Goal: Task Accomplishment & Management: Use online tool/utility

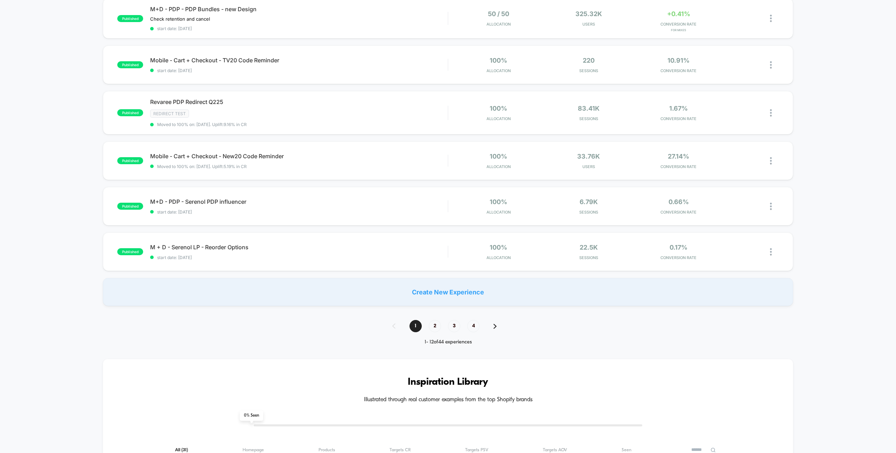
scroll to position [364, 0]
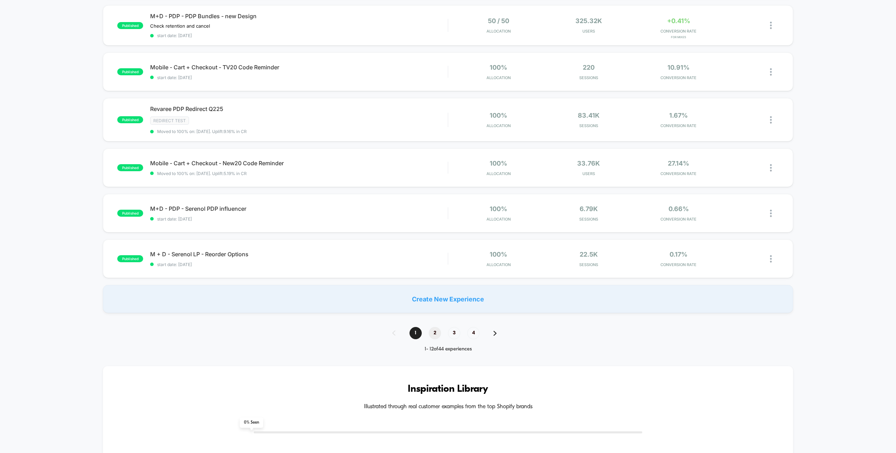
click at [432, 333] on span "2" at bounding box center [435, 333] width 12 height 12
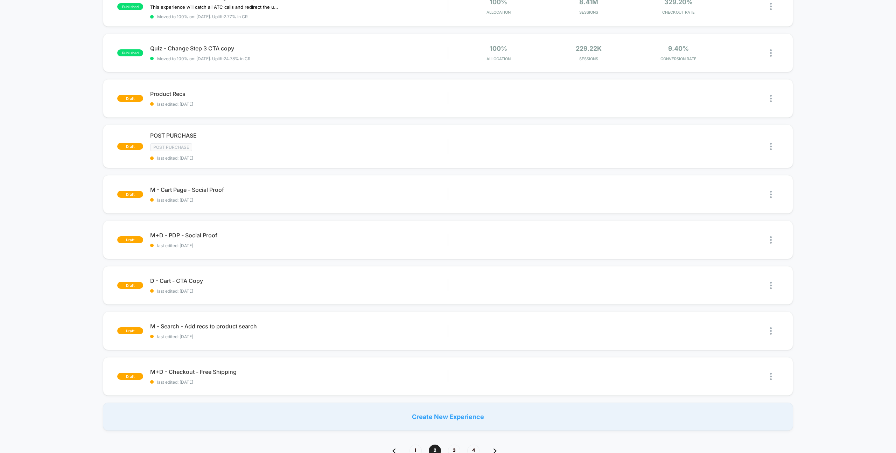
scroll to position [190, 0]
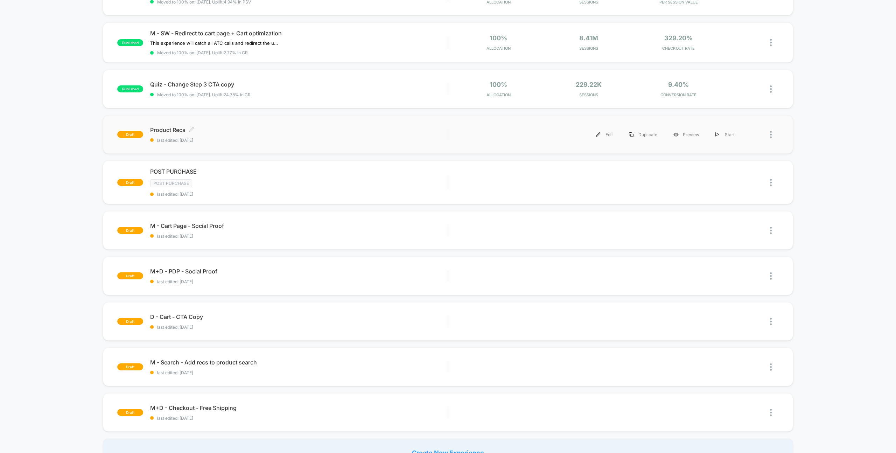
click at [169, 131] on span "Product Recs Click to edit experience details" at bounding box center [298, 129] width 297 height 7
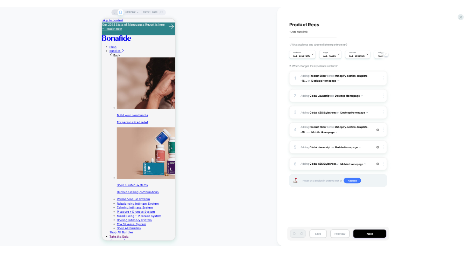
scroll to position [0, 0]
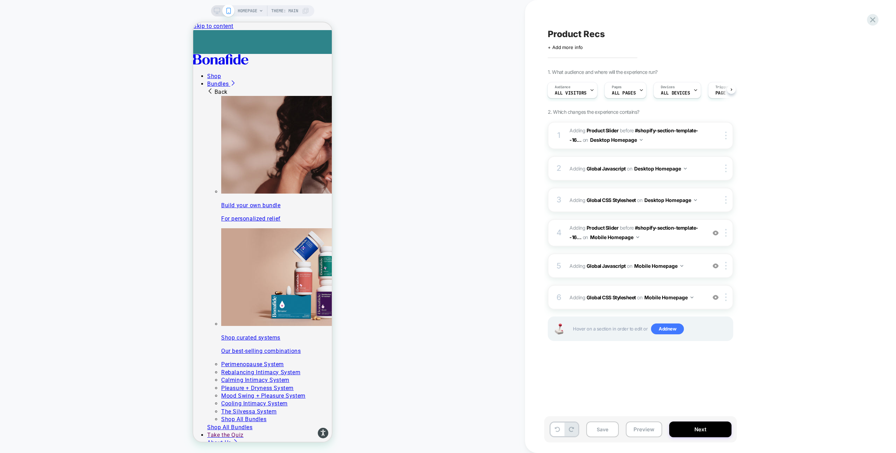
click at [472, 168] on div "HOMEPAGE Theme: MAIN" at bounding box center [262, 226] width 525 height 439
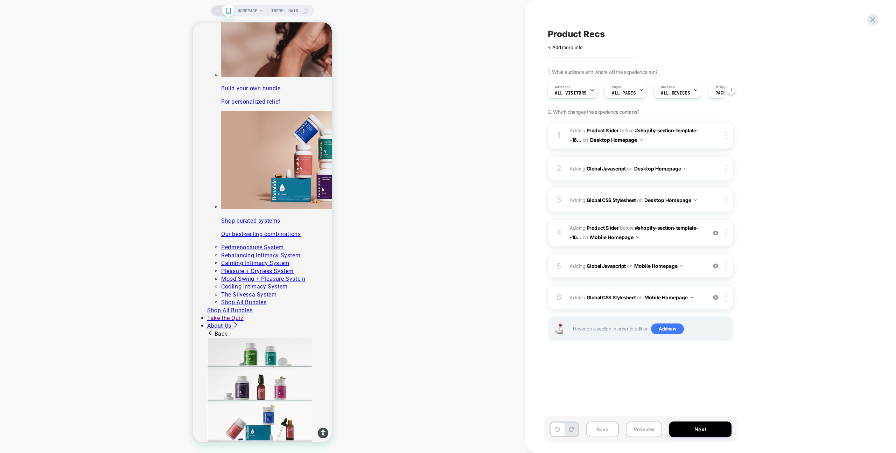
scroll to position [0, 0]
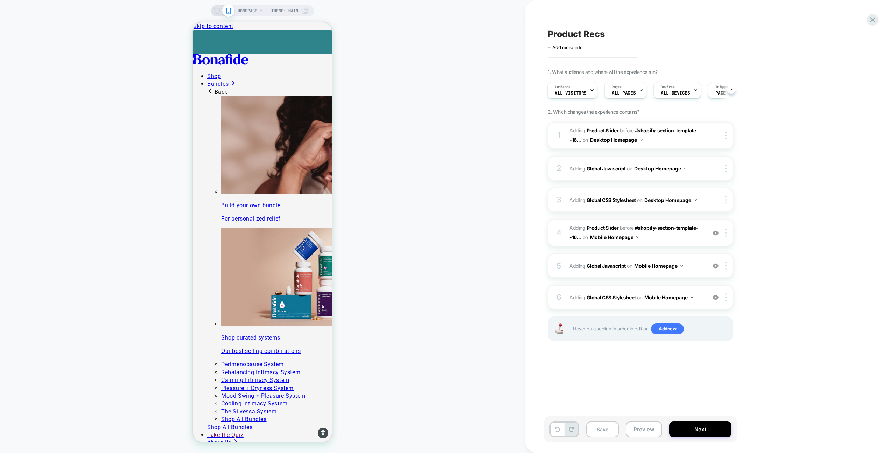
click at [218, 10] on icon at bounding box center [217, 11] width 6 height 6
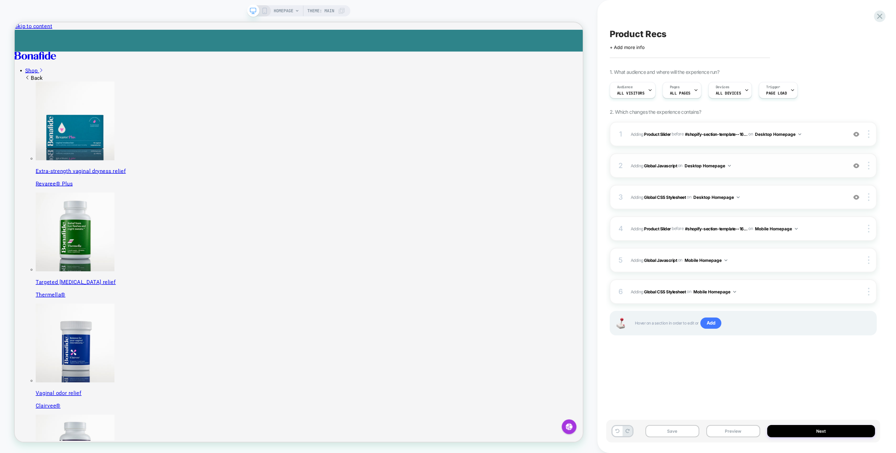
click at [755, 166] on span "Adding Global Javascript on Desktop Homepage" at bounding box center [737, 165] width 213 height 9
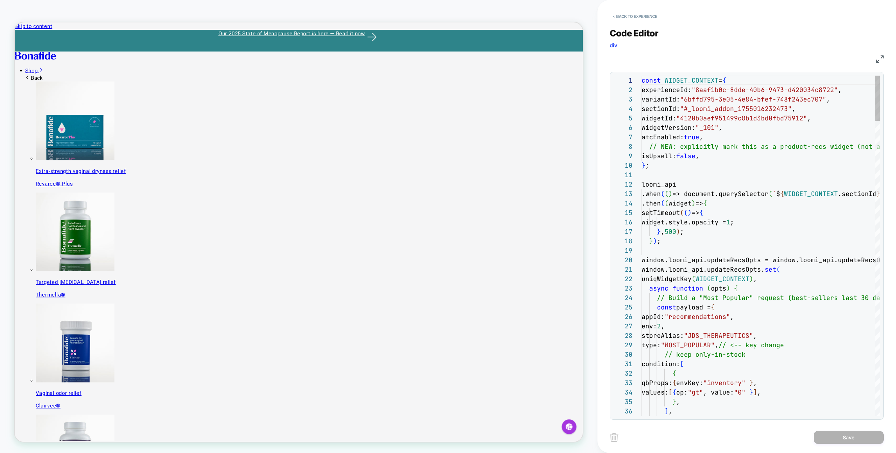
scroll to position [94, 0]
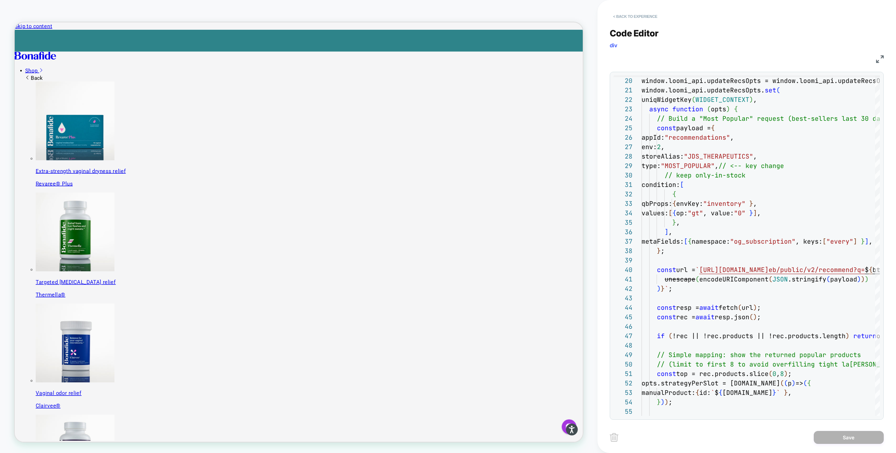
click at [631, 15] on button "< Back to experience" at bounding box center [635, 16] width 51 height 11
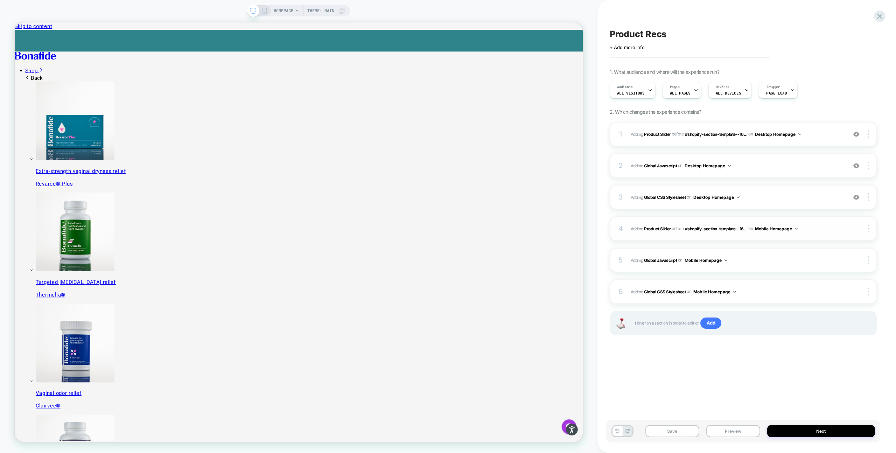
click at [816, 229] on span "#_loomi_addon_1755094638342 Adding Product Slider BEFORE #shopify-section-templ…" at bounding box center [737, 228] width 213 height 9
click at [784, 194] on span "Adding Global CSS Stylesheet on Desktop Homepage" at bounding box center [737, 197] width 213 height 9
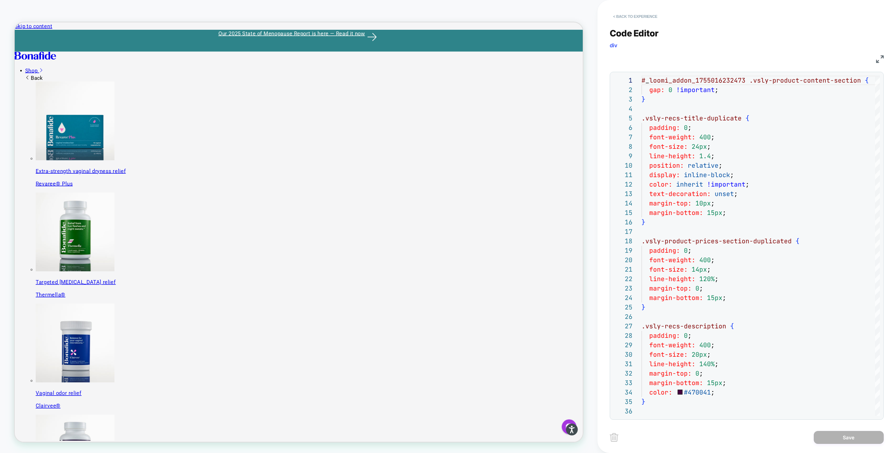
click at [615, 13] on button "< Back to experience" at bounding box center [635, 16] width 51 height 11
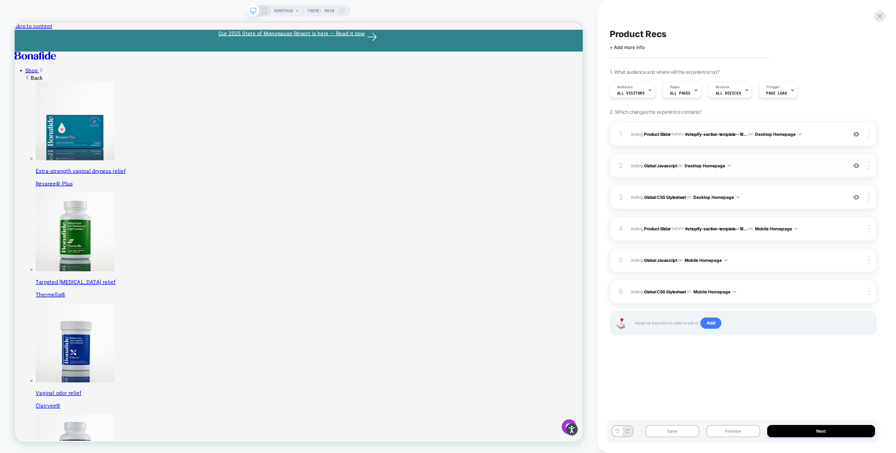
click at [769, 162] on span "Adding Global Javascript on Desktop Homepage" at bounding box center [737, 165] width 213 height 9
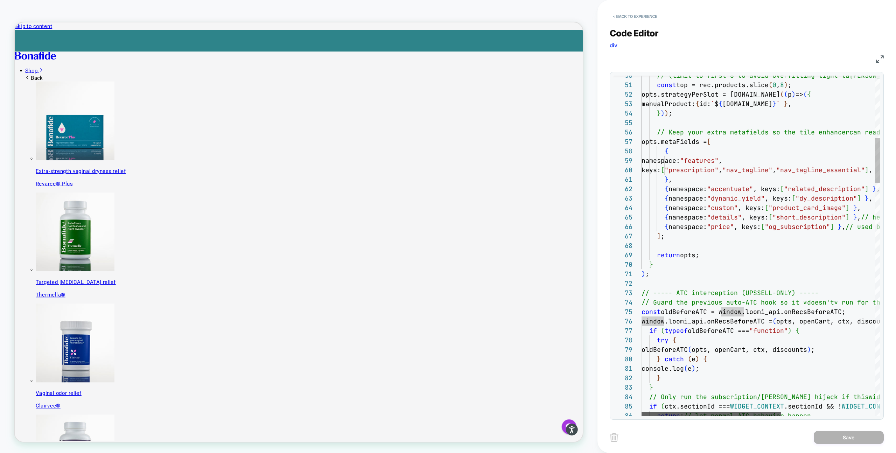
click at [651, 414] on div at bounding box center [711, 413] width 140 height 4
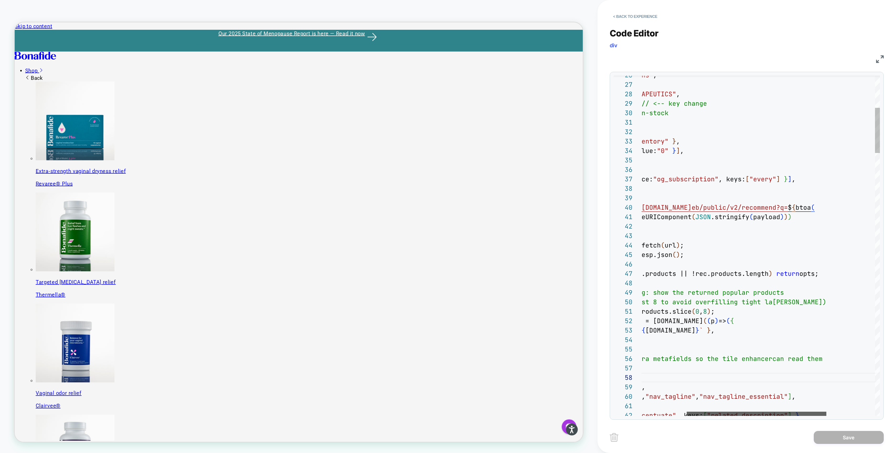
click at [687, 412] on div at bounding box center [757, 413] width 140 height 4
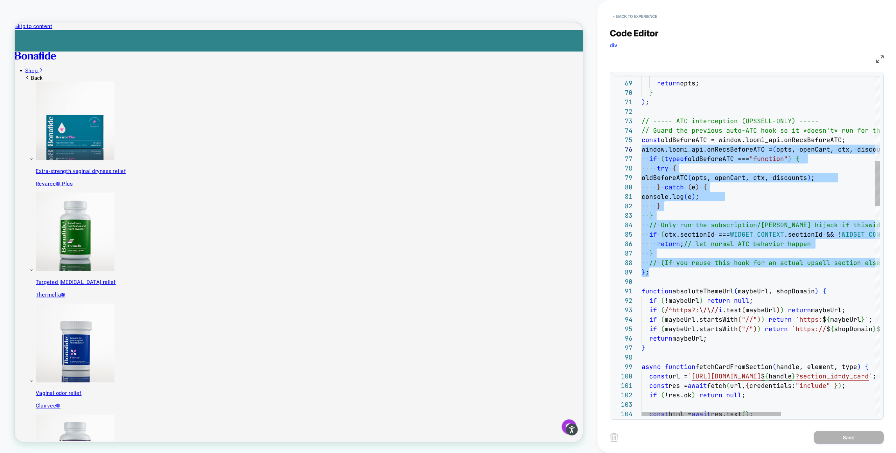
scroll to position [38, 0]
drag, startPoint x: 654, startPoint y: 272, endPoint x: 626, endPoint y: 138, distance: 137.0
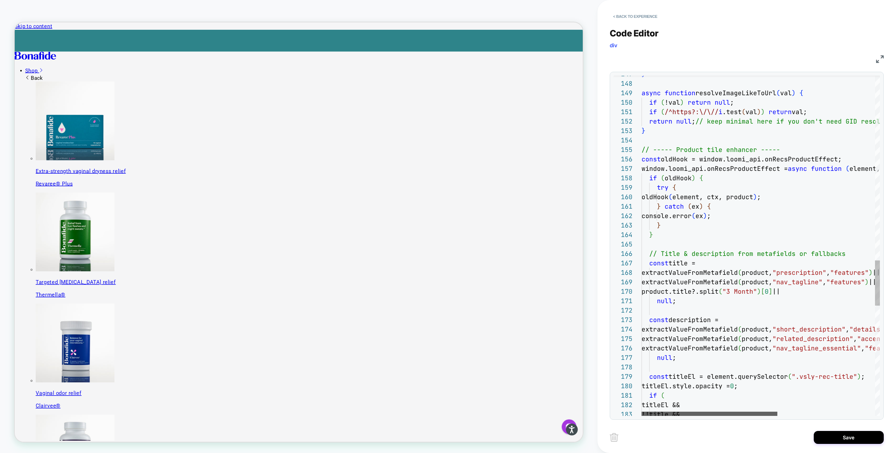
click at [703, 412] on div at bounding box center [709, 413] width 136 height 4
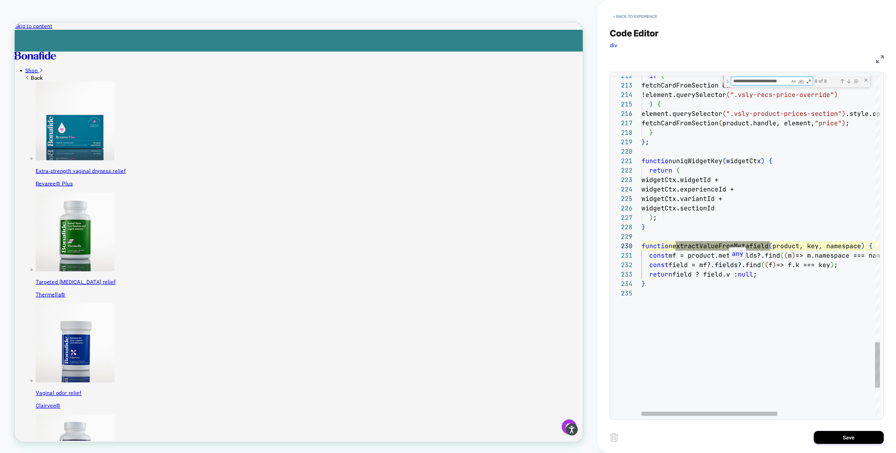
scroll to position [94, 193]
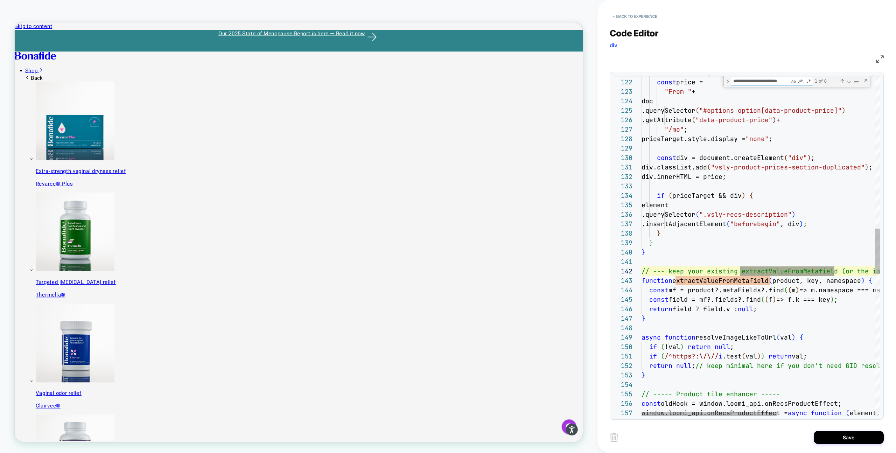
click at [656, 251] on div "doc .querySelector ( "#options option[data-product-price]" ) .getAttribute ( "d…" at bounding box center [845, 204] width 409 height 2562
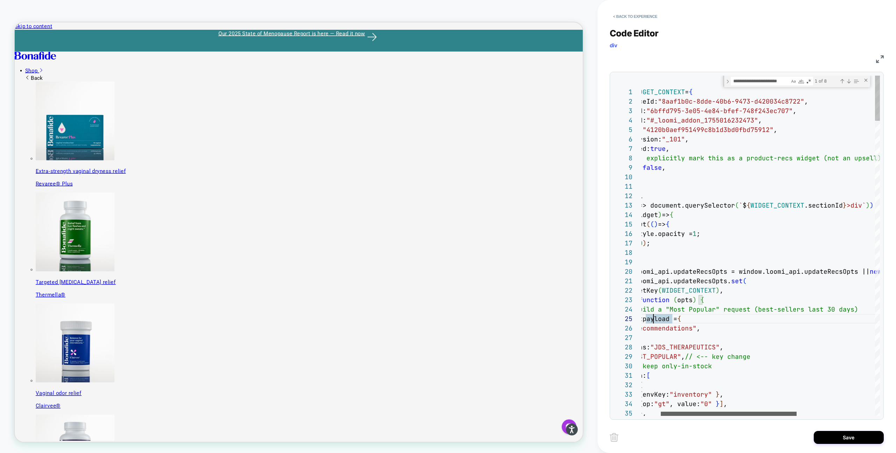
click at [666, 413] on div at bounding box center [729, 413] width 136 height 4
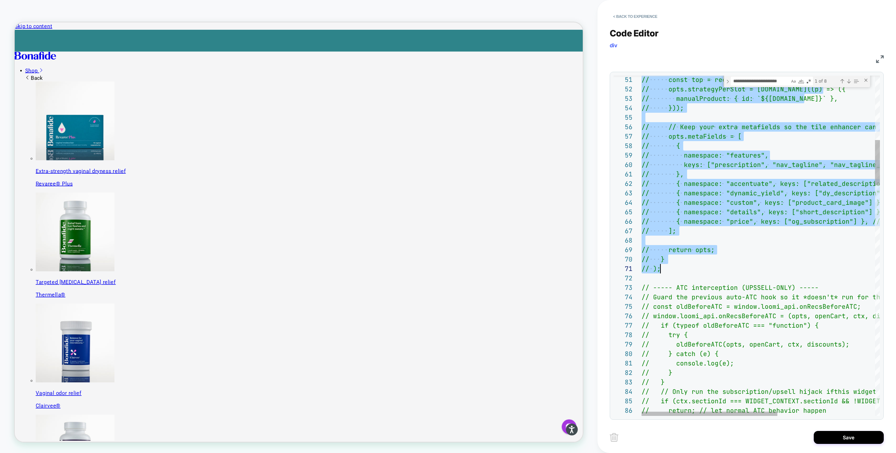
scroll to position [0, 19]
type textarea "**********"
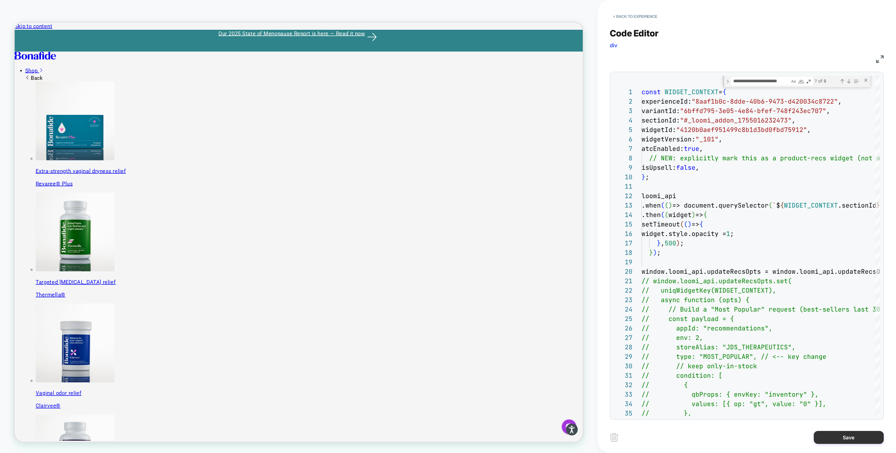
click at [837, 438] on button "Save" at bounding box center [849, 437] width 70 height 13
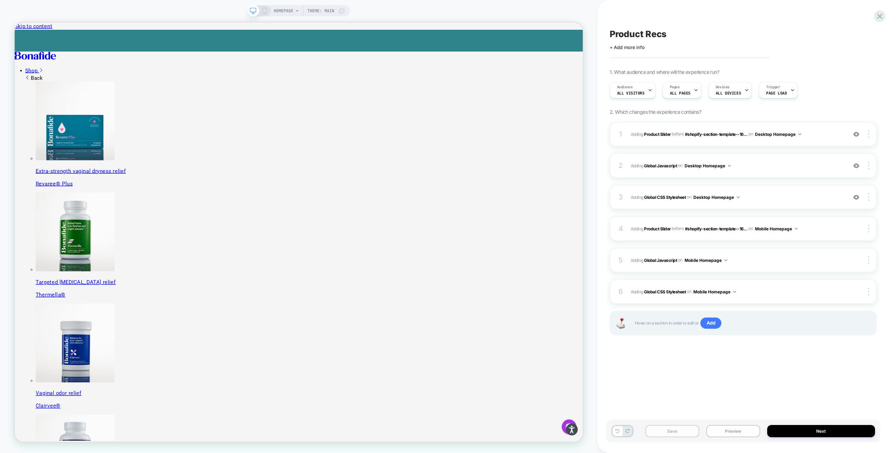
click at [670, 435] on button "Save" at bounding box center [672, 431] width 54 height 12
click at [872, 132] on div at bounding box center [869, 134] width 13 height 8
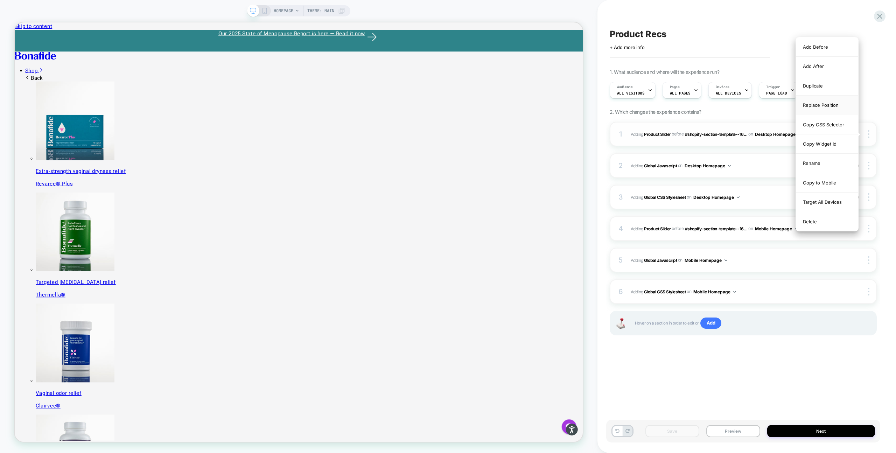
click at [825, 107] on div "Replace Position" at bounding box center [827, 105] width 62 height 19
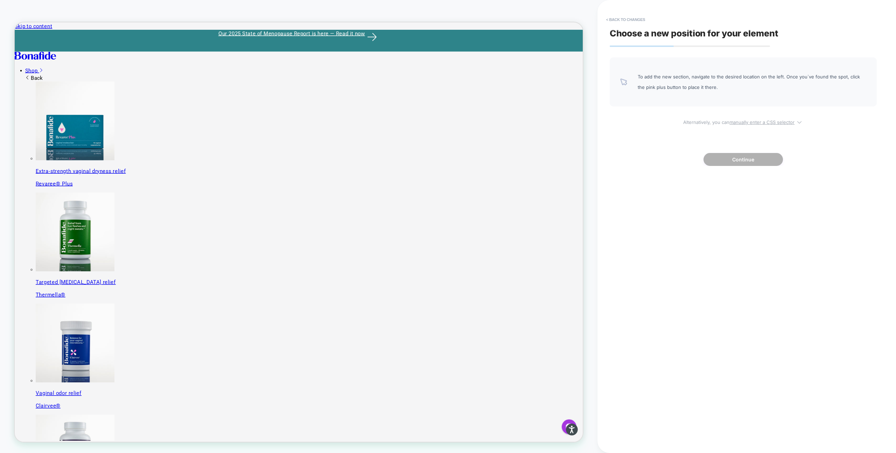
click at [761, 123] on u "manually enter a CSS selector" at bounding box center [761, 122] width 65 height 6
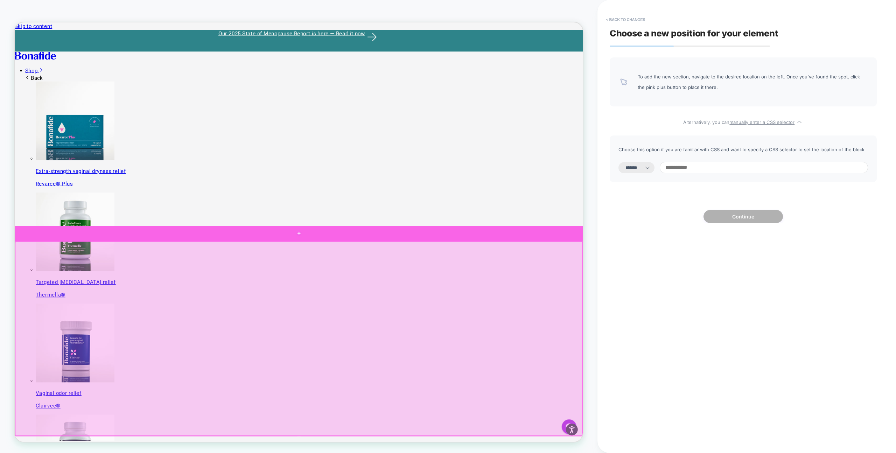
click at [601, 302] on div at bounding box center [394, 303] width 758 height 21
select select "**********"
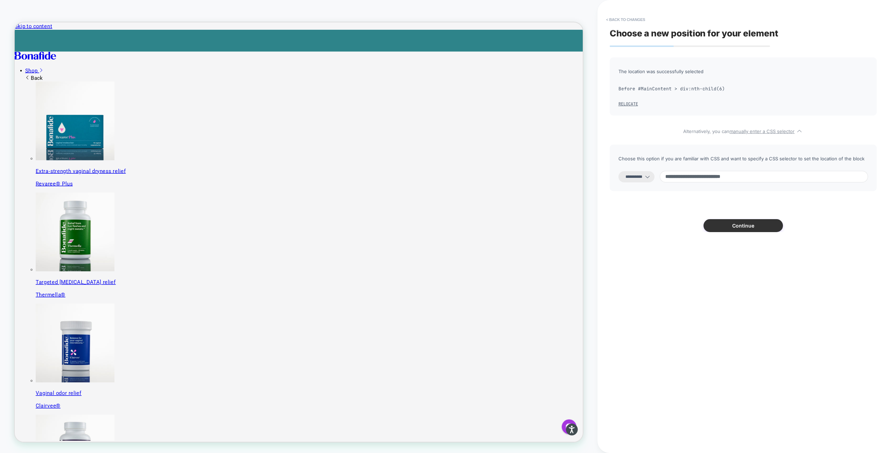
click at [747, 227] on button "Continue" at bounding box center [742, 225] width 79 height 13
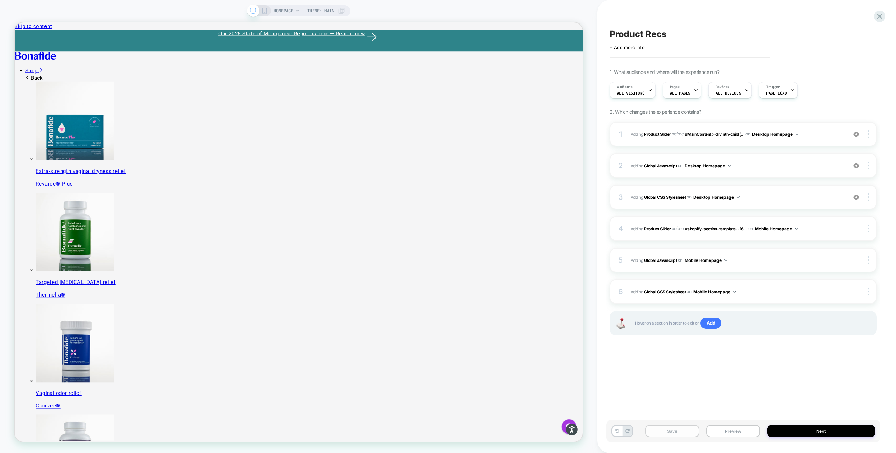
click at [676, 432] on button "Save" at bounding box center [672, 431] width 54 height 12
click at [716, 431] on button "Preview" at bounding box center [733, 431] width 54 height 12
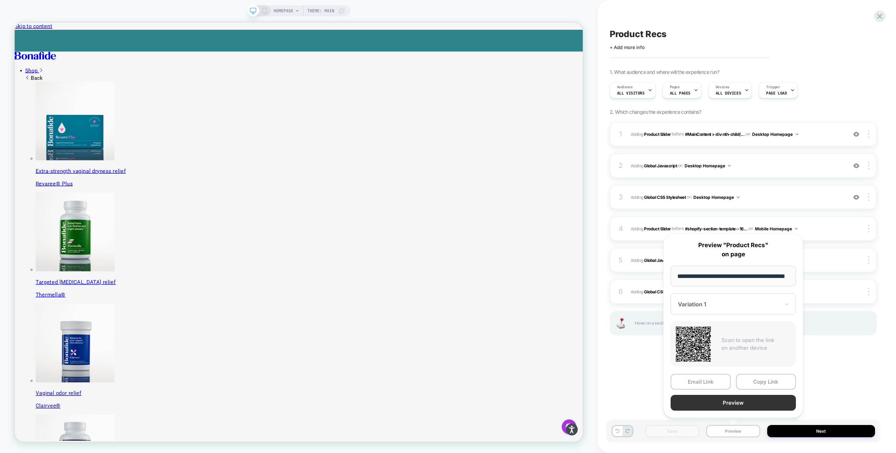
scroll to position [0, 0]
click at [730, 402] on button "Preview" at bounding box center [732, 403] width 125 height 16
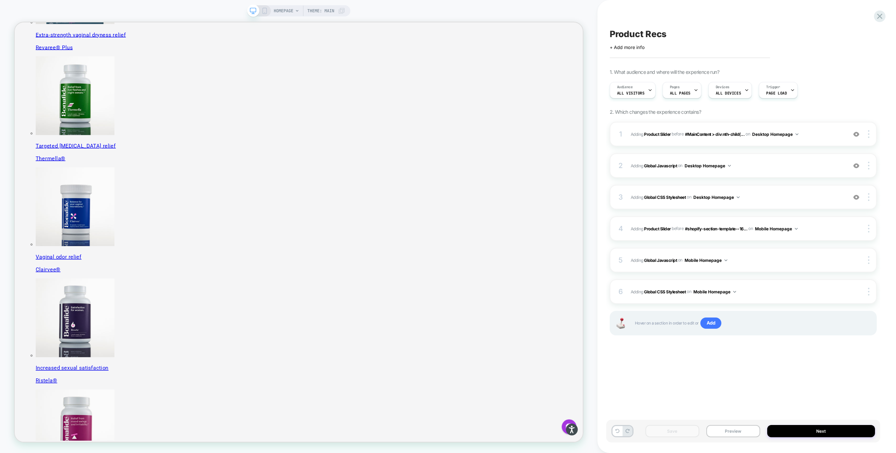
scroll to position [166, 0]
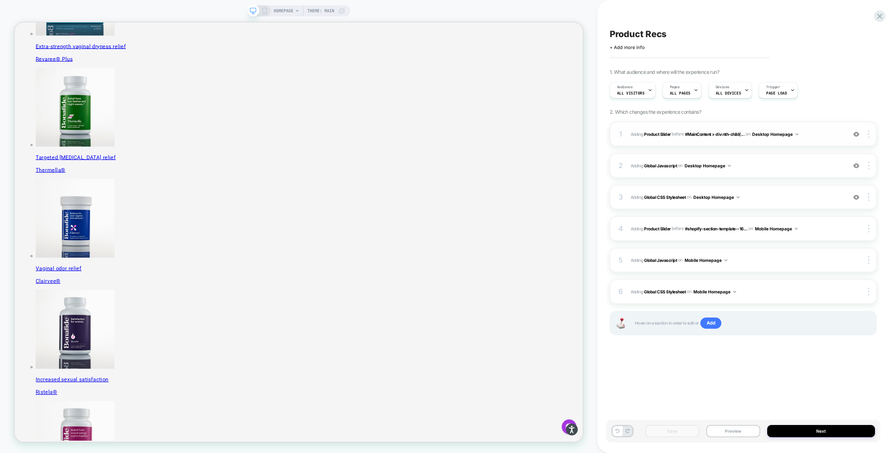
click at [811, 136] on span "#_loomi_addon_1755016232473 Adding Product Slider BEFORE #MainContent > div:nth…" at bounding box center [737, 134] width 213 height 9
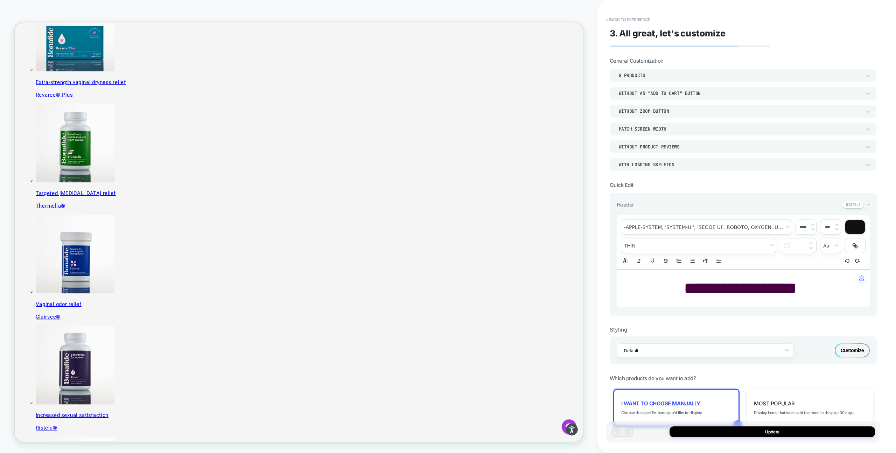
scroll to position [122, 0]
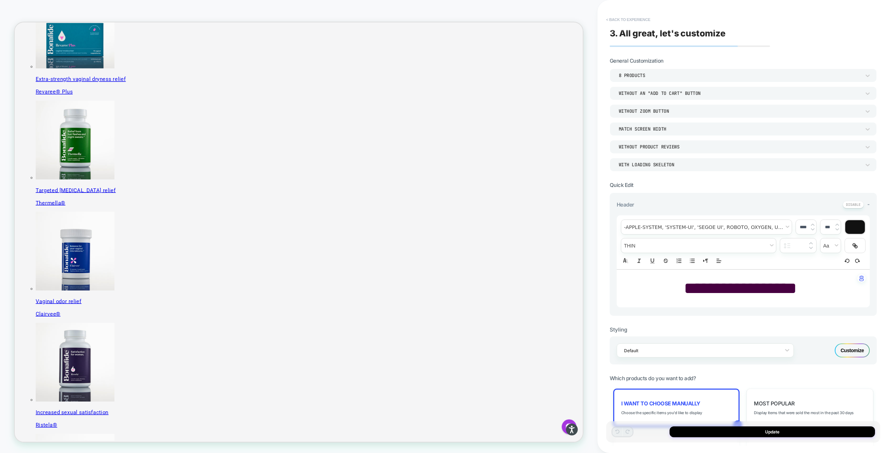
click at [613, 19] on button "< Back to experience" at bounding box center [628, 19] width 51 height 11
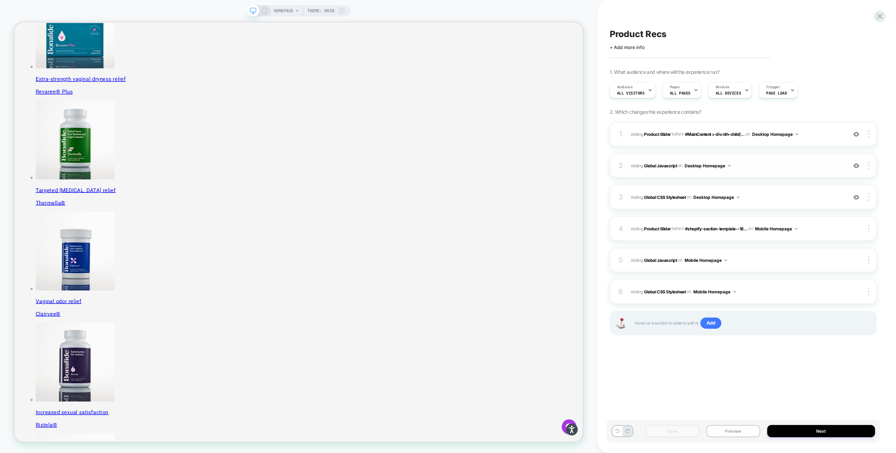
click at [776, 173] on div "2 Adding Global Javascript on Desktop Homepage Add Before Add After Copy to Mob…" at bounding box center [743, 165] width 267 height 24
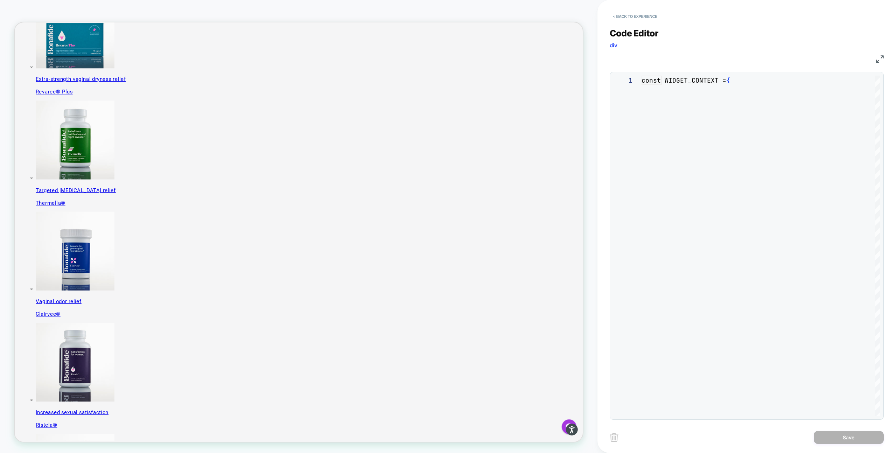
scroll to position [94, 0]
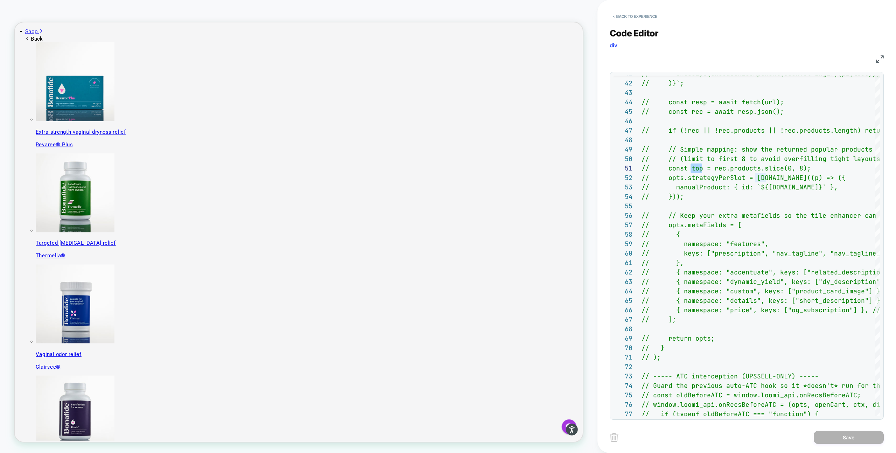
scroll to position [55, 0]
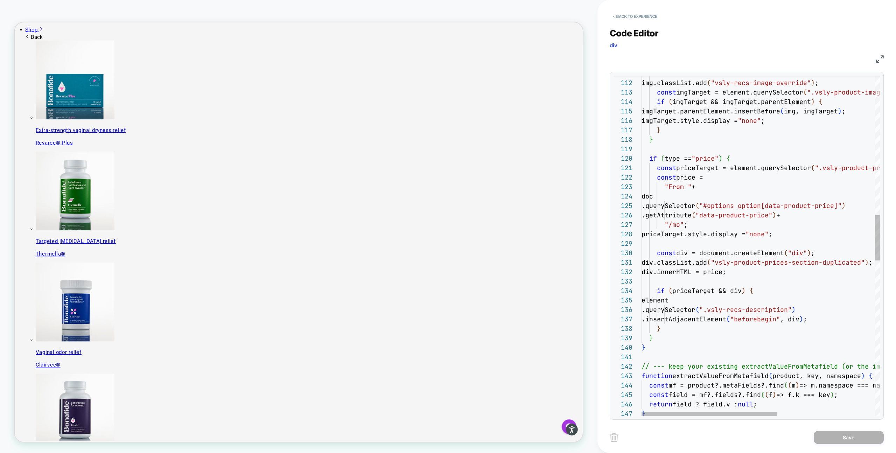
click at [670, 328] on div "if ( type == "price" ) { imgTarget.style.display = "none" ; } } img.classList.a…" at bounding box center [845, 304] width 409 height 2551
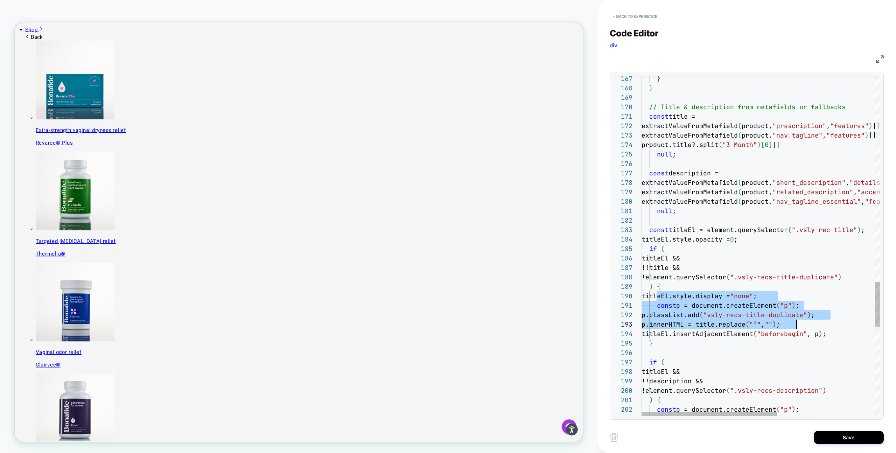
scroll to position [85, 197]
drag, startPoint x: 656, startPoint y: 294, endPoint x: 840, endPoint y: 330, distance: 187.5
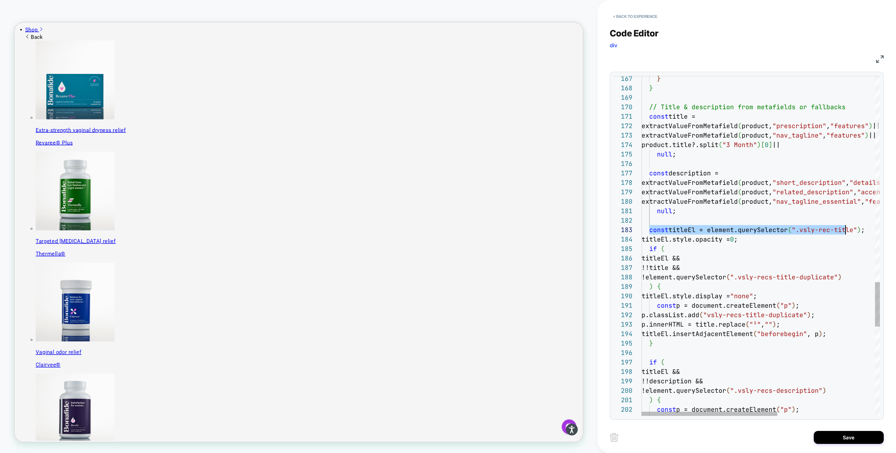
scroll to position [19, 223]
drag, startPoint x: 649, startPoint y: 230, endPoint x: 865, endPoint y: 230, distance: 216.2
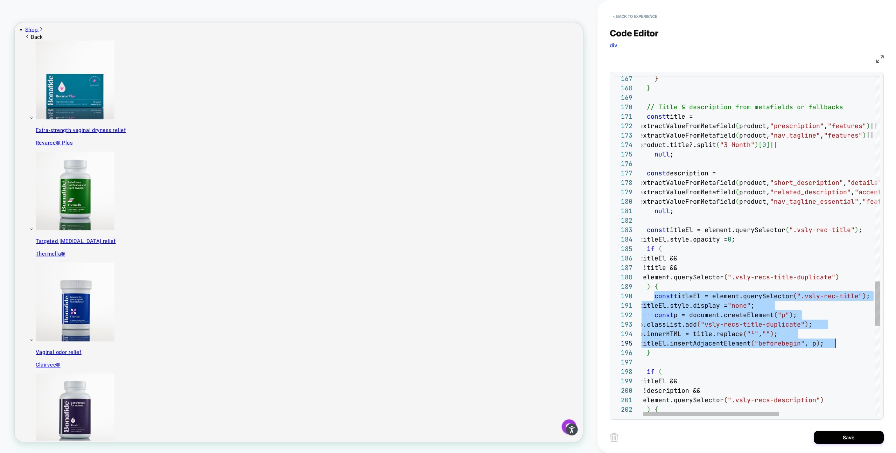
scroll to position [85, 197]
drag, startPoint x: 653, startPoint y: 297, endPoint x: 835, endPoint y: 342, distance: 187.0
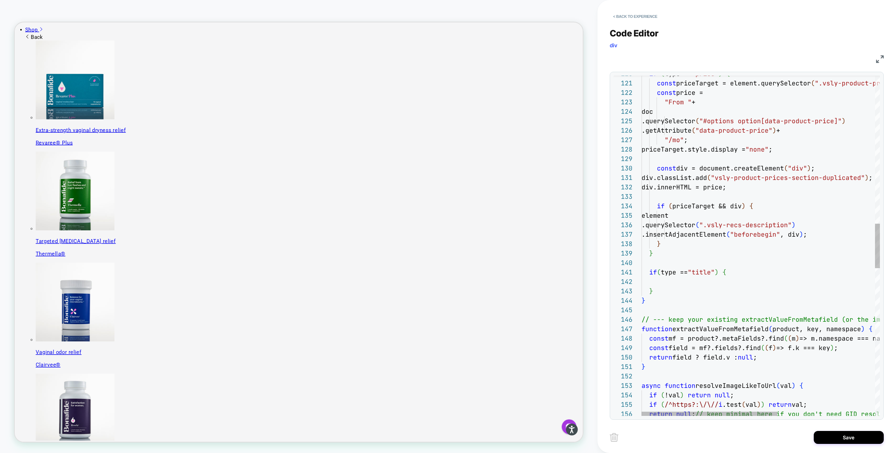
click at [686, 282] on div "if ( /^https?:\/\// i .test ( val ) ) return val; return null ; // keep minimal…" at bounding box center [845, 244] width 409 height 2598
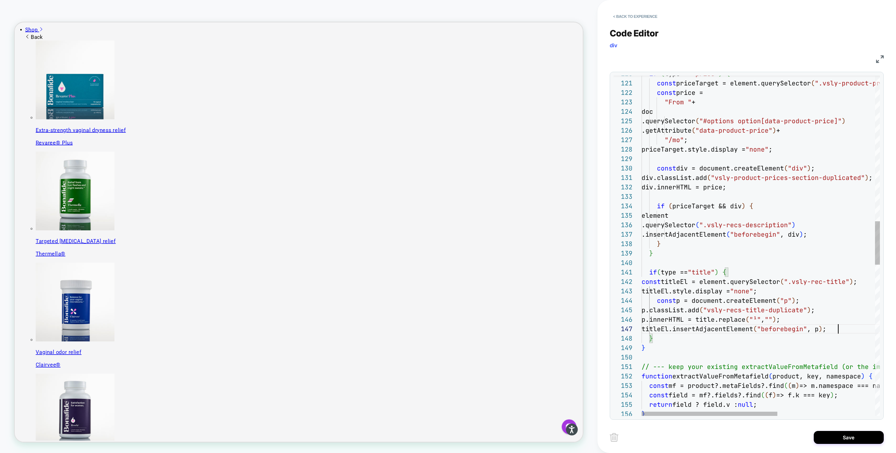
scroll to position [57, 197]
click at [642, 283] on div "} const field = mf?.fields?.find ( ( f ) => f.k === key ) ; return field ? fiel…" at bounding box center [845, 267] width 409 height 2645
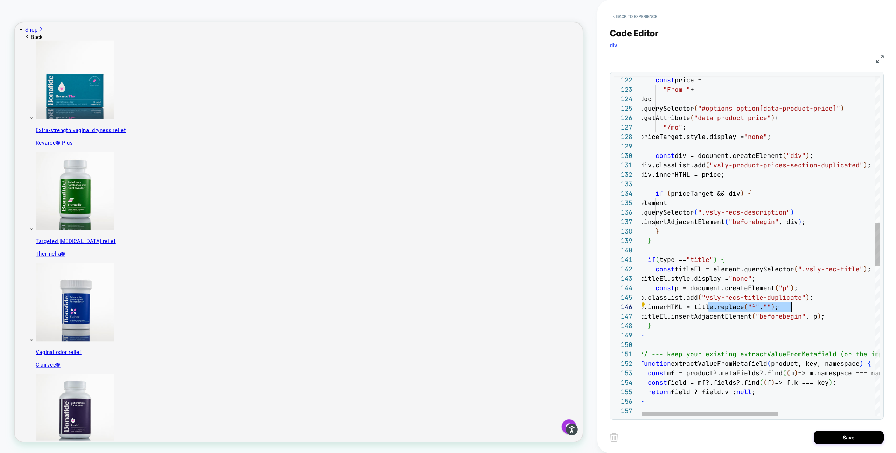
drag, startPoint x: 709, startPoint y: 307, endPoint x: 790, endPoint y: 305, distance: 80.8
click at [790, 305] on div "} const field = mf?.fields?.find ( ( f ) => f.k === key ) ; return field ? fiel…" at bounding box center [844, 254] width 409 height 2645
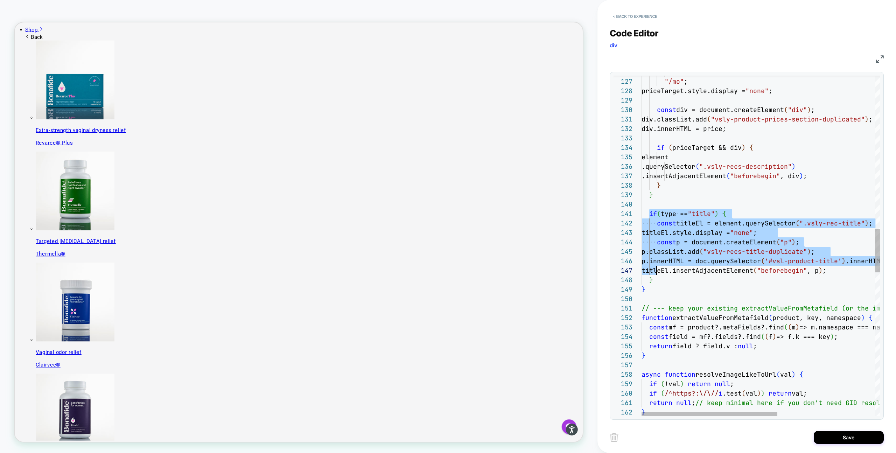
scroll to position [0, 11]
drag, startPoint x: 649, startPoint y: 213, endPoint x: 659, endPoint y: 277, distance: 64.4
click at [659, 277] on div "} const field = mf?.fields?.find ( ( f ) => f.k === key ) ; return field ? fiel…" at bounding box center [845, 208] width 409 height 2645
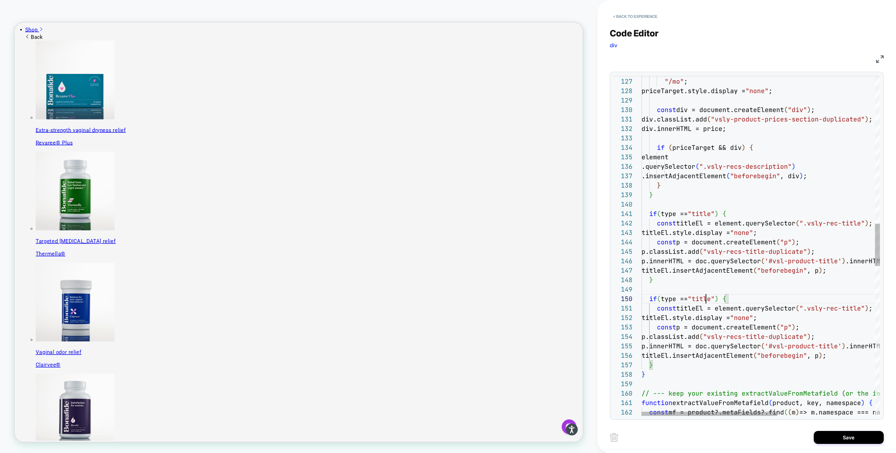
click at [704, 299] on div "const mf = product?.metaFields?.find ( ( m ) => m.namespace === namespace ) ; f…" at bounding box center [845, 251] width 409 height 2730
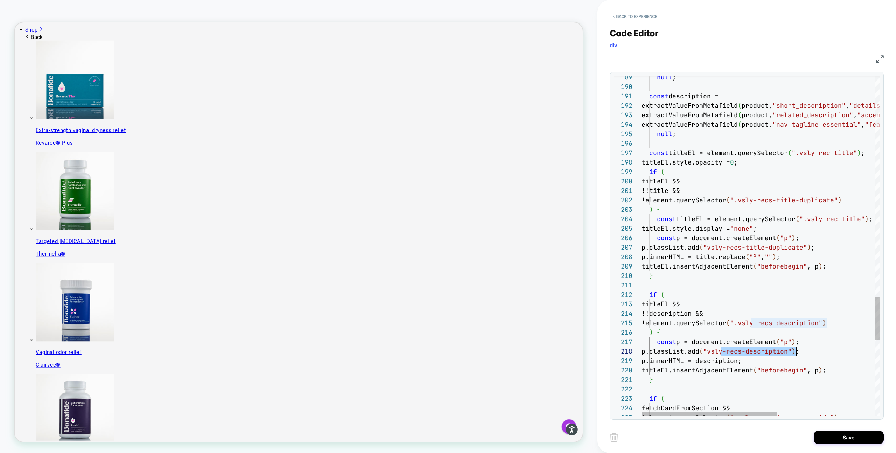
scroll to position [66, 159]
drag, startPoint x: 720, startPoint y: 352, endPoint x: 798, endPoint y: 353, distance: 77.7
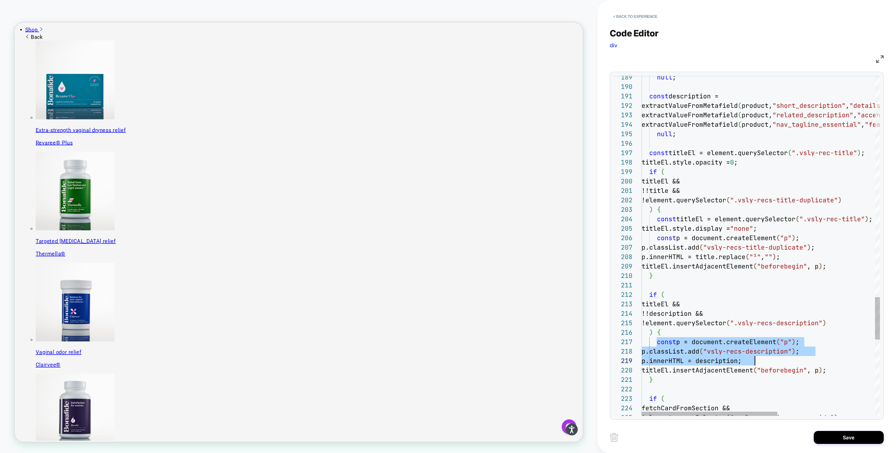
scroll to position [57, 196]
drag, startPoint x: 656, startPoint y: 342, endPoint x: 845, endPoint y: 370, distance: 191.4
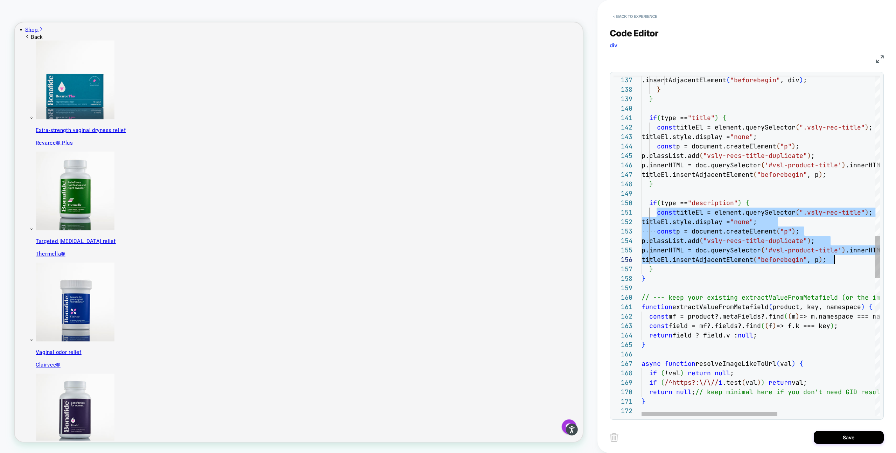
scroll to position [0, 197]
drag, startPoint x: 656, startPoint y: 212, endPoint x: 839, endPoint y: 261, distance: 189.2
click at [839, 261] on div "// ----- Product tile enhancer ----- return null ; // keep minimal here if you …" at bounding box center [845, 155] width 409 height 2730
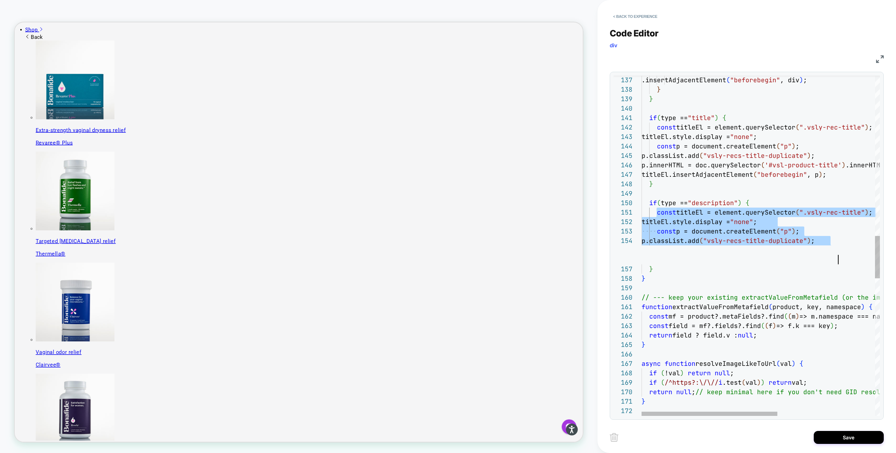
scroll to position [28, 197]
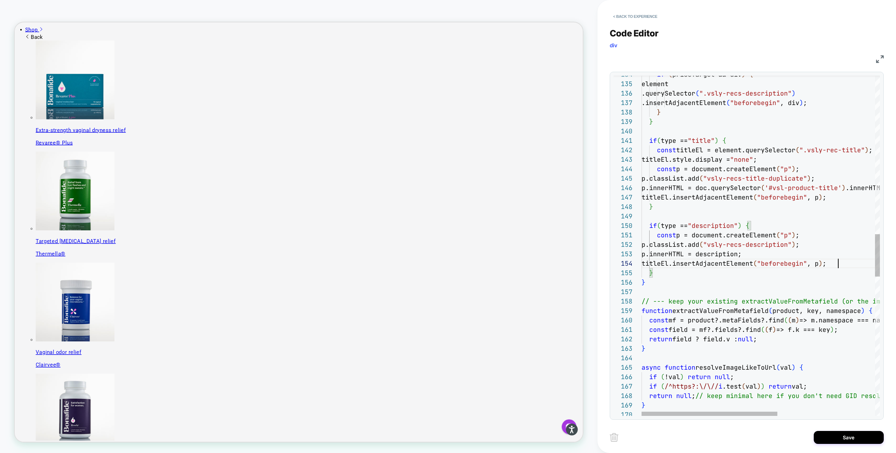
click at [726, 256] on div "return null ; // keep minimal here if you don't need GID resolvi ng anymore } i…" at bounding box center [845, 168] width 409 height 2711
drag, startPoint x: 781, startPoint y: 188, endPoint x: 849, endPoint y: 188, distance: 67.9
click at [849, 188] on div "return null ; // keep minimal here if you don't need GID resolvi ng anymore } i…" at bounding box center [845, 168] width 409 height 2711
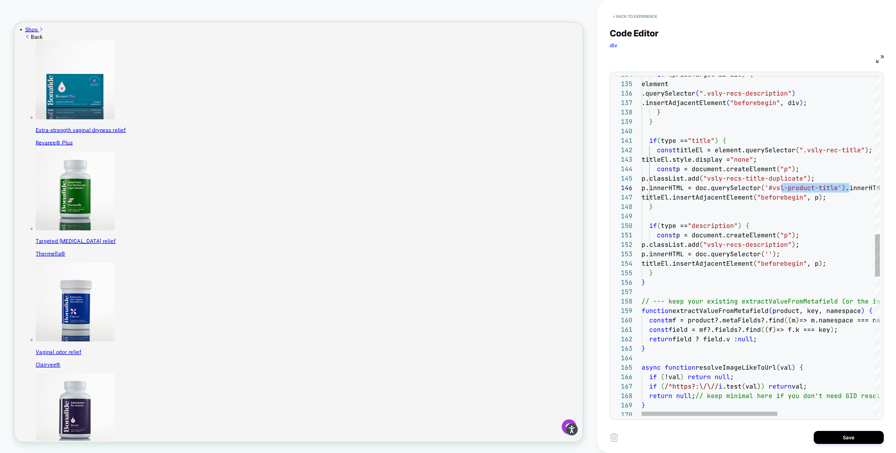
click at [780, 253] on div "return null ; // keep minimal here if you don't need GID resolvi ng anymore } i…" at bounding box center [845, 168] width 409 height 2711
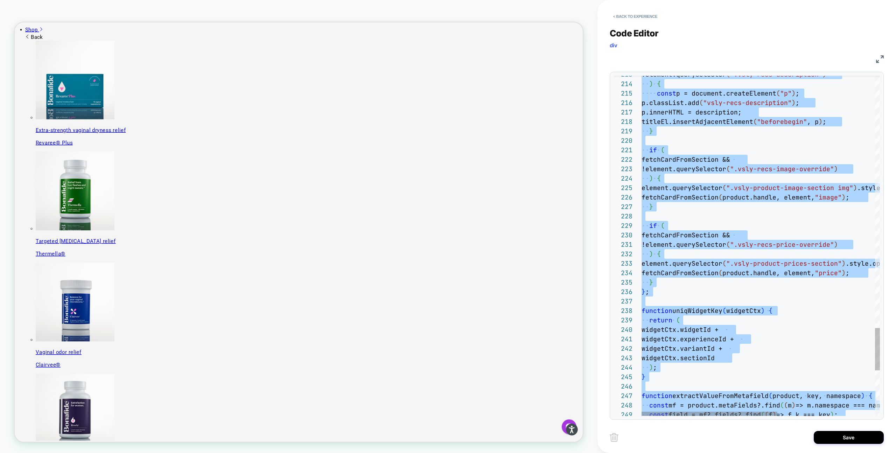
type textarea "*"
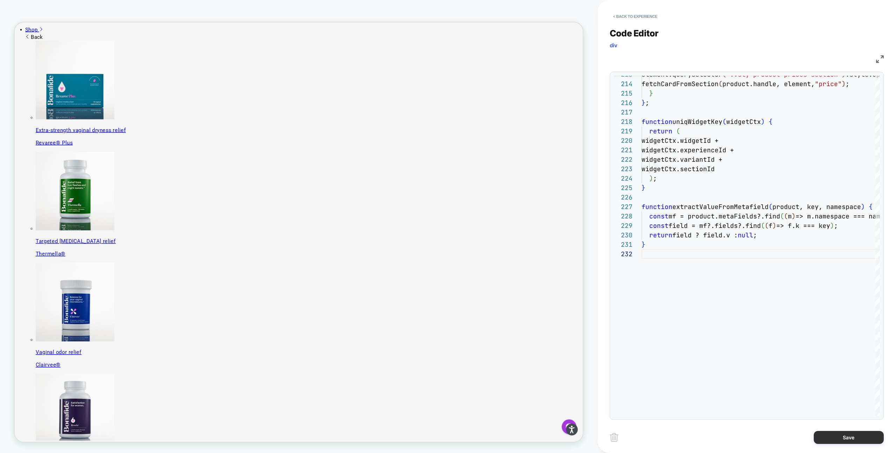
click at [841, 439] on button "Save" at bounding box center [849, 437] width 70 height 13
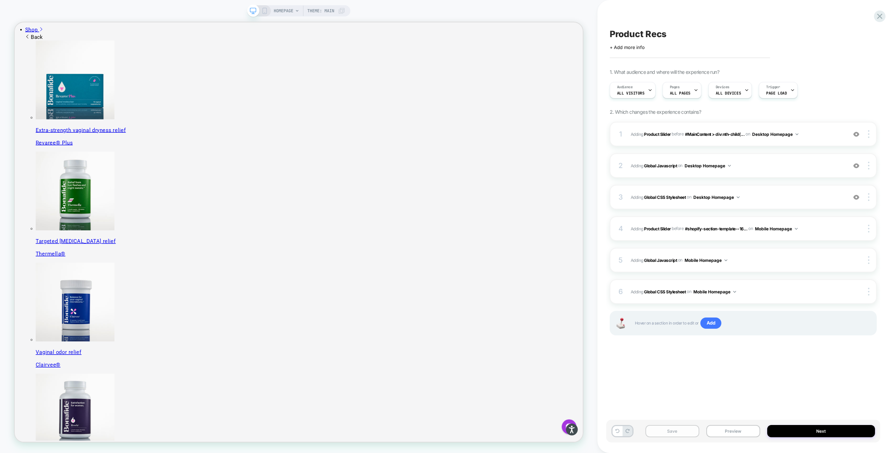
click at [691, 430] on button "Save" at bounding box center [672, 431] width 54 height 12
click at [713, 433] on button "Preview" at bounding box center [733, 431] width 54 height 12
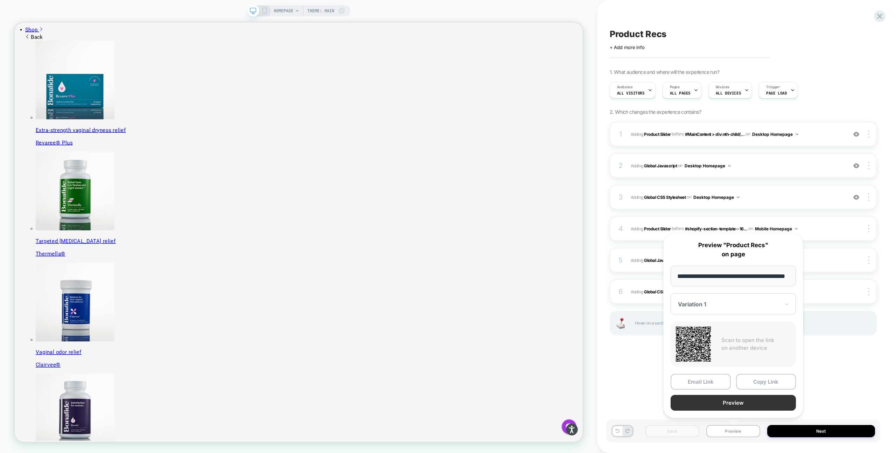
scroll to position [0, 0]
click at [730, 399] on button "Preview" at bounding box center [732, 403] width 125 height 16
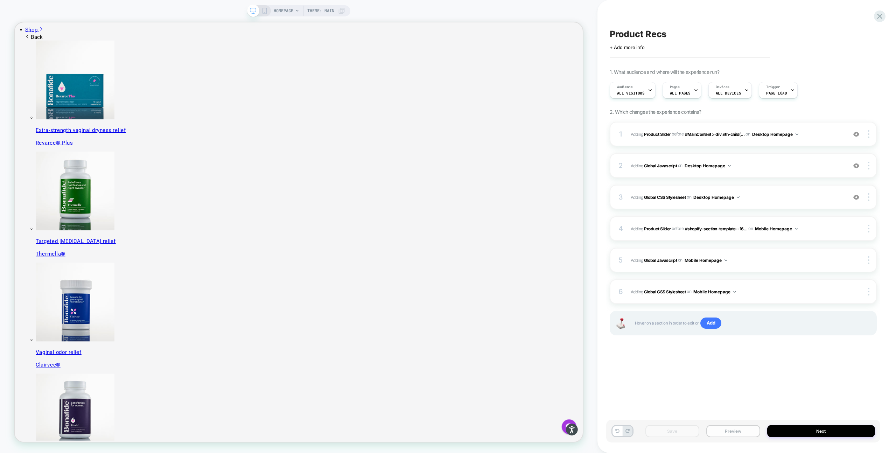
click at [733, 434] on button "Preview" at bounding box center [733, 431] width 54 height 12
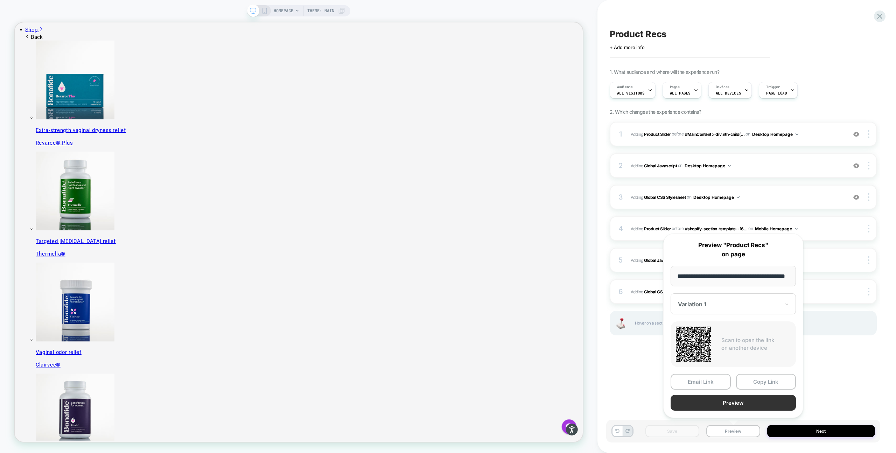
click at [740, 403] on button "Preview" at bounding box center [732, 403] width 125 height 16
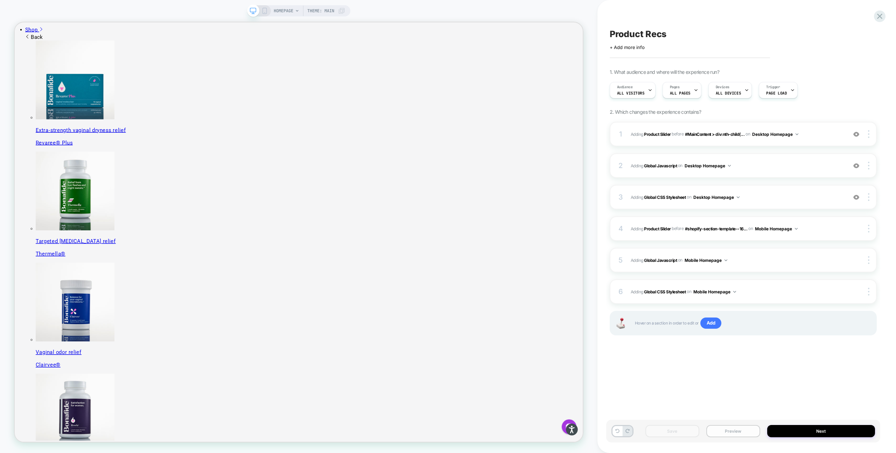
click at [737, 434] on button "Preview" at bounding box center [733, 431] width 54 height 12
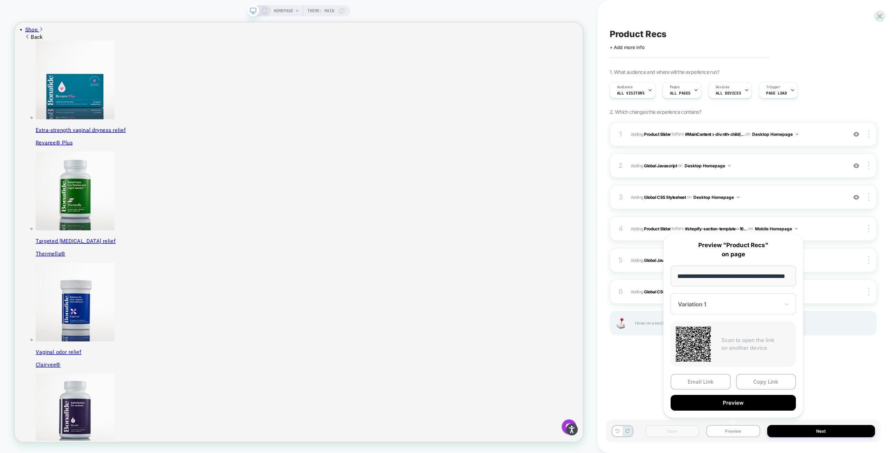
click at [776, 277] on input "**********" at bounding box center [732, 276] width 125 height 21
click at [738, 275] on input "**********" at bounding box center [732, 276] width 125 height 21
paste input "**********"
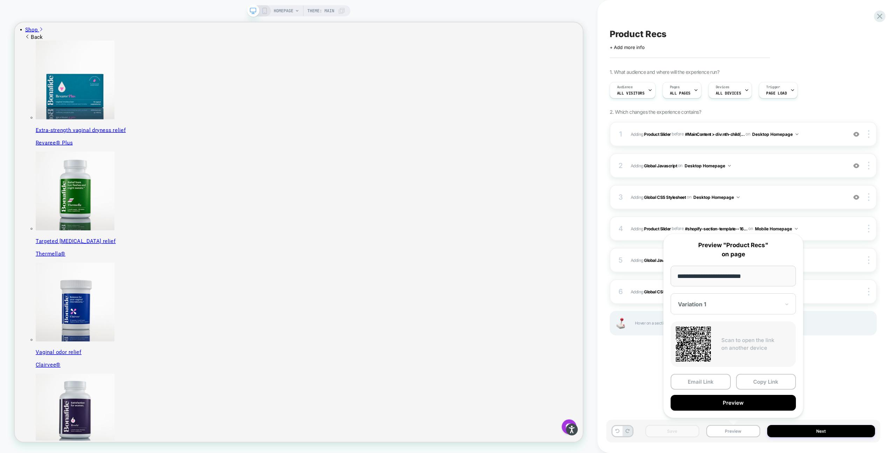
paste input "**********"
type input "**********"
click at [764, 383] on button "Copy Link" at bounding box center [766, 382] width 60 height 16
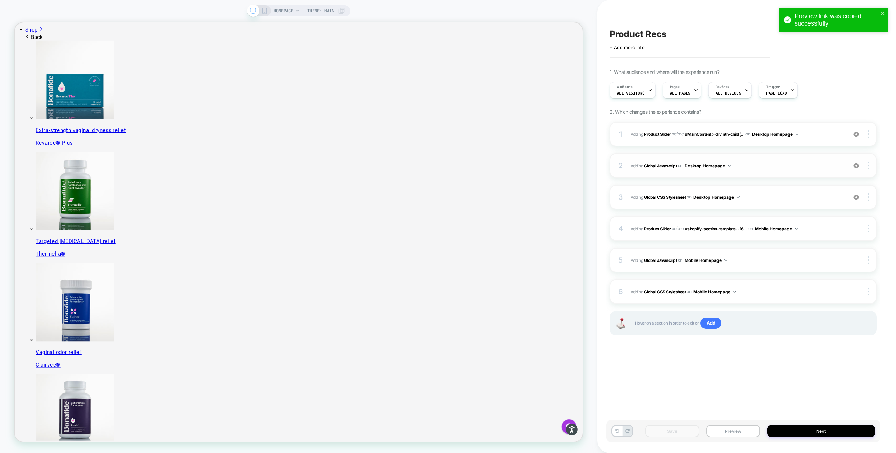
click at [781, 164] on span "Adding Global Javascript on Desktop Homepage" at bounding box center [737, 165] width 213 height 9
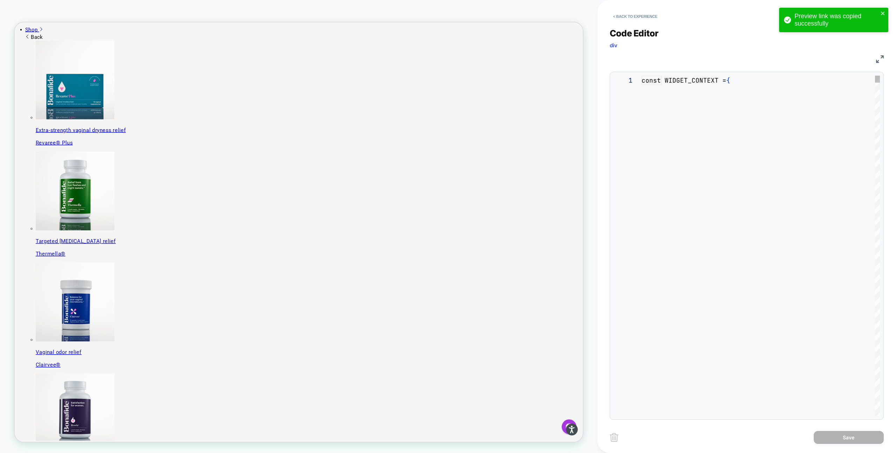
scroll to position [94, 0]
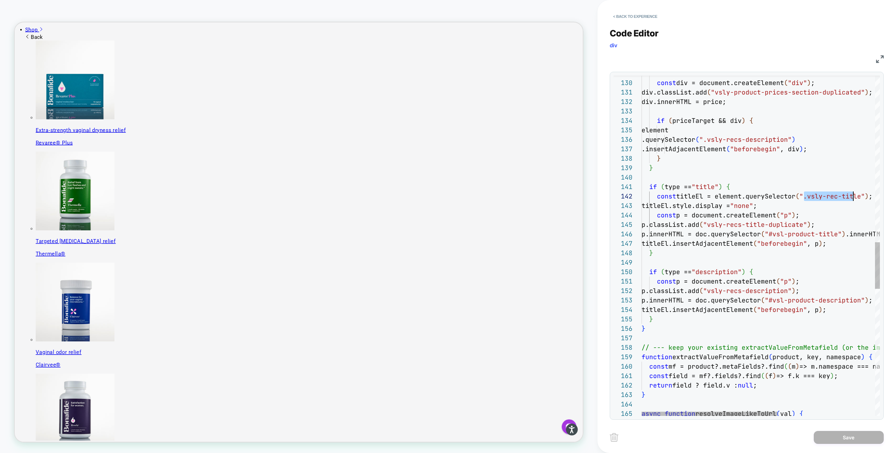
scroll to position [9, 216]
drag, startPoint x: 804, startPoint y: 197, endPoint x: 857, endPoint y: 195, distance: 52.2
click at [857, 195] on div "const mf = product?.metaFields?.find ( ( m ) => m.namespace === namespace ) ; f…" at bounding box center [845, 101] width 409 height 2485
click at [808, 197] on div "const mf = product?.metaFields?.find ( ( m ) => m.namespace === namespace ) ; f…" at bounding box center [845, 101] width 409 height 2485
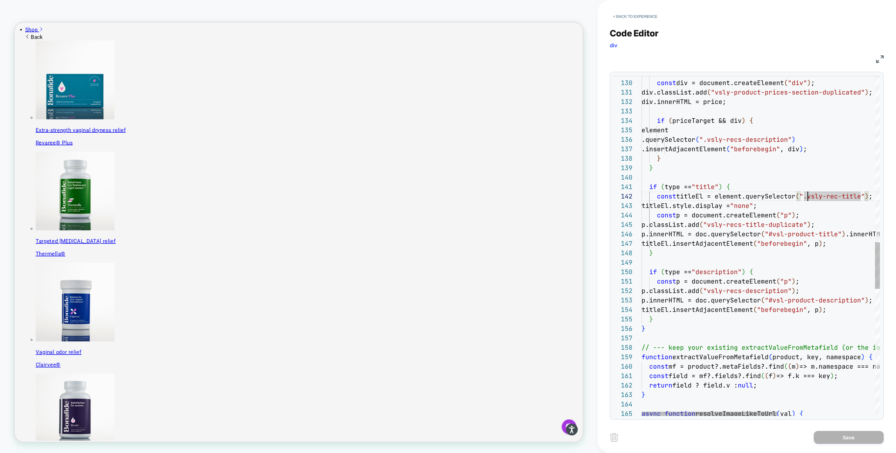
scroll to position [9, 166]
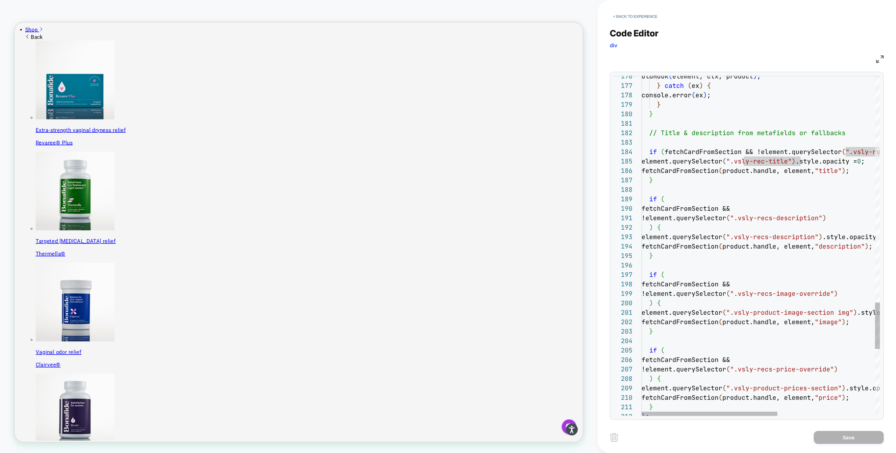
type textarea "**********"
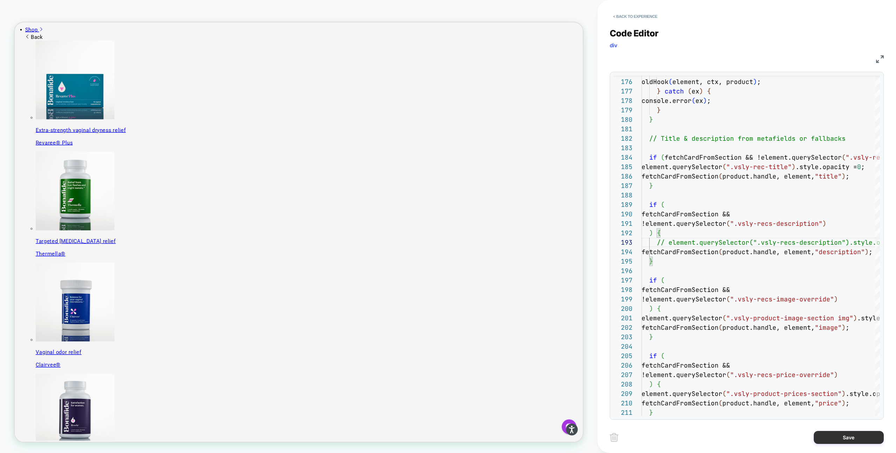
click at [838, 439] on button "Save" at bounding box center [849, 437] width 70 height 13
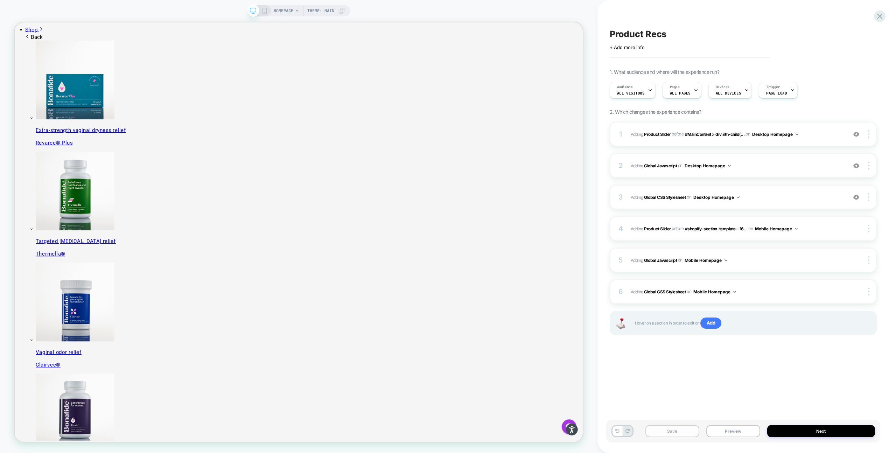
click at [681, 434] on button "Save" at bounding box center [672, 431] width 54 height 12
click at [722, 431] on button "Preview" at bounding box center [733, 431] width 54 height 12
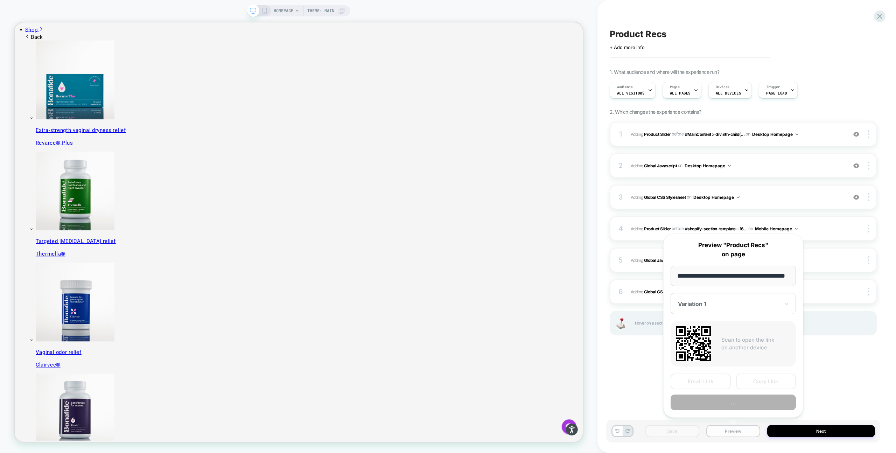
scroll to position [0, 18]
click at [761, 401] on button "Preview" at bounding box center [732, 403] width 125 height 16
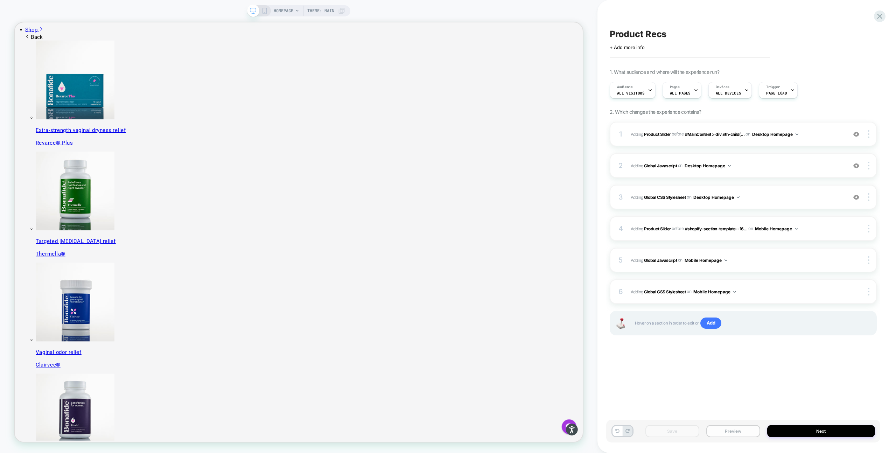
click at [740, 435] on button "Preview" at bounding box center [733, 431] width 54 height 12
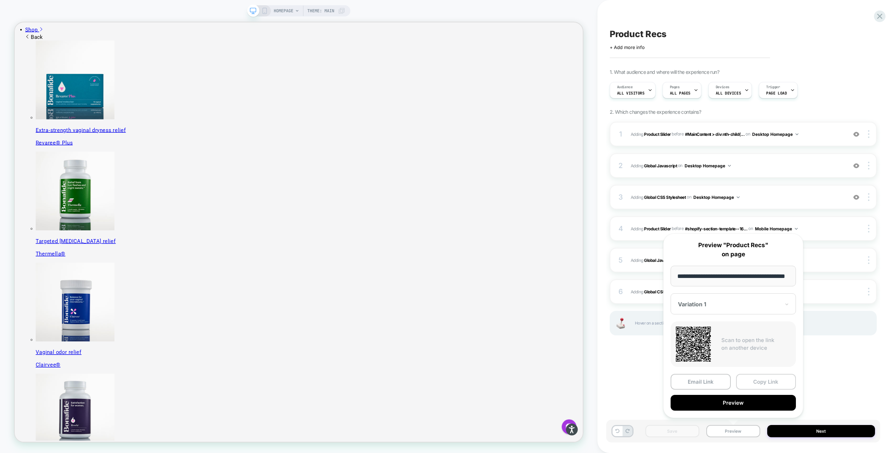
scroll to position [0, 0]
click at [757, 380] on button "Copy Link" at bounding box center [766, 382] width 60 height 16
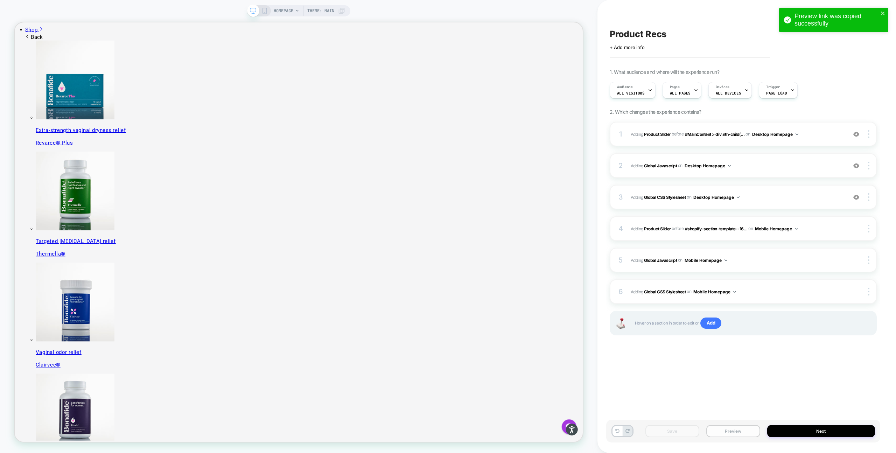
click at [727, 436] on button "Preview" at bounding box center [733, 431] width 54 height 12
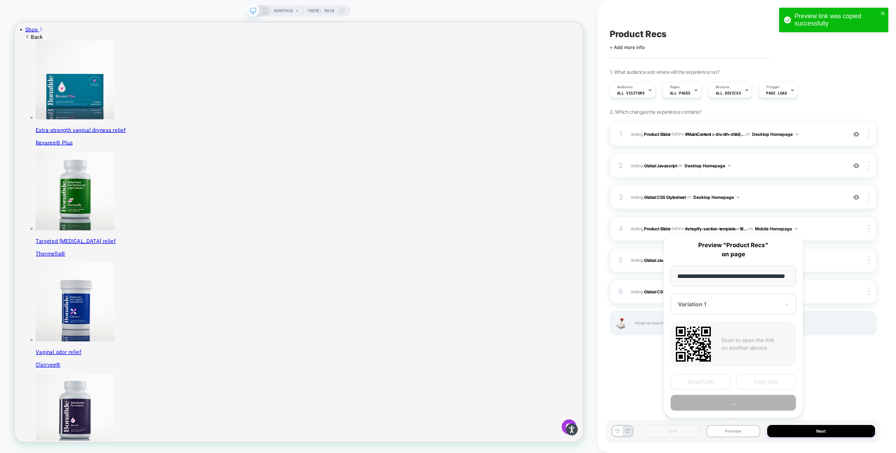
click at [746, 403] on button "..." at bounding box center [732, 403] width 125 height 16
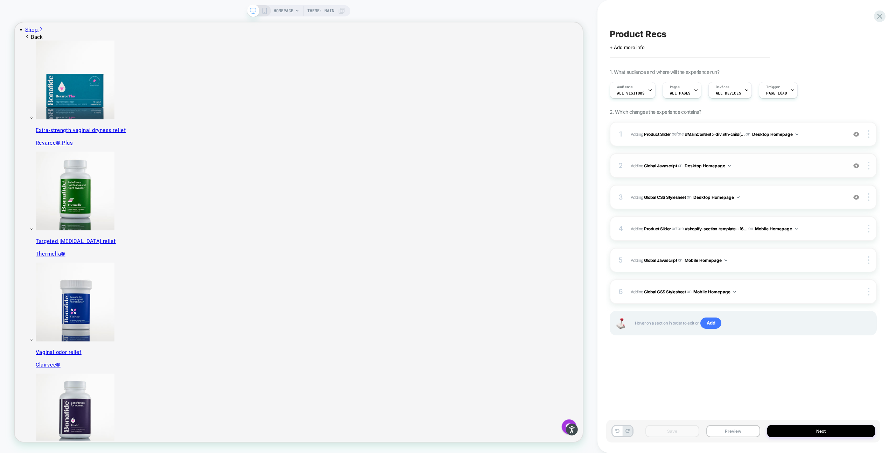
click at [744, 166] on span "Adding Global Javascript on Desktop Homepage" at bounding box center [737, 165] width 213 height 9
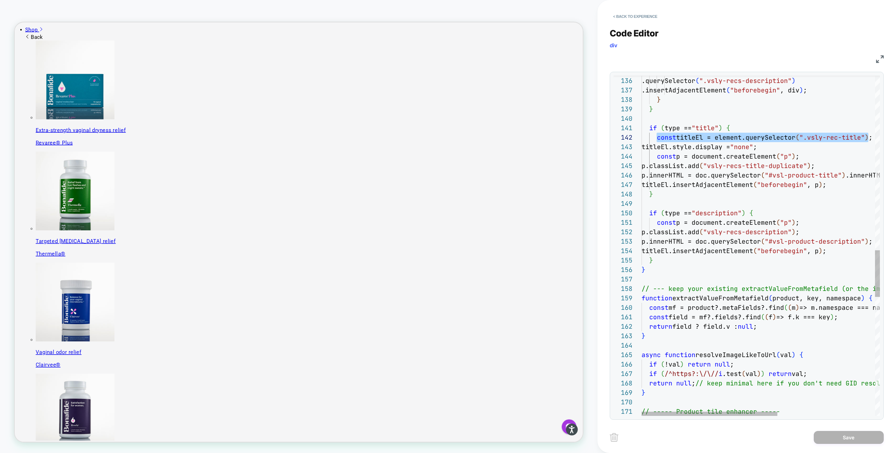
scroll to position [9, 231]
drag, startPoint x: 656, startPoint y: 138, endPoint x: 871, endPoint y: 137, distance: 215.2
click at [871, 137] on div ".insertAdjacentElement ( "beforebegin" , div ) ; } } if ( type == "title" ) { c…" at bounding box center [845, 43] width 409 height 2485
click at [768, 214] on div ".insertAdjacentElement ( "beforebegin" , div ) ; } } if ( type == "title" ) { c…" at bounding box center [845, 43] width 409 height 2485
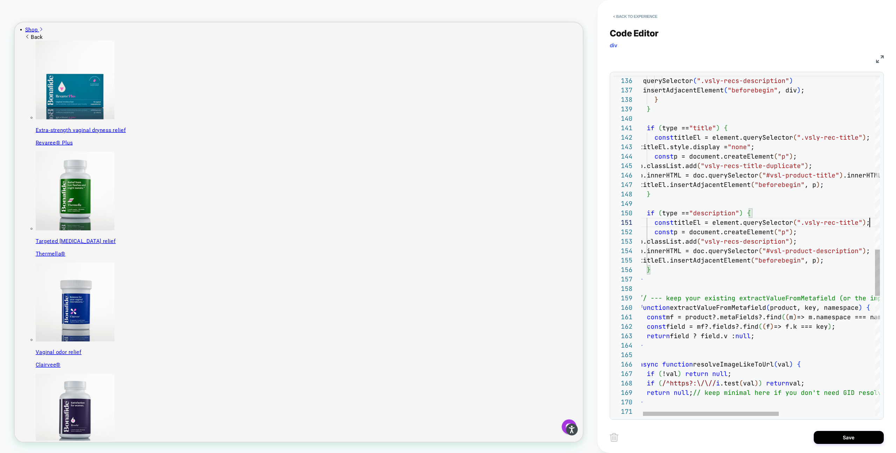
scroll to position [0, 231]
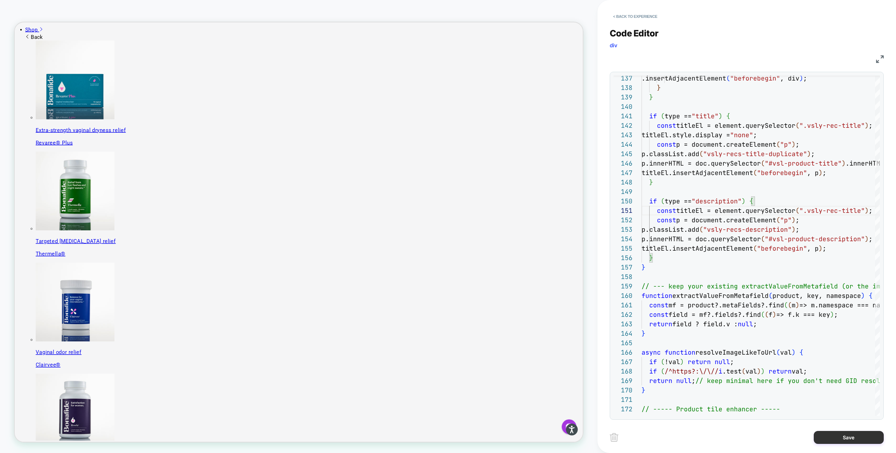
type textarea "**********"
click at [835, 435] on button "Save" at bounding box center [849, 437] width 70 height 13
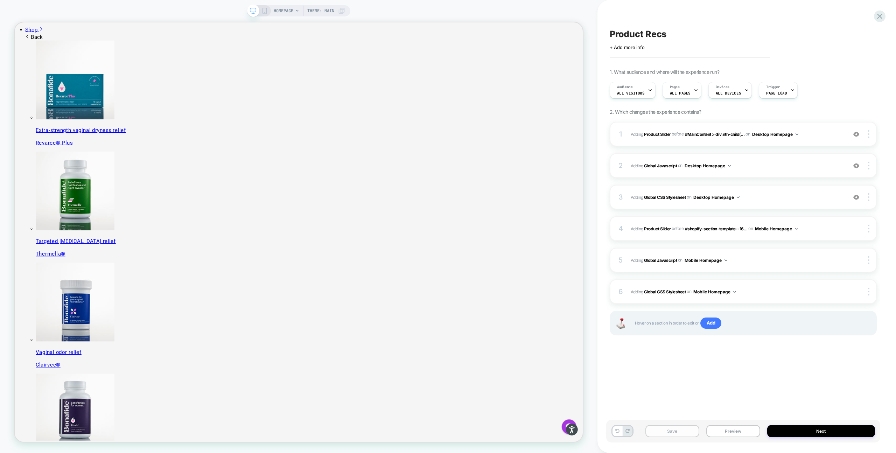
click at [686, 433] on button "Save" at bounding box center [672, 431] width 54 height 12
click at [727, 432] on button "Preview" at bounding box center [733, 431] width 54 height 12
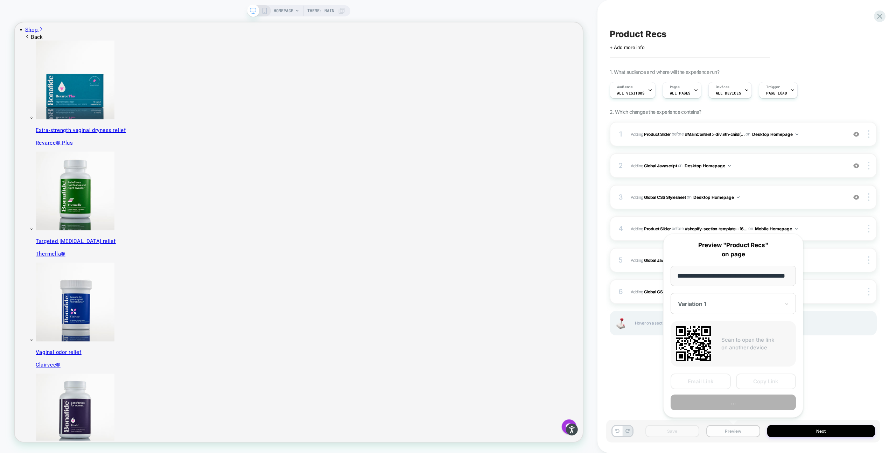
scroll to position [0, 18]
click at [771, 380] on button "Copy Link" at bounding box center [766, 382] width 60 height 16
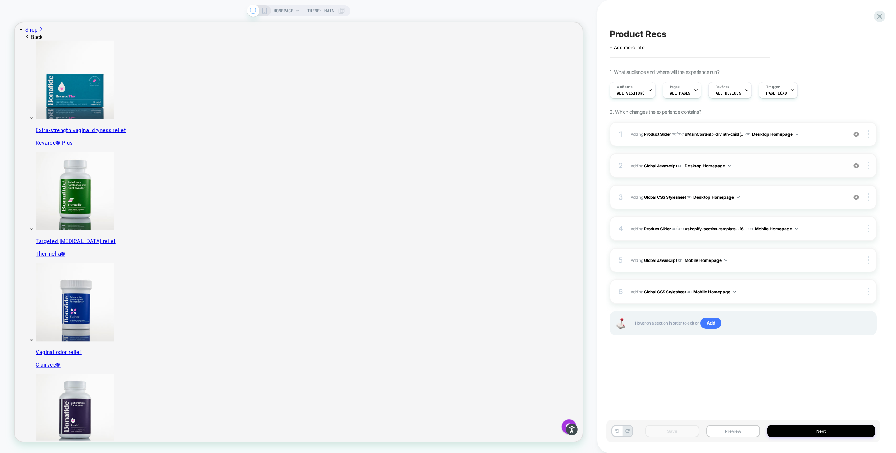
click at [744, 164] on span "Adding Global Javascript on Desktop Homepage" at bounding box center [737, 165] width 213 height 9
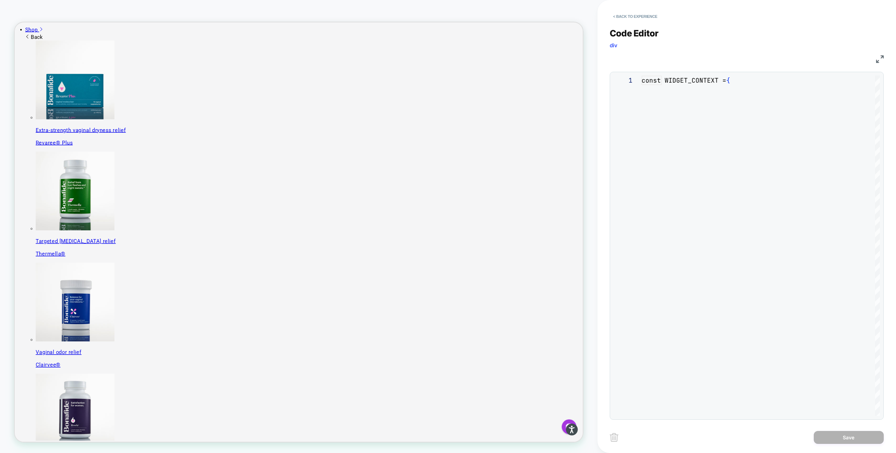
scroll to position [94, 0]
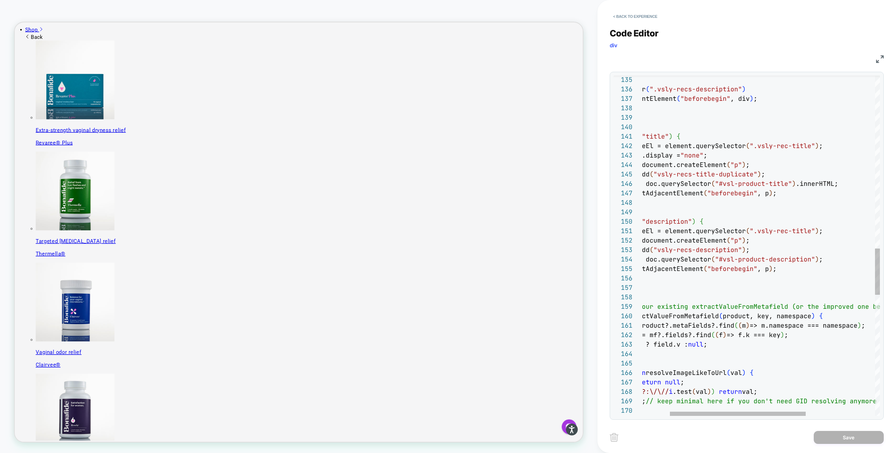
click at [828, 261] on div "return null ; // keep minimal here if you don't need GID resolvi ng anymore } i…" at bounding box center [796, 56] width 409 height 2494
click at [819, 186] on div "return null ; // keep minimal here if you don't need GID resolvi ng anymore } i…" at bounding box center [790, 56] width 409 height 2494
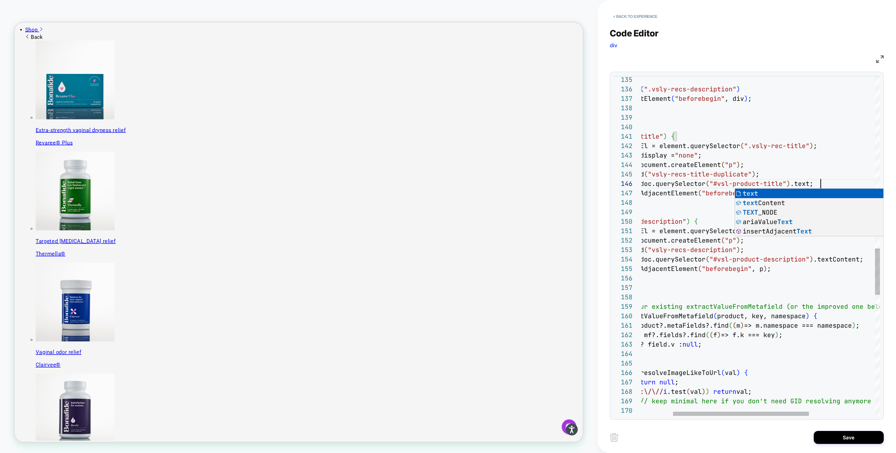
scroll to position [47, 234]
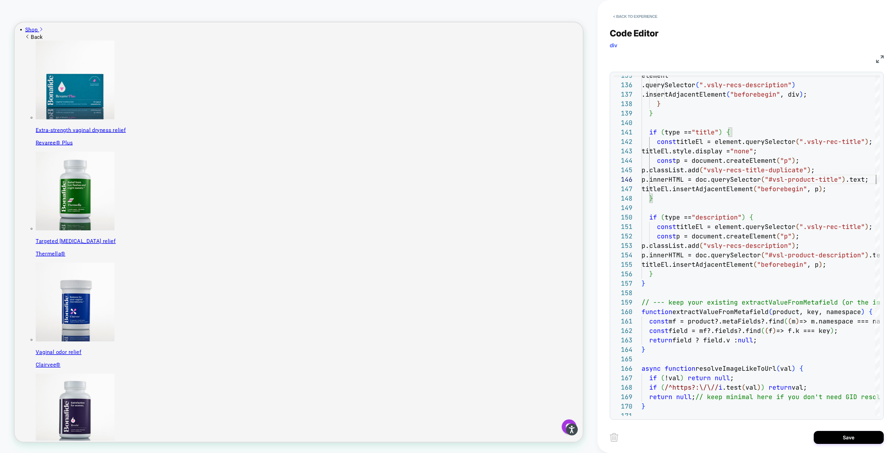
type textarea "**********"
click at [829, 432] on button "Save" at bounding box center [849, 437] width 70 height 13
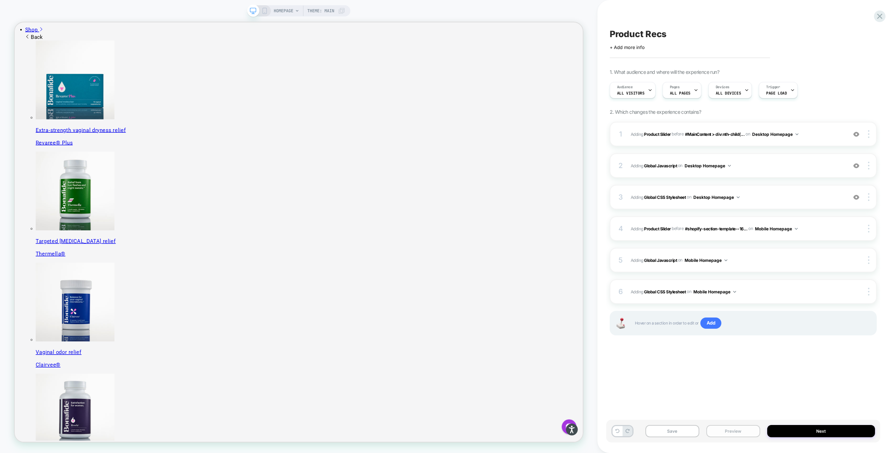
click at [722, 432] on button "Preview" at bounding box center [733, 431] width 54 height 12
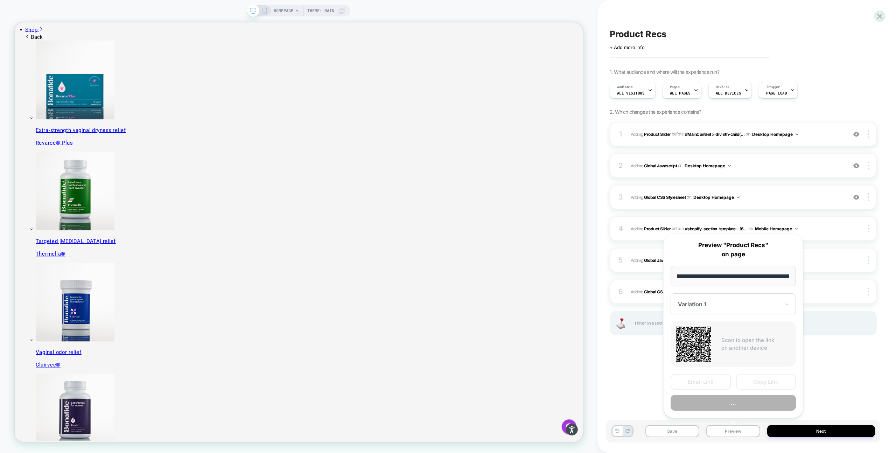
scroll to position [0, 115]
type input "**********"
click at [765, 382] on button "Copy Link" at bounding box center [766, 382] width 60 height 16
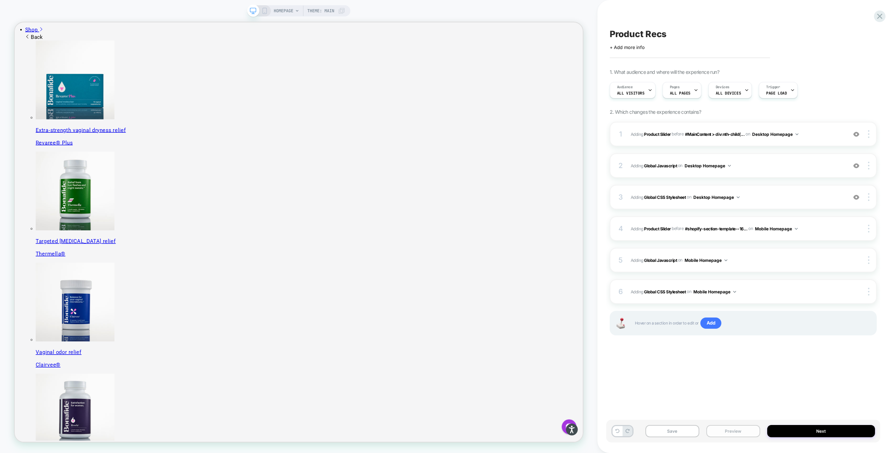
click at [725, 428] on button "Preview" at bounding box center [733, 431] width 54 height 12
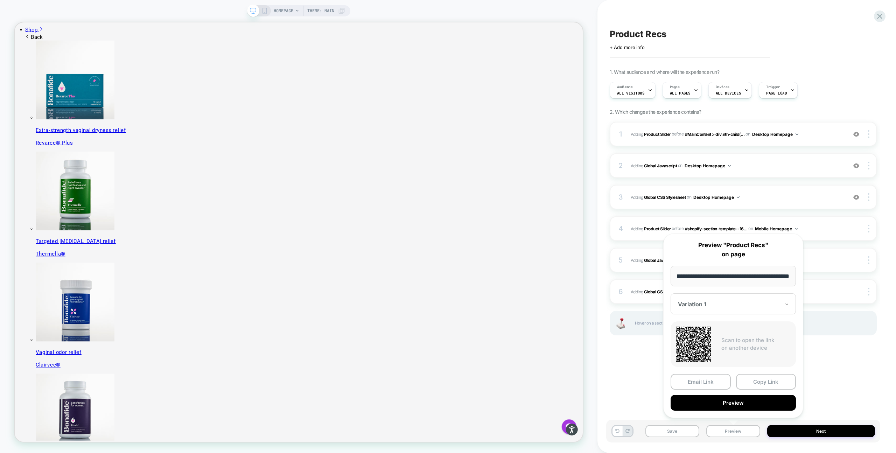
scroll to position [0, 60]
type input "**********"
click at [751, 381] on button "Copy Link" at bounding box center [766, 382] width 60 height 16
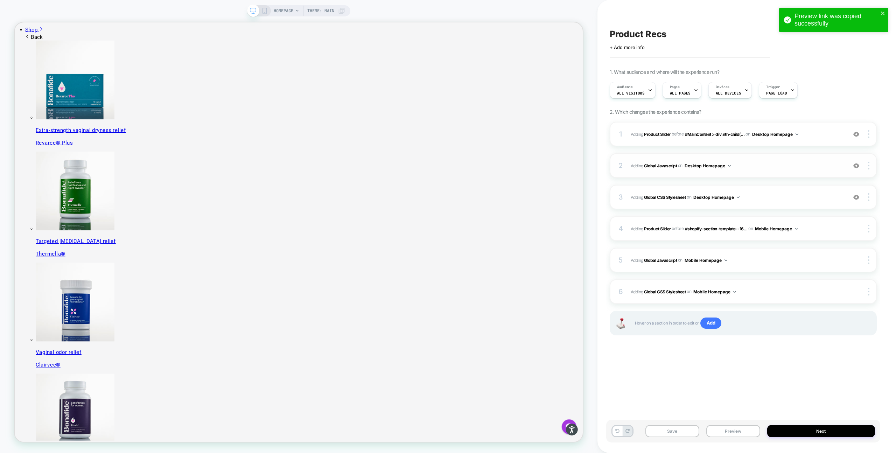
click at [760, 168] on span "Adding Global Javascript on Desktop Homepage" at bounding box center [737, 165] width 213 height 9
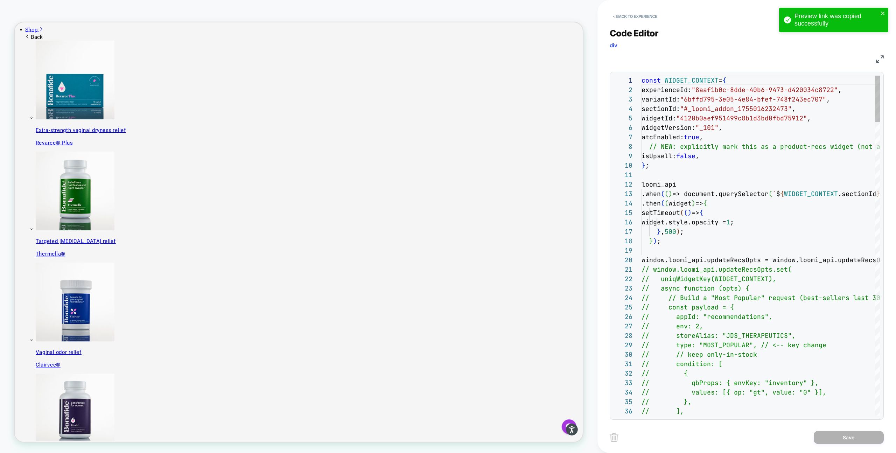
scroll to position [94, 0]
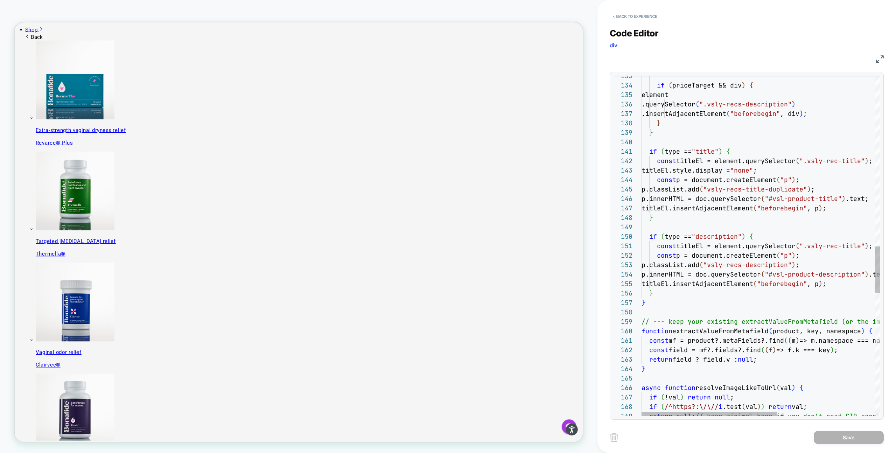
click at [840, 209] on div "if ( priceTarget && div ) { element .querySelector ( ".vsly-recs-description" )…" at bounding box center [845, 71] width 409 height 2494
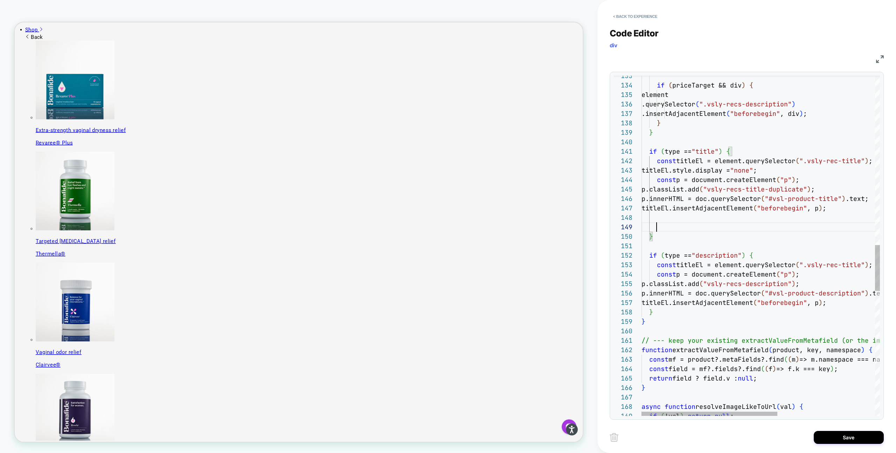
scroll to position [76, 15]
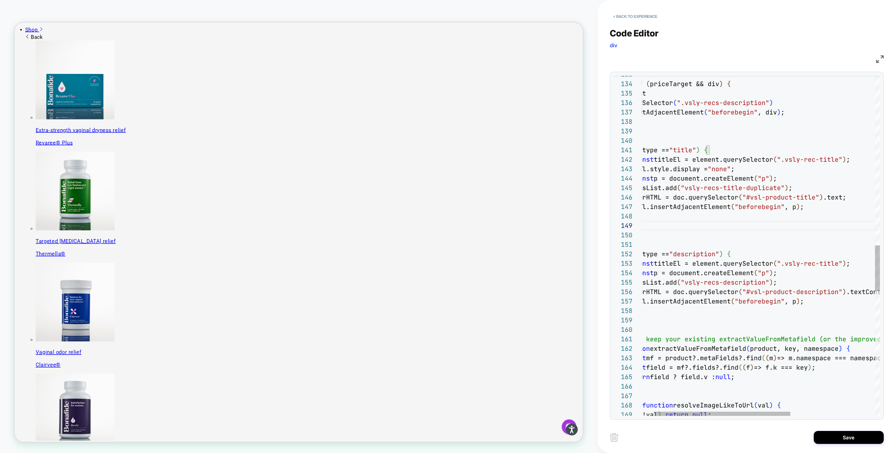
click at [852, 197] on div "if ( priceTarget && div ) { element .querySelector ( ".vsly-recs-description" )…" at bounding box center [823, 79] width 409 height 2513
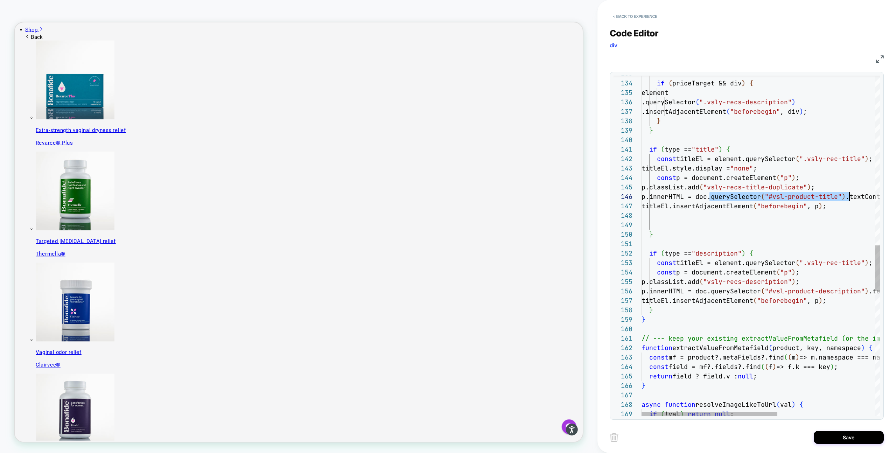
scroll to position [47, 216]
drag, startPoint x: 709, startPoint y: 198, endPoint x: 856, endPoint y: 196, distance: 146.3
click at [856, 196] on div "if ( priceTarget && div ) { element .querySelector ( ".vsly-recs-description" )…" at bounding box center [845, 78] width 409 height 2513
click at [706, 221] on div "if ( priceTarget && div ) { element .querySelector ( ".vsly-recs-description" )…" at bounding box center [845, 78] width 409 height 2513
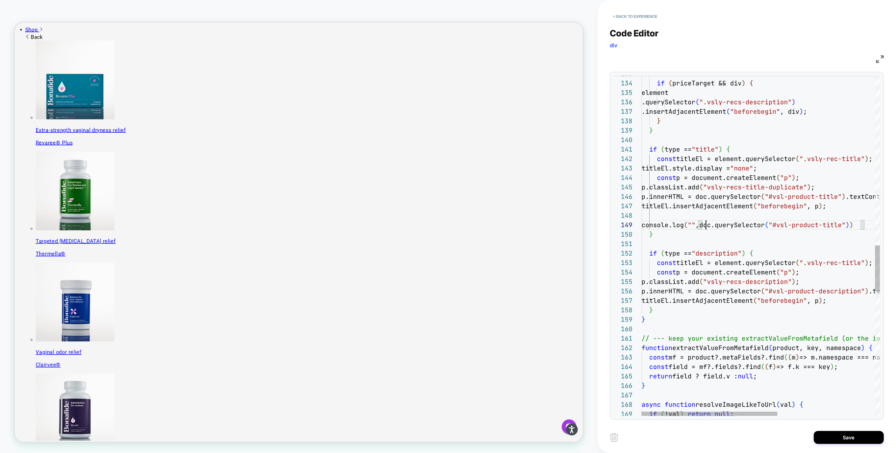
click at [705, 226] on div "if ( priceTarget && div ) { element .querySelector ( ".vsly-recs-description" )…" at bounding box center [845, 78] width 409 height 2513
click at [844, 299] on div "if ( priceTarget && div ) { element .querySelector ( ".vsly-recs-description" )…" at bounding box center [845, 78] width 409 height 2513
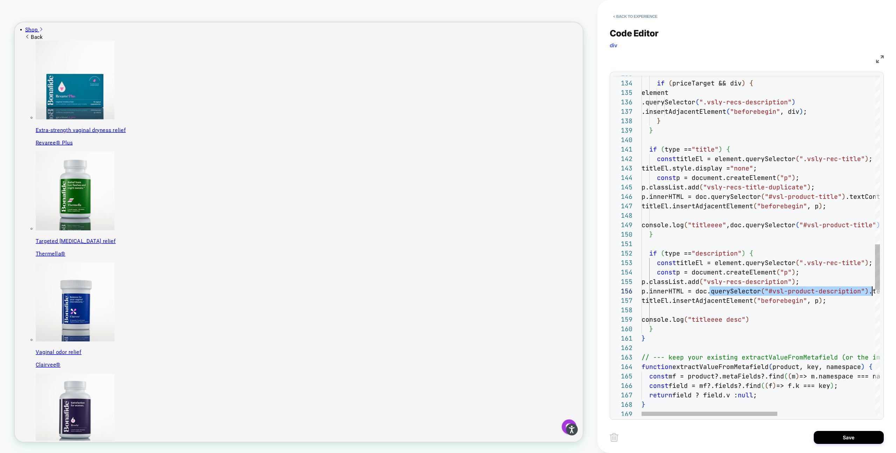
scroll to position [47, 287]
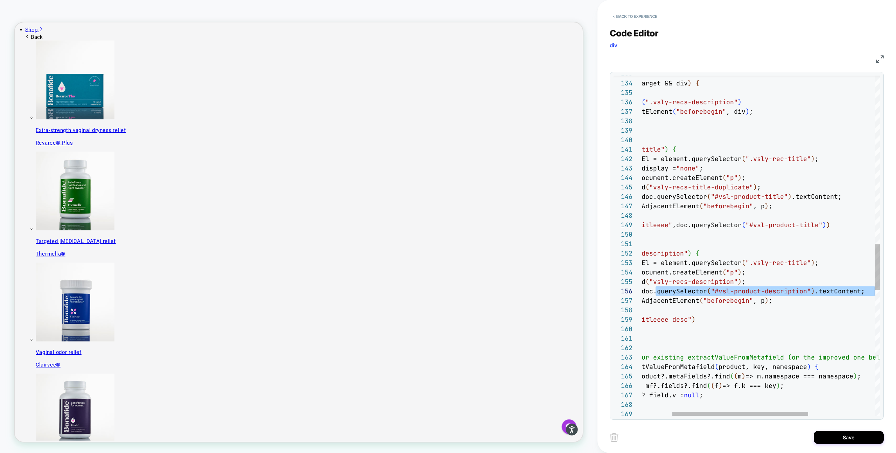
drag, startPoint x: 709, startPoint y: 292, endPoint x: 879, endPoint y: 290, distance: 169.7
click at [879, 290] on div "if ( priceTarget && div ) { element .querySelector ( ".vsly-recs-description" )…" at bounding box center [791, 88] width 409 height 2532
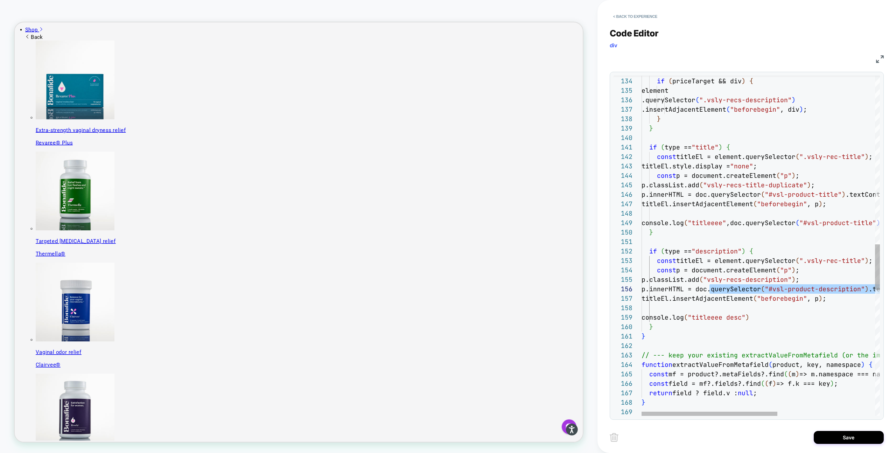
click at [755, 317] on div "if ( priceTarget && div ) { element .querySelector ( ".vsly-recs-description" )…" at bounding box center [845, 86] width 409 height 2532
click at [758, 319] on div "if ( priceTarget && div ) { element .querySelector ( ".vsly-recs-description" )…" at bounding box center [845, 86] width 409 height 2532
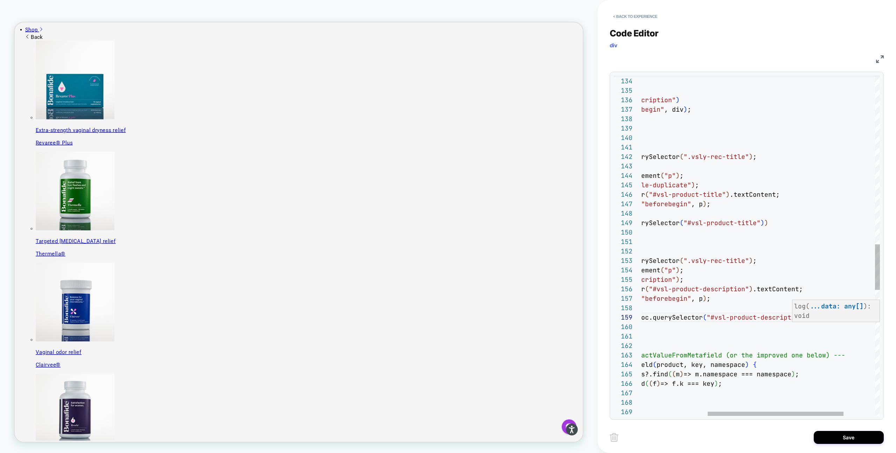
scroll to position [76, 344]
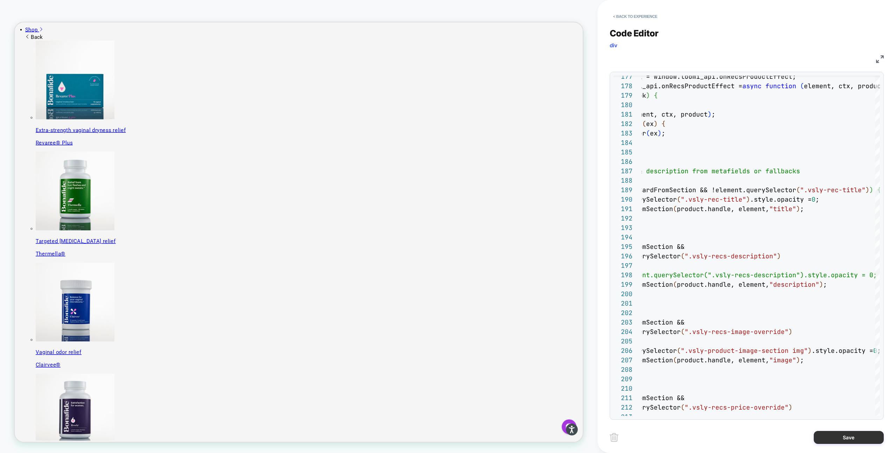
type textarea "**********"
click at [832, 436] on button "Save" at bounding box center [849, 437] width 70 height 13
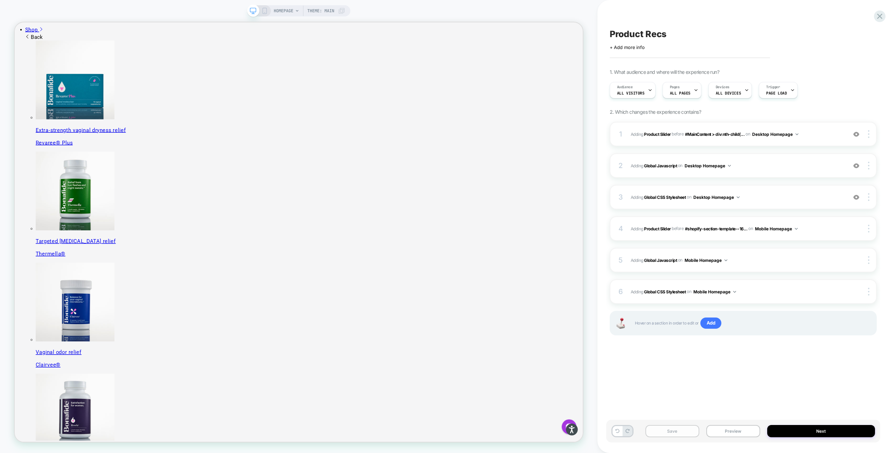
click at [683, 428] on button "Save" at bounding box center [672, 431] width 54 height 12
click at [680, 431] on button "Save" at bounding box center [672, 431] width 54 height 12
click at [720, 427] on button "Preview" at bounding box center [733, 431] width 54 height 12
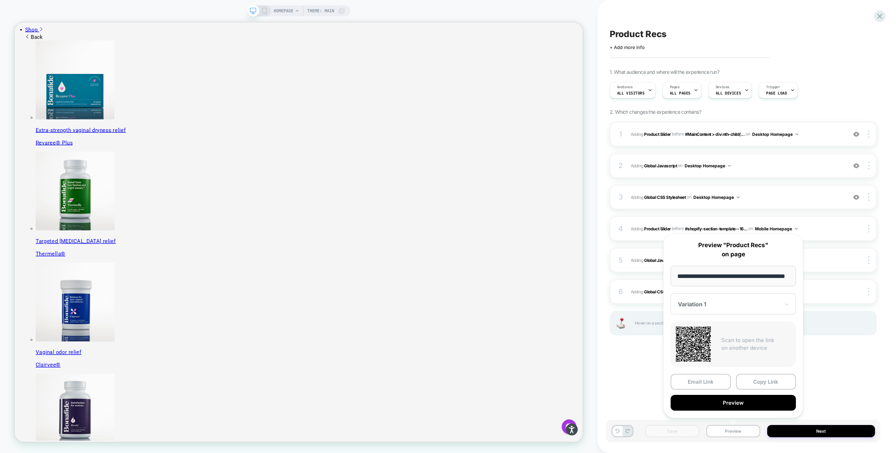
scroll to position [0, 0]
click at [779, 276] on input "**********" at bounding box center [732, 276] width 125 height 21
paste input "**********"
type input "**********"
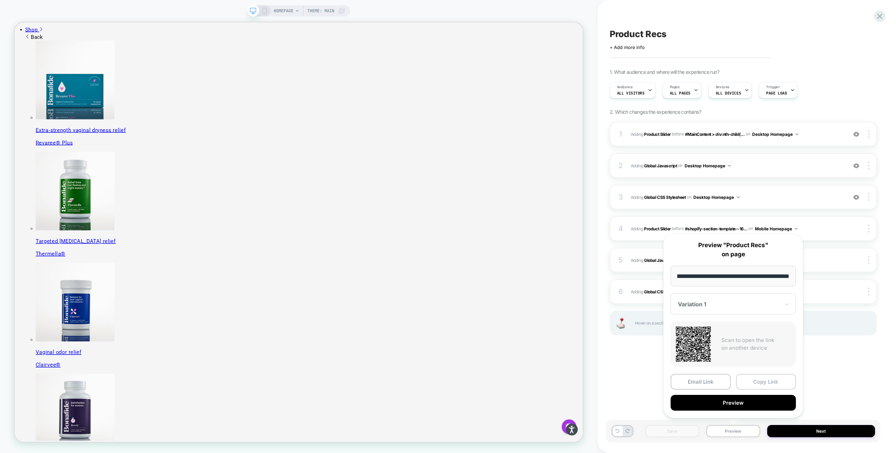
click at [769, 384] on button "Copy Link" at bounding box center [766, 382] width 60 height 16
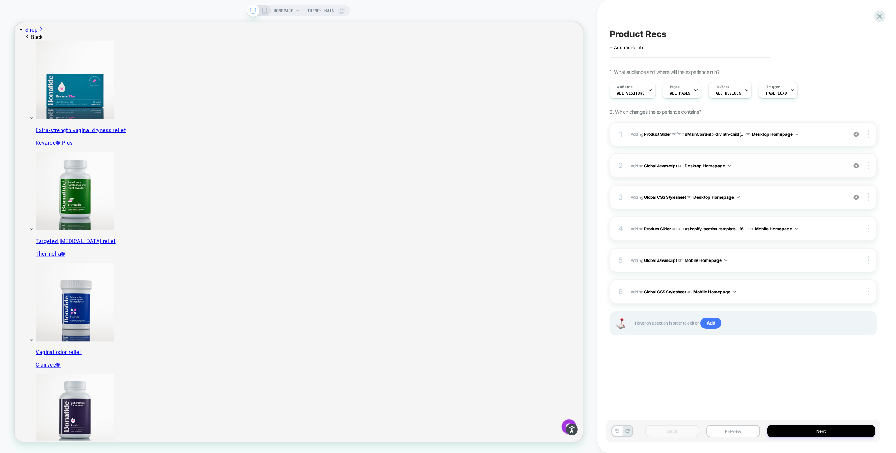
click at [795, 163] on span "Adding Global Javascript on Desktop Homepage" at bounding box center [737, 165] width 213 height 9
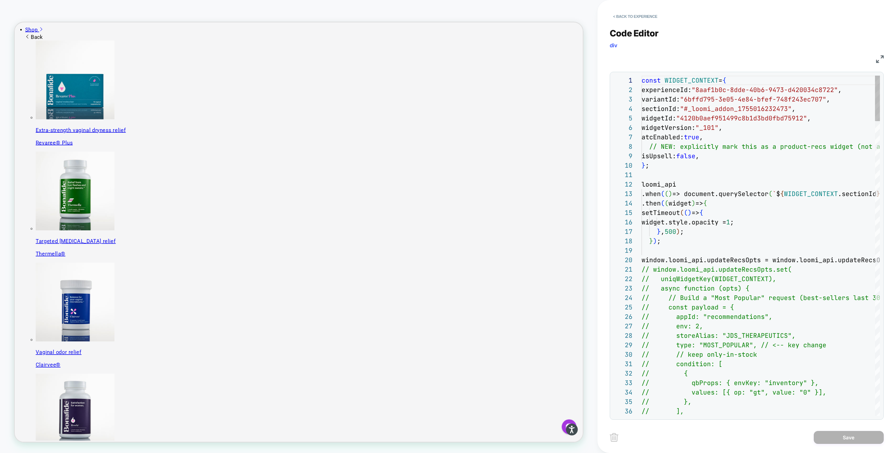
scroll to position [94, 0]
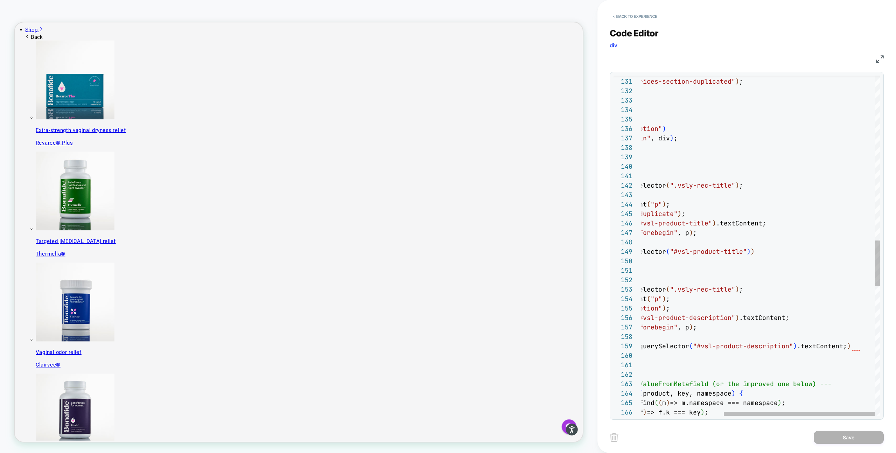
click at [856, 348] on div "const div = document.createElement ( "div" ) ; div.classList.add ( "vsly-produc…" at bounding box center [696, 114] width 368 height 2532
type textarea "**********"
click at [824, 434] on button "Save" at bounding box center [849, 437] width 70 height 13
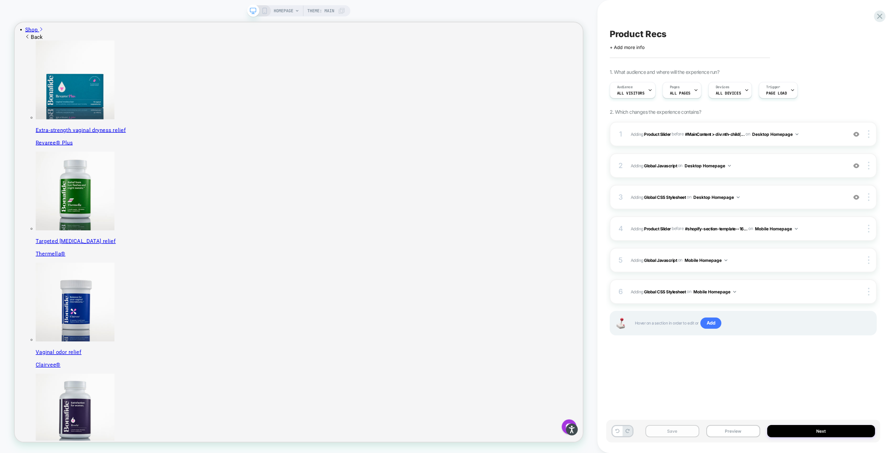
click at [676, 431] on button "Save" at bounding box center [672, 431] width 54 height 12
click at [730, 432] on button "Preview" at bounding box center [733, 431] width 54 height 12
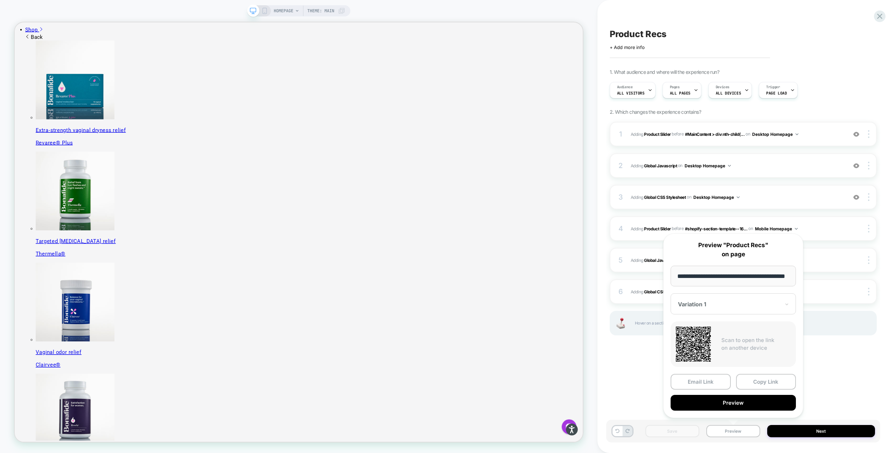
scroll to position [0, 0]
click at [775, 277] on input "**********" at bounding box center [732, 276] width 125 height 21
paste input "**********"
type input "**********"
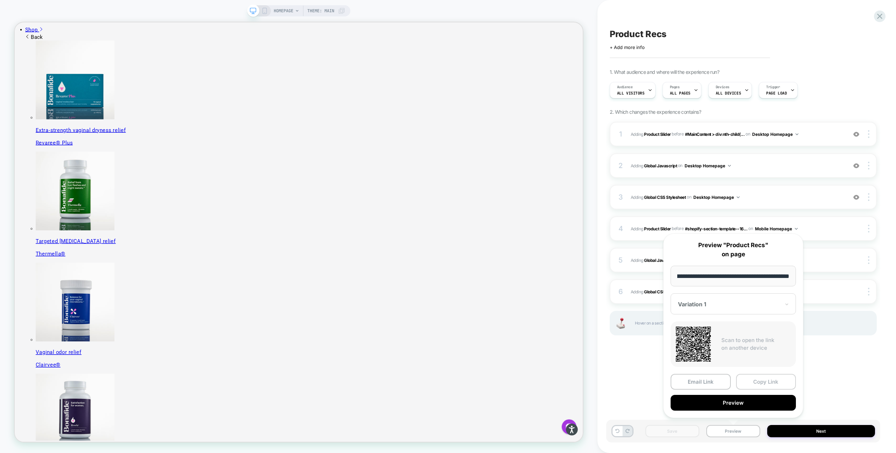
scroll to position [0, 0]
click at [768, 382] on button "Copy Link" at bounding box center [766, 382] width 60 height 16
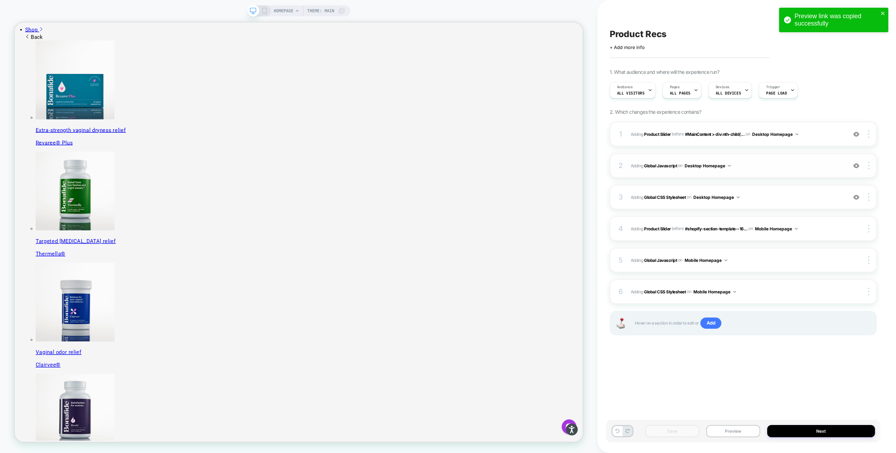
click at [759, 156] on div "2 Adding Global Javascript on Desktop Homepage Add Before Add After Copy to Mob…" at bounding box center [743, 165] width 267 height 24
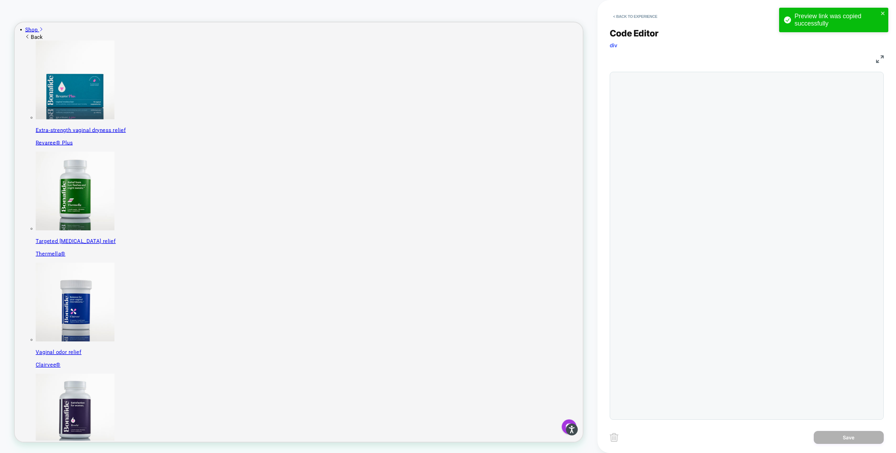
scroll to position [94, 0]
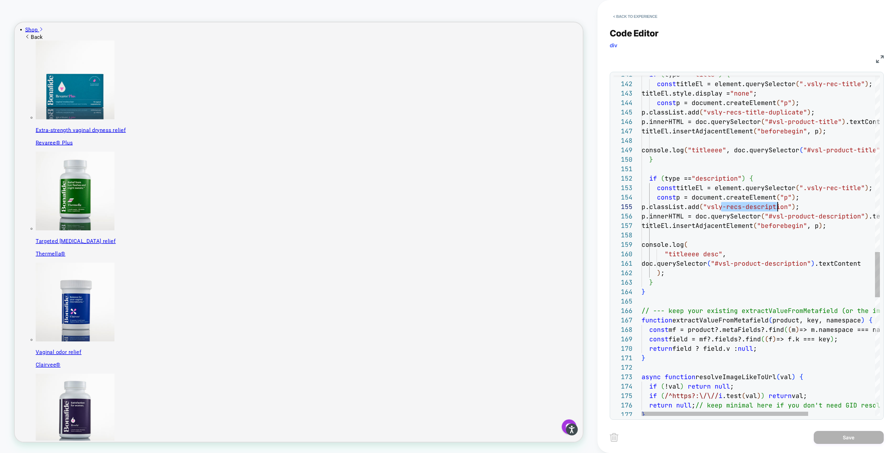
scroll to position [38, 159]
drag, startPoint x: 722, startPoint y: 208, endPoint x: 801, endPoint y: 203, distance: 78.9
click at [801, 203] on div "if ( !val ) return null ; if ( /^https?:\/\// i .test ( val ) ) return val; ret…" at bounding box center [807, 27] width 333 height 2560
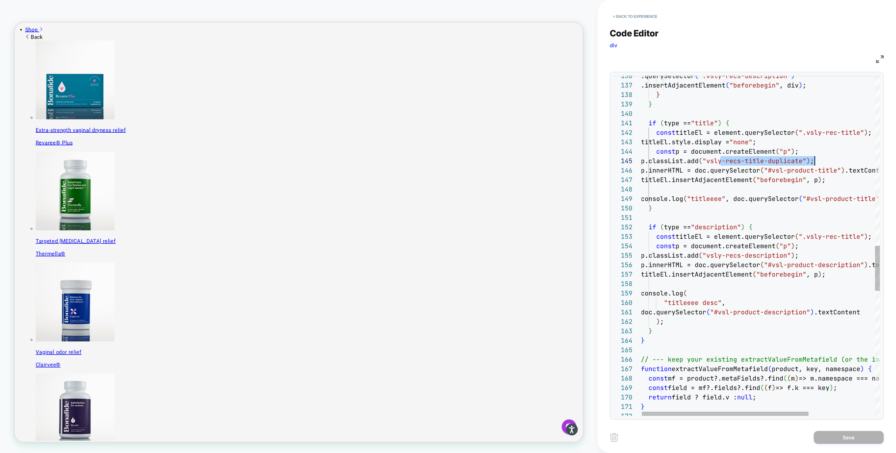
scroll to position [38, 174]
drag, startPoint x: 721, startPoint y: 162, endPoint x: 815, endPoint y: 161, distance: 94.1
click at [815, 161] on div "} return field ? field.v : null ; const field = mf?.fields?.find ( ( f ) => f.k…" at bounding box center [807, 76] width 333 height 2560
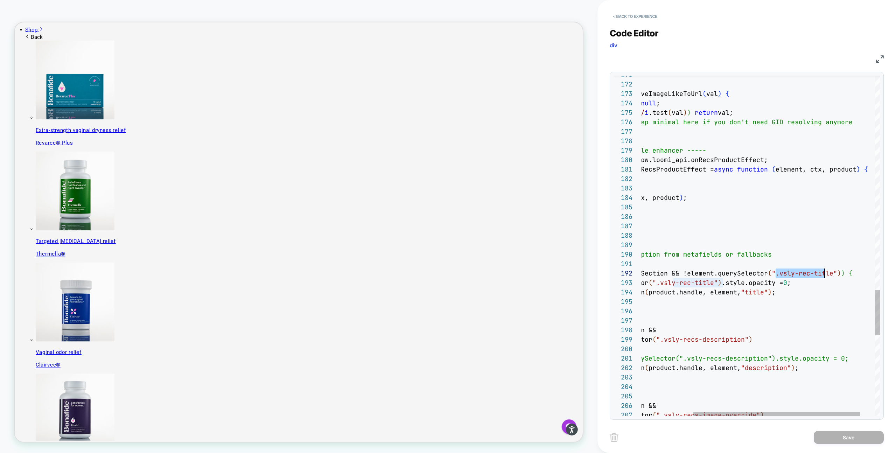
scroll to position [9, 261]
drag, startPoint x: 775, startPoint y: 274, endPoint x: 827, endPoint y: 272, distance: 52.2
type textarea "**********"
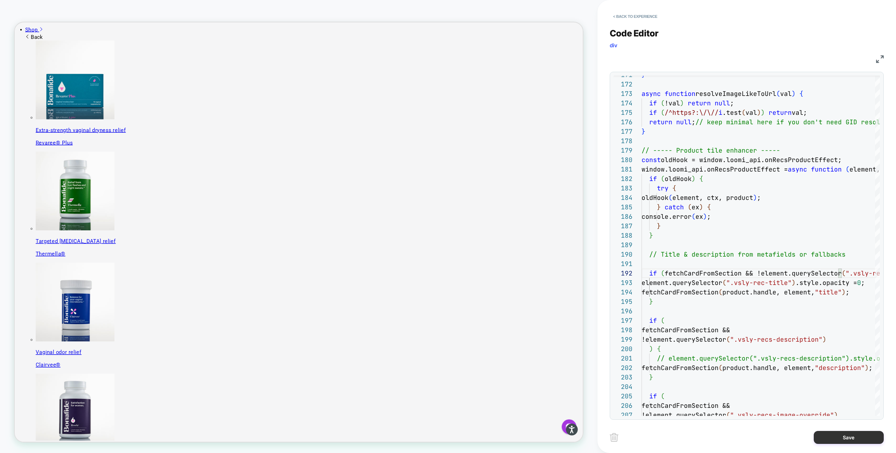
click at [843, 441] on button "Save" at bounding box center [849, 437] width 70 height 13
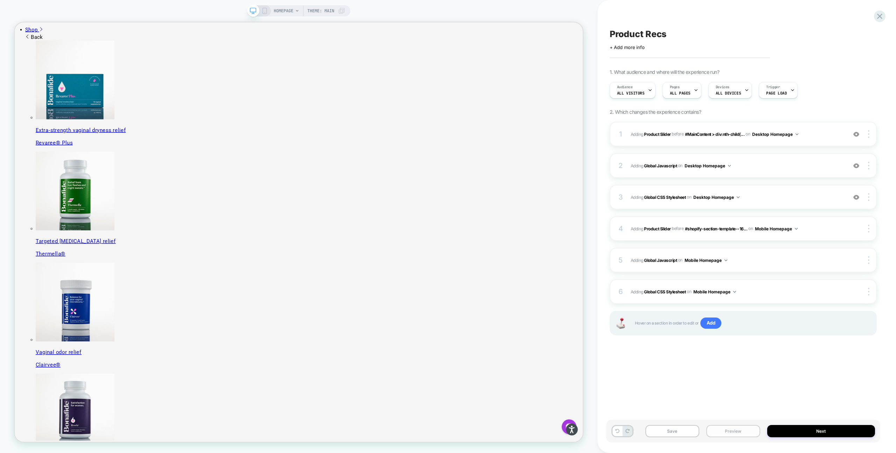
click at [728, 431] on button "Preview" at bounding box center [733, 431] width 54 height 12
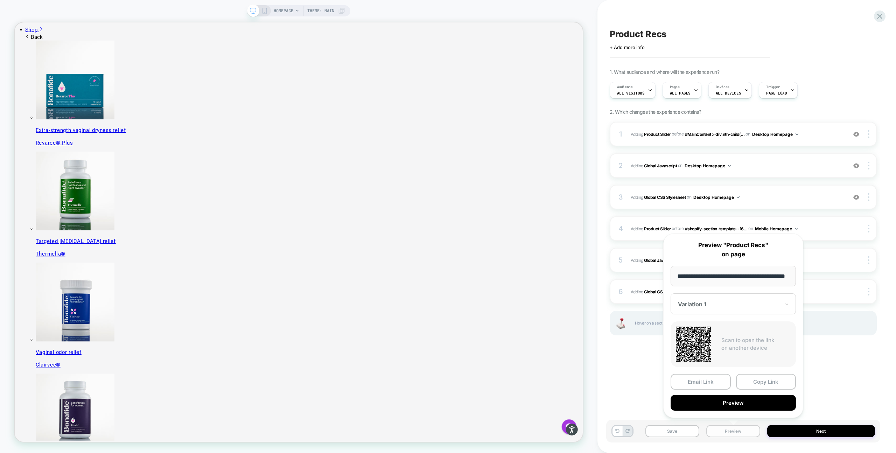
scroll to position [0, 0]
click at [765, 274] on input "**********" at bounding box center [732, 276] width 125 height 21
paste input "**********"
type input "**********"
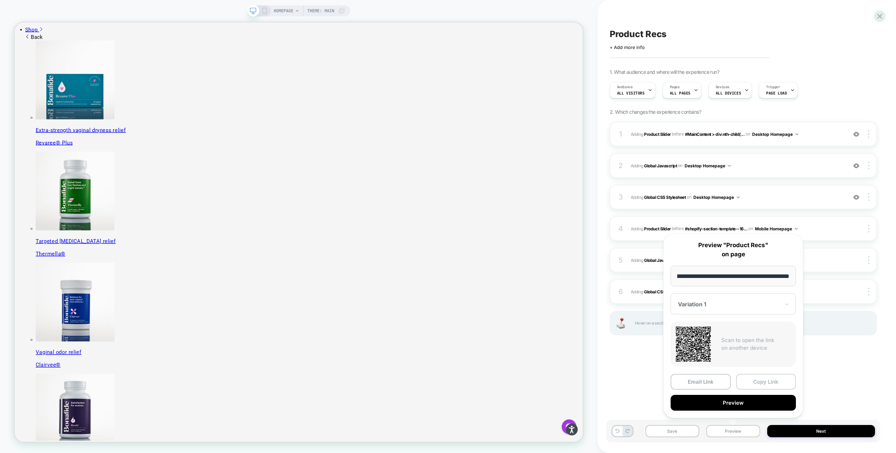
scroll to position [0, 0]
click at [760, 380] on button "Copy Link" at bounding box center [766, 382] width 60 height 16
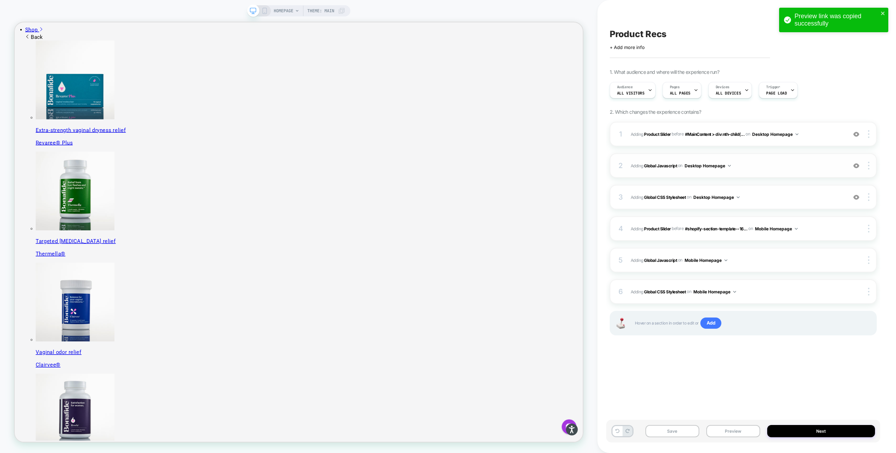
click at [748, 163] on span "Adding Global Javascript on Desktop Homepage" at bounding box center [737, 165] width 213 height 9
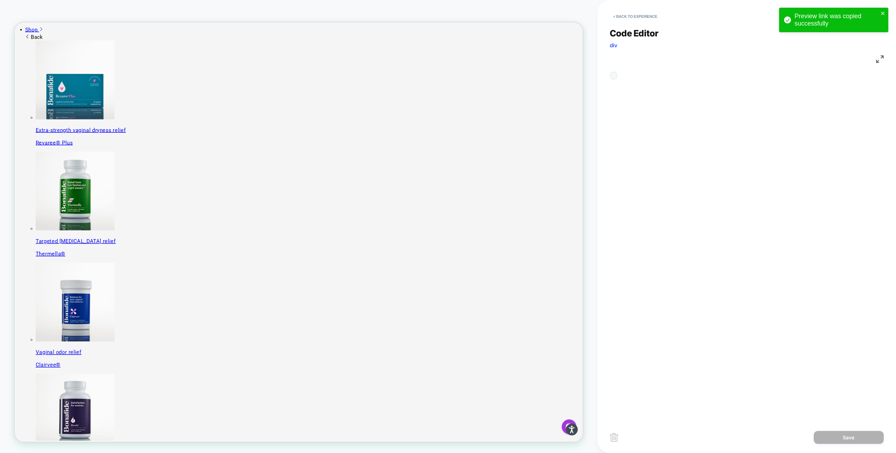
scroll to position [94, 0]
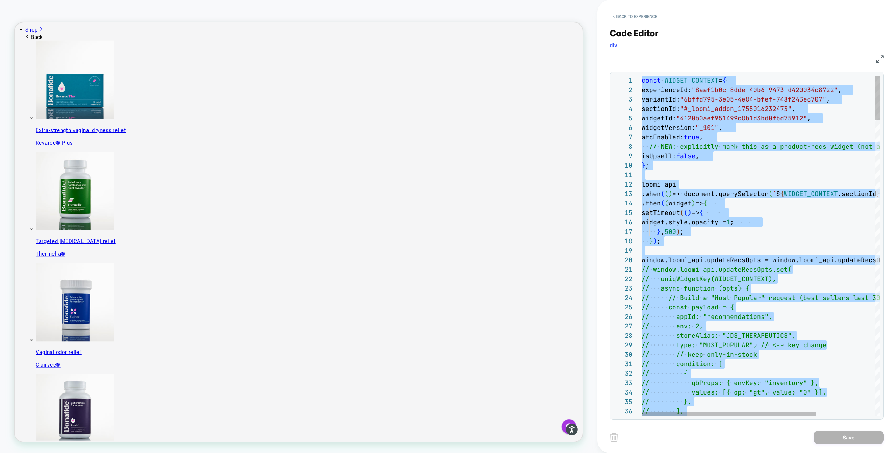
type textarea "**********"
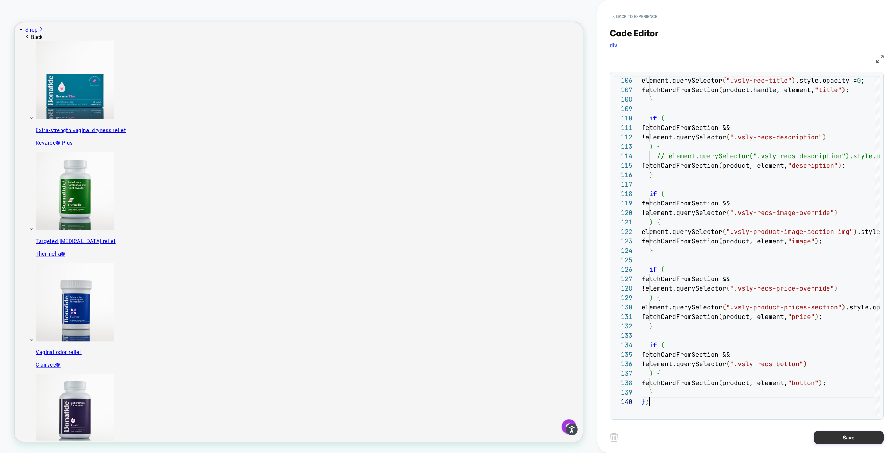
click at [836, 436] on button "Save" at bounding box center [849, 437] width 70 height 13
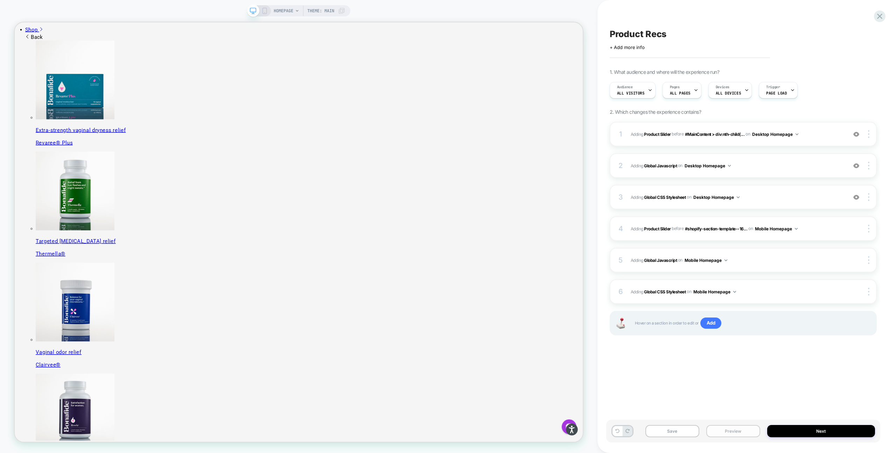
click at [726, 432] on button "Preview" at bounding box center [733, 431] width 54 height 12
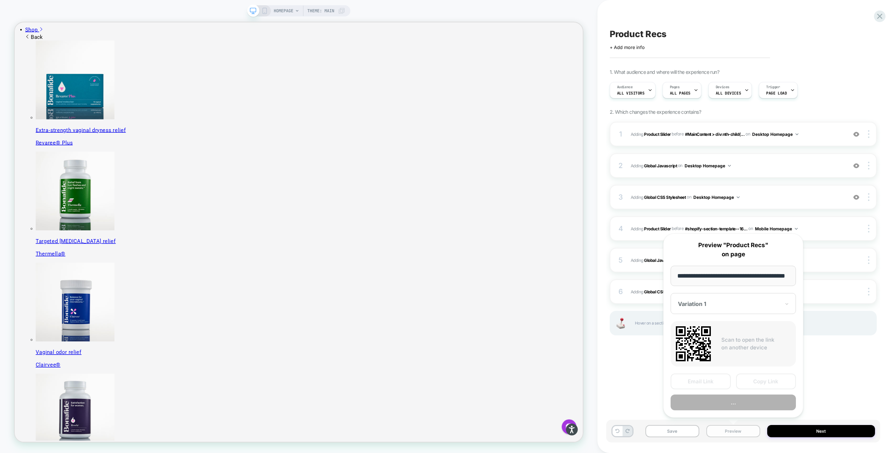
scroll to position [0, 18]
click at [756, 386] on button "Copy Link" at bounding box center [766, 382] width 60 height 16
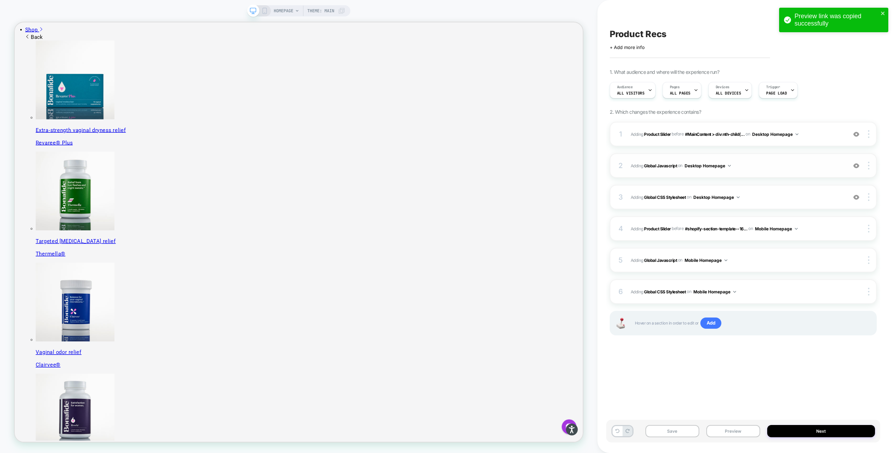
click at [805, 155] on div "2 Adding Global Javascript on Desktop Homepage Add Before Add After Copy to Mob…" at bounding box center [743, 165] width 267 height 24
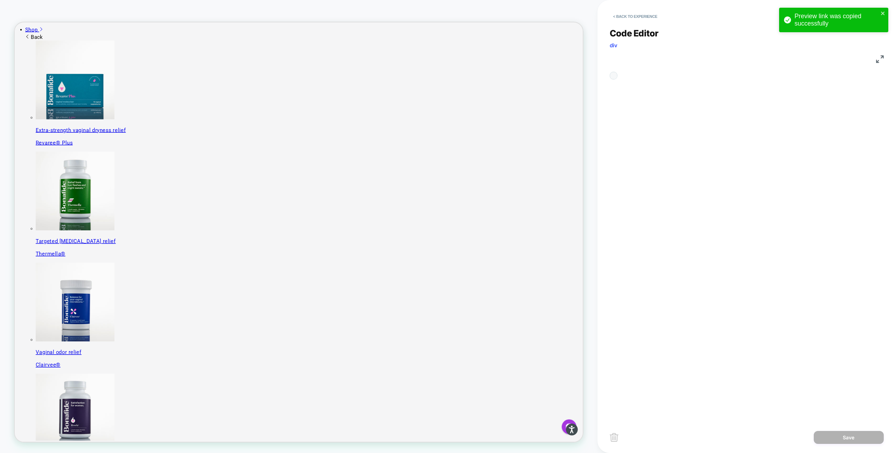
scroll to position [94, 0]
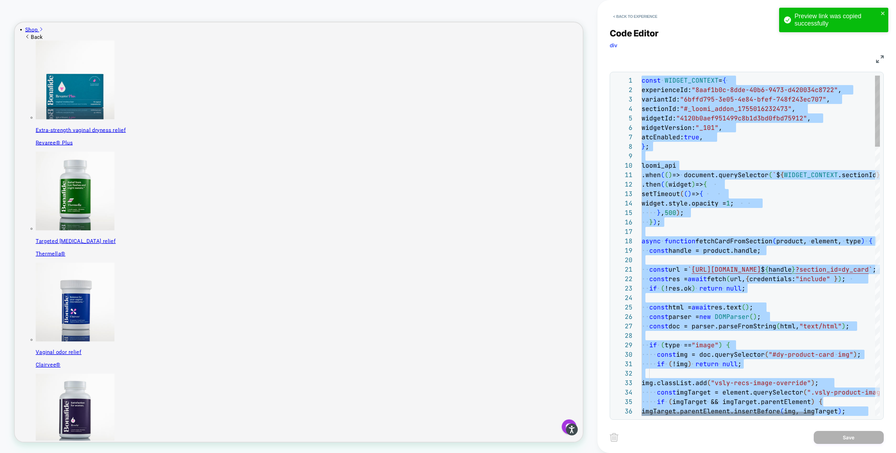
type textarea "**********"
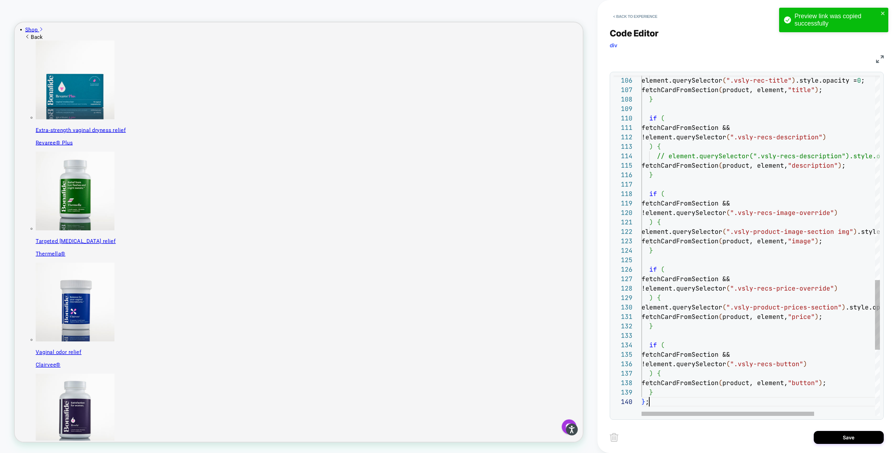
scroll to position [85, 8]
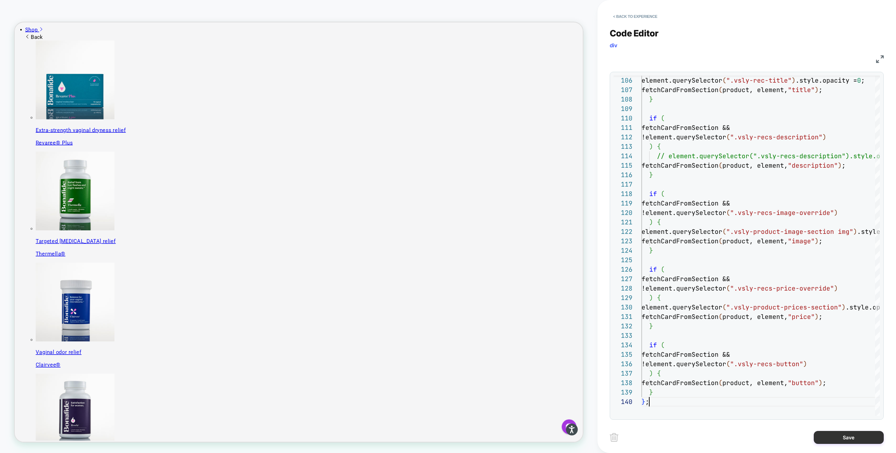
click at [835, 442] on button "Save" at bounding box center [849, 437] width 70 height 13
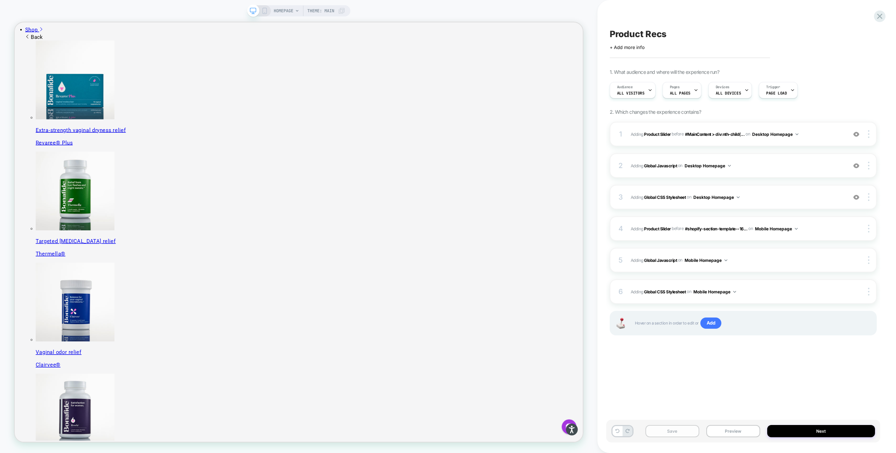
click at [682, 431] on button "Save" at bounding box center [672, 431] width 54 height 12
click at [735, 432] on button "Preview" at bounding box center [733, 431] width 54 height 12
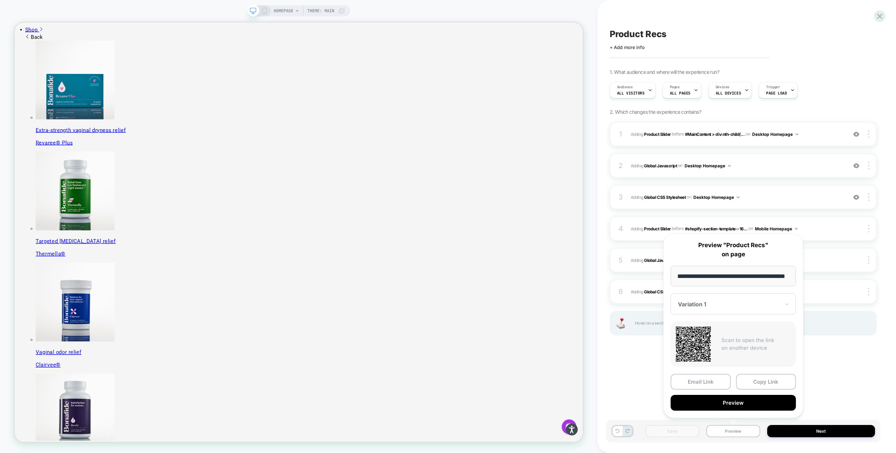
scroll to position [0, 0]
click at [778, 275] on input "**********" at bounding box center [732, 276] width 125 height 21
paste input "**********"
type input "**********"
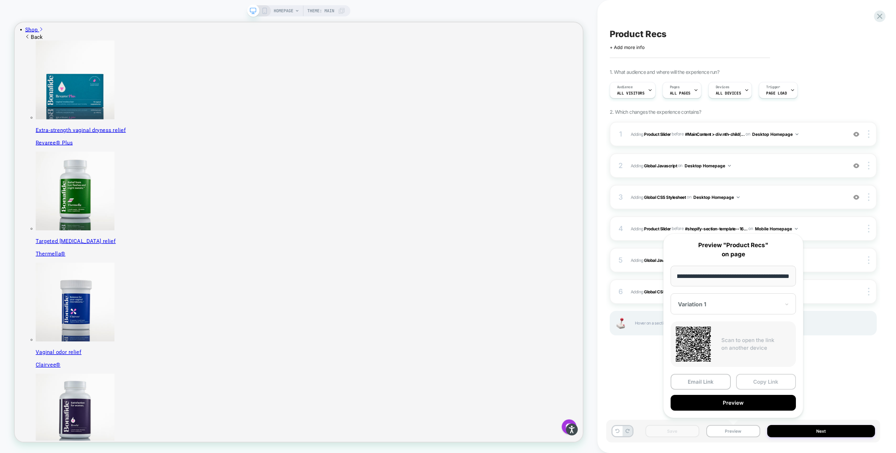
scroll to position [0, 0]
click at [773, 379] on button "Copy Link" at bounding box center [766, 382] width 60 height 16
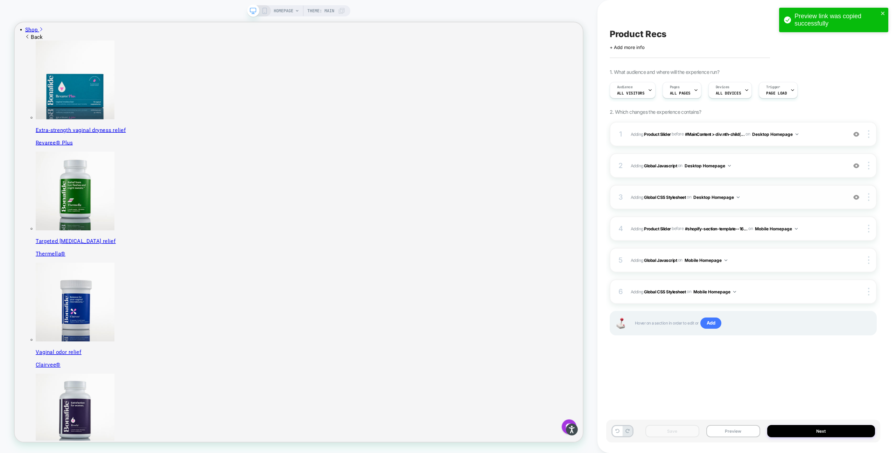
click at [764, 194] on span "Adding Global CSS Stylesheet on Desktop Homepage" at bounding box center [737, 197] width 213 height 9
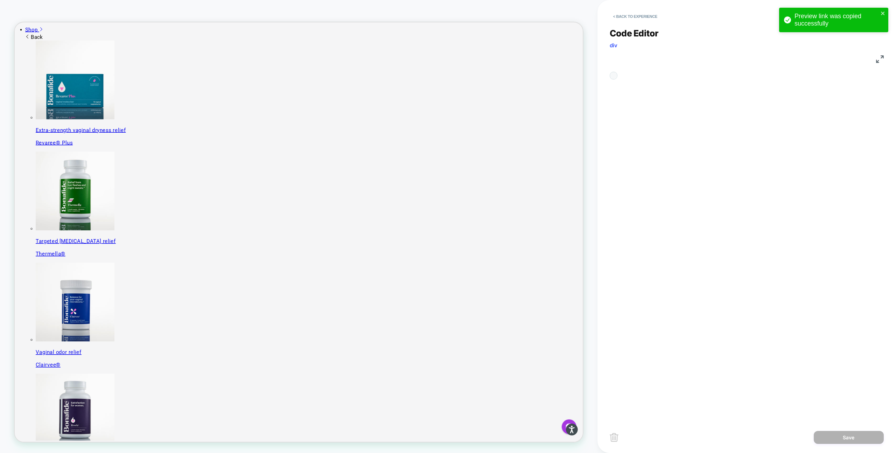
scroll to position [94, 0]
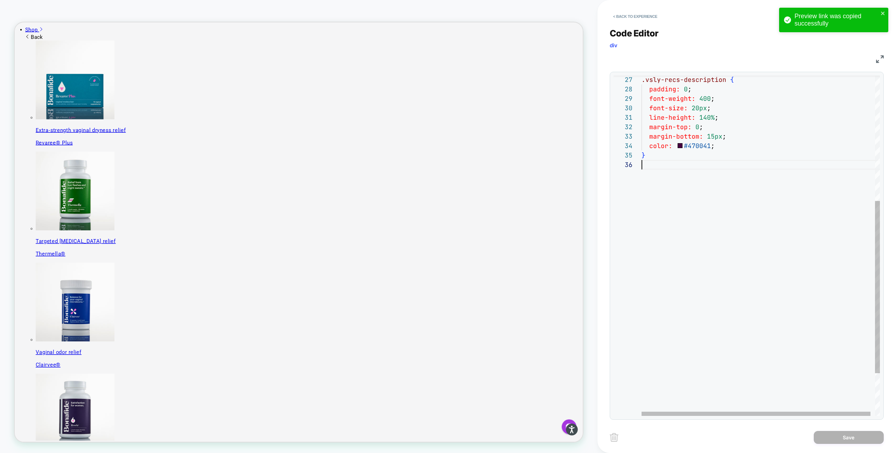
click at [674, 248] on div "} color: #470041 ; margin-bottom: 15px ; margin-top: 0 ; line-height: 140% ; fo…" at bounding box center [762, 164] width 243 height 671
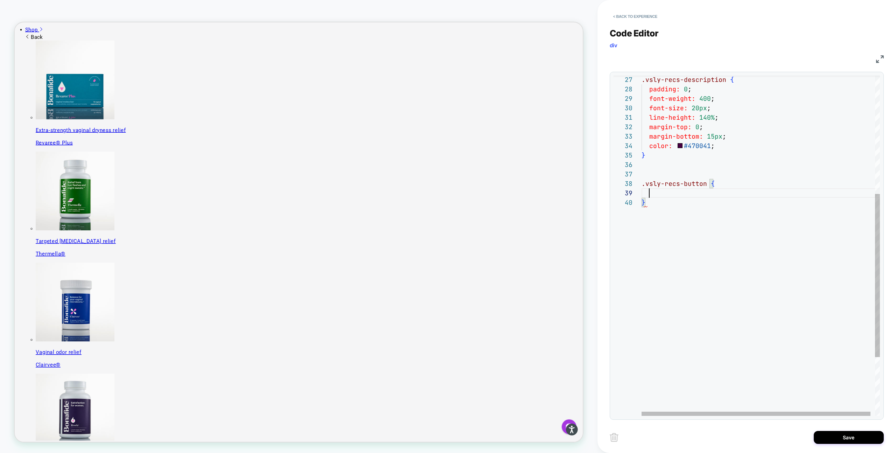
scroll to position [0, 113]
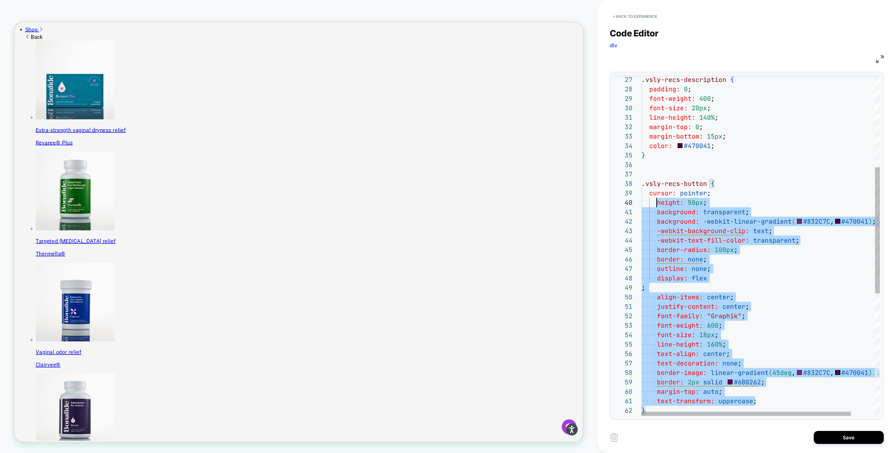
click at [657, 203] on div "} color: #470041 ; margin-bottom: 15px ; margin-top: 0 ; line-height: 140% ; fo…" at bounding box center [774, 287] width 266 height 916
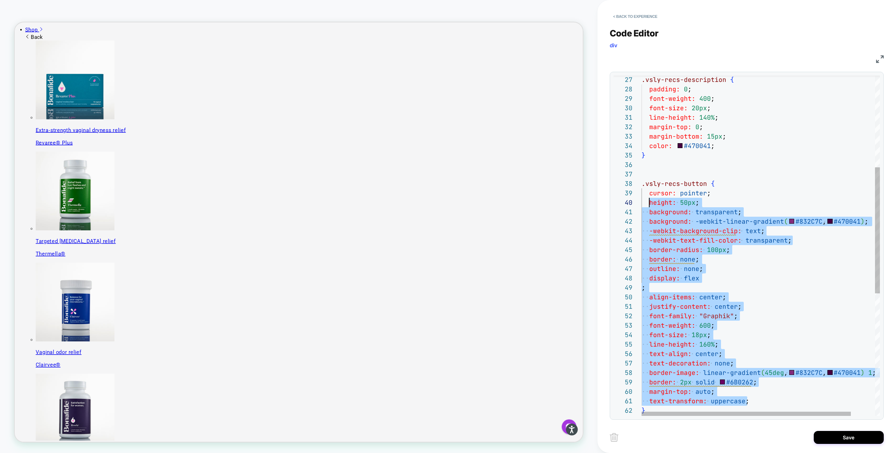
click at [728, 192] on div "} color: #470041 ; margin-bottom: 15px ; margin-top: 0 ; line-height: 140% ; fo…" at bounding box center [774, 287] width 266 height 916
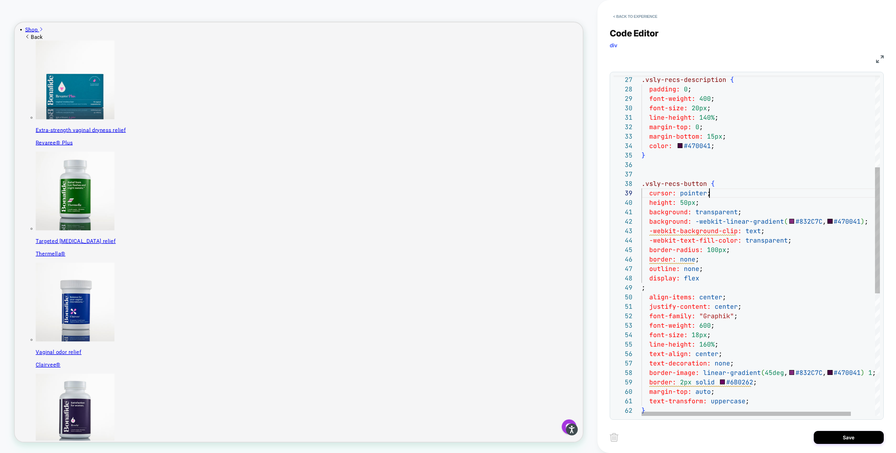
scroll to position [76, 68]
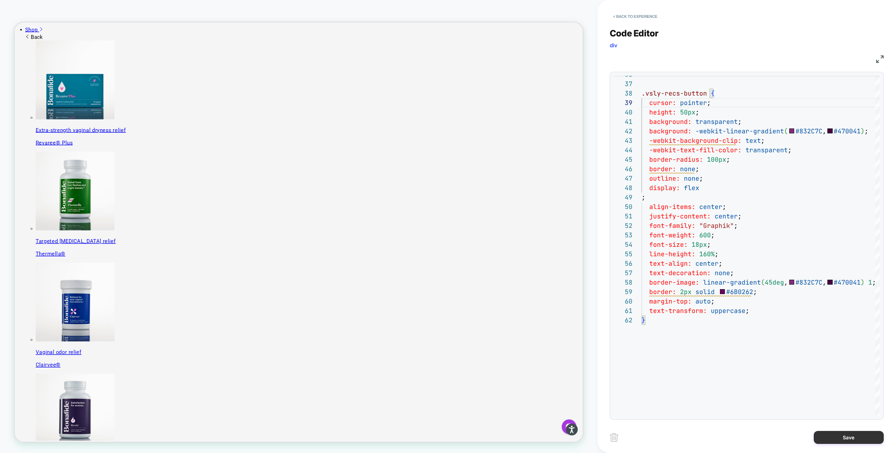
type textarea "**********"
click at [832, 435] on button "Save" at bounding box center [849, 437] width 70 height 13
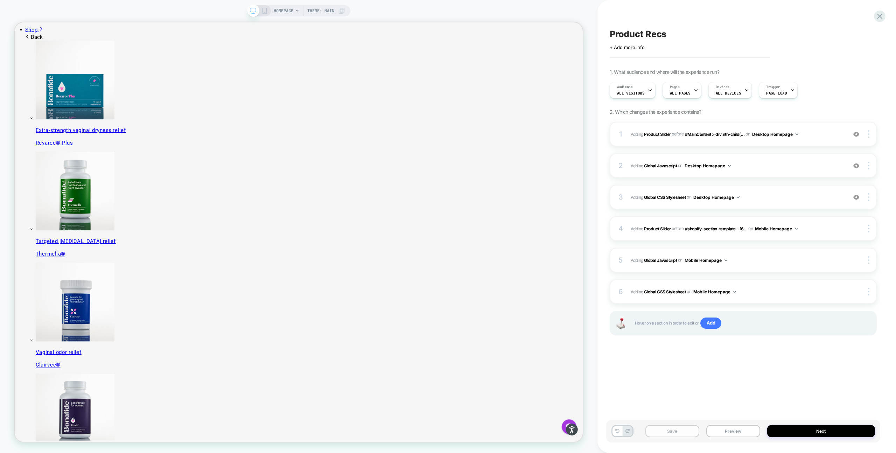
click at [689, 432] on button "Save" at bounding box center [672, 431] width 54 height 12
click at [728, 434] on button "Preview" at bounding box center [733, 431] width 54 height 12
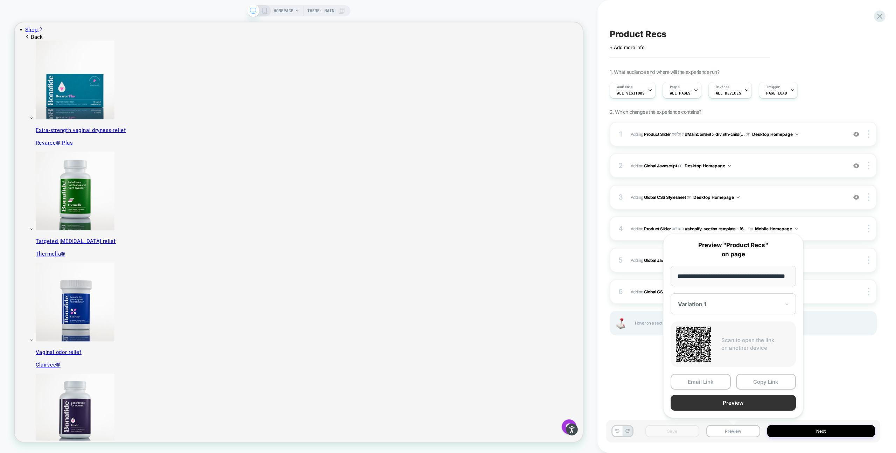
scroll to position [0, 0]
click at [757, 403] on button "Preview" at bounding box center [732, 403] width 125 height 16
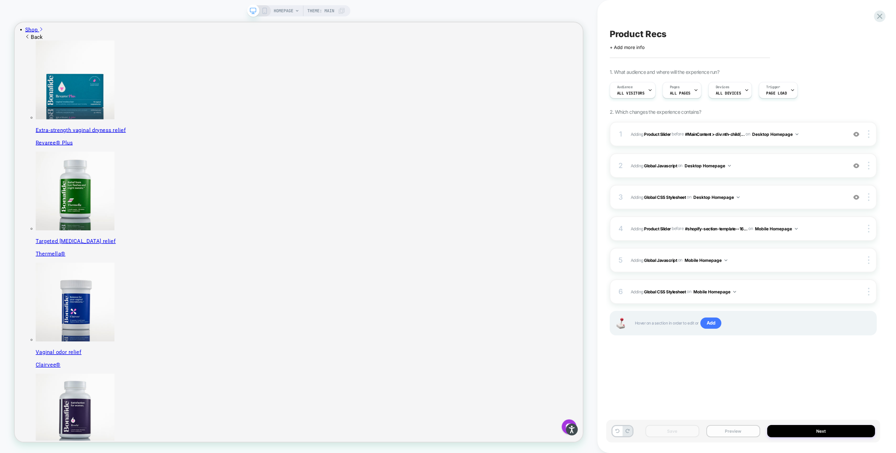
click at [737, 434] on button "Preview" at bounding box center [733, 431] width 54 height 12
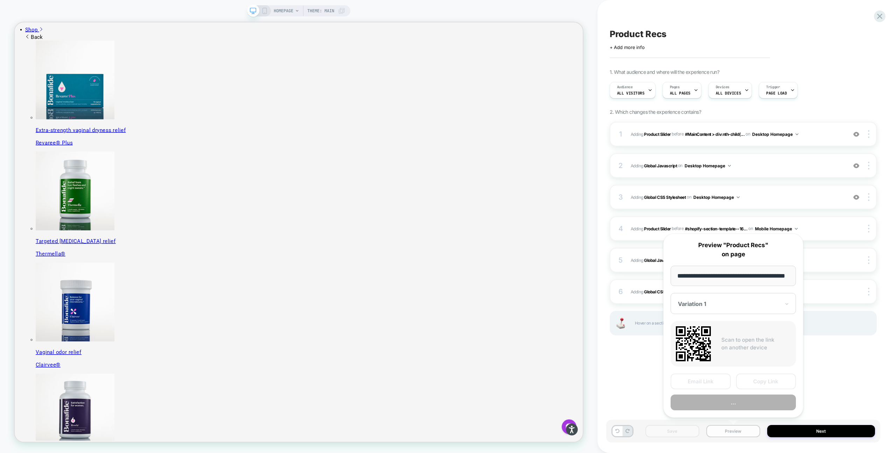
scroll to position [0, 18]
click at [741, 275] on input "**********" at bounding box center [732, 276] width 125 height 21
type input "**********"
click at [760, 382] on button "Copy Link" at bounding box center [766, 382] width 60 height 16
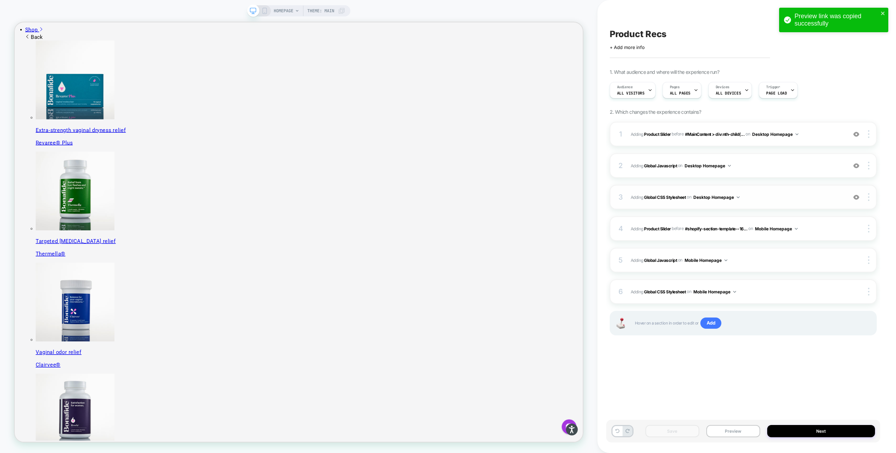
click at [766, 197] on span "Adding Global CSS Stylesheet on Desktop Homepage" at bounding box center [737, 197] width 213 height 9
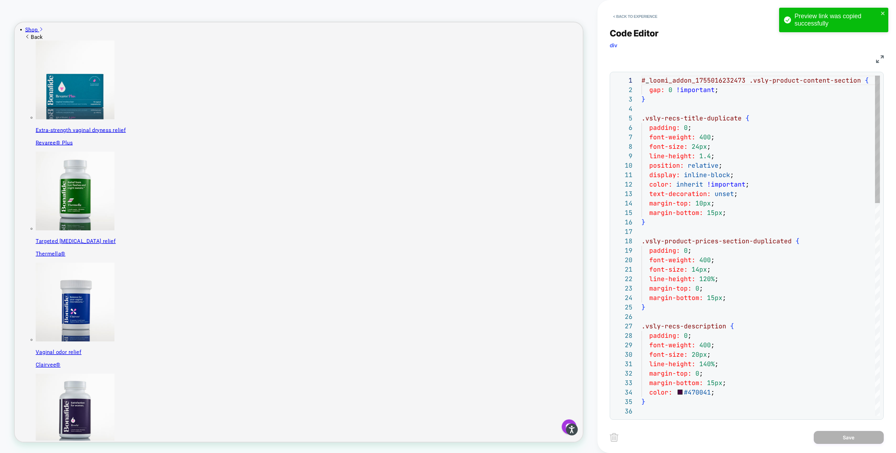
scroll to position [94, 0]
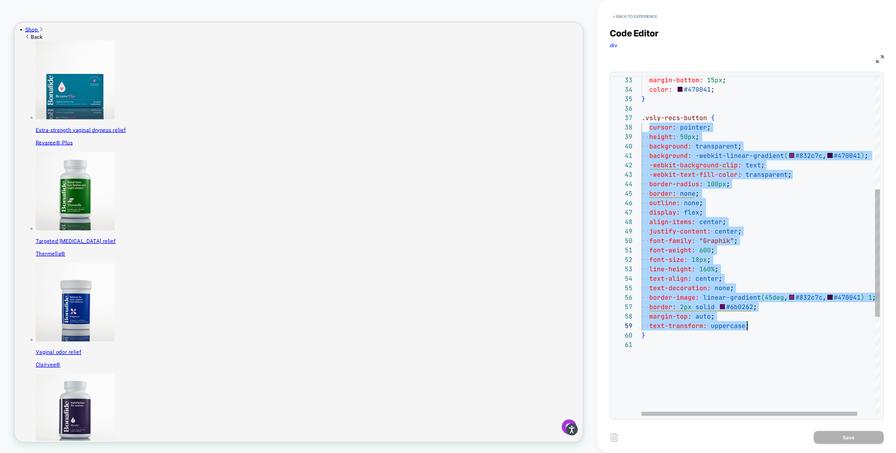
drag, startPoint x: 649, startPoint y: 126, endPoint x: 750, endPoint y: 323, distance: 221.0
click at [750, 323] on div "-webkit-text-fill-color: transparent ; border-radius: 100px ; border: none ; ou…" at bounding box center [770, 226] width 258 height 907
type textarea "**********"
click at [753, 324] on div "-webkit-text-fill-color: transparent ; border-radius: 100px ; border: none ; ou…" at bounding box center [770, 226] width 258 height 907
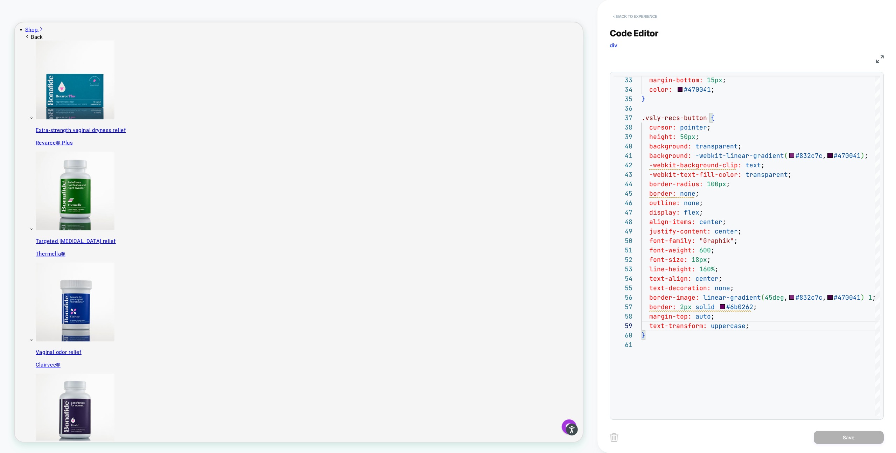
click at [622, 21] on button "< Back to experience" at bounding box center [635, 16] width 51 height 11
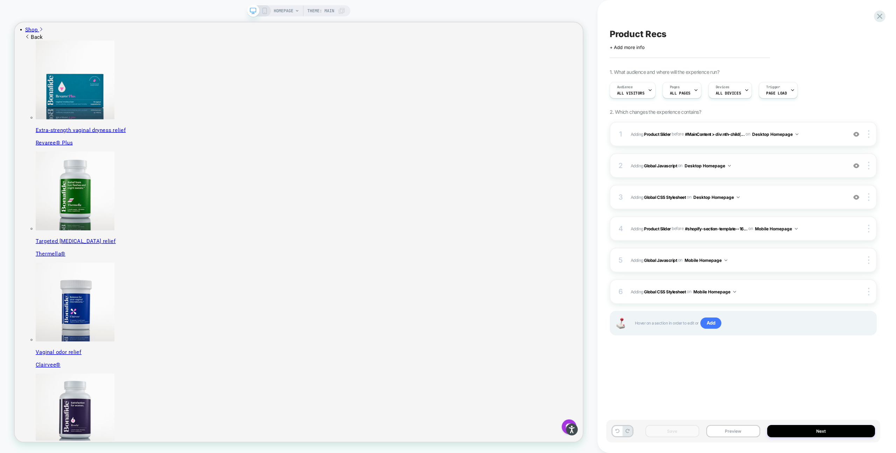
click at [750, 167] on span "Adding Global Javascript on Desktop Homepage" at bounding box center [737, 165] width 213 height 9
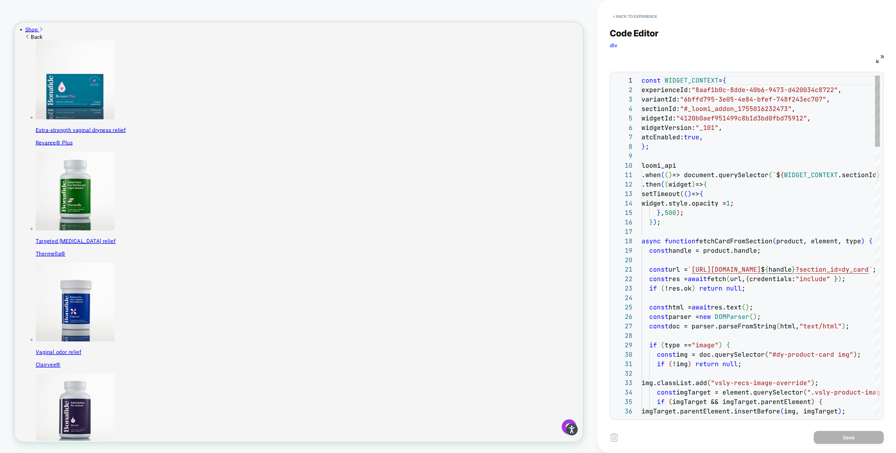
scroll to position [94, 0]
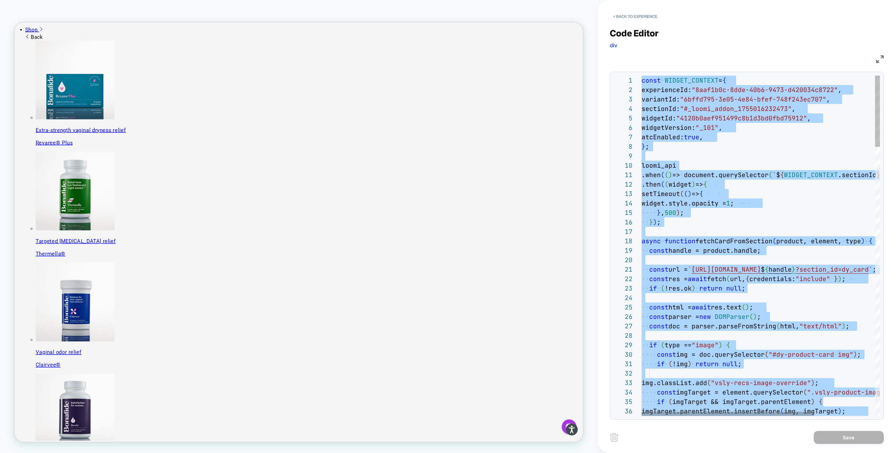
type textarea "**********"
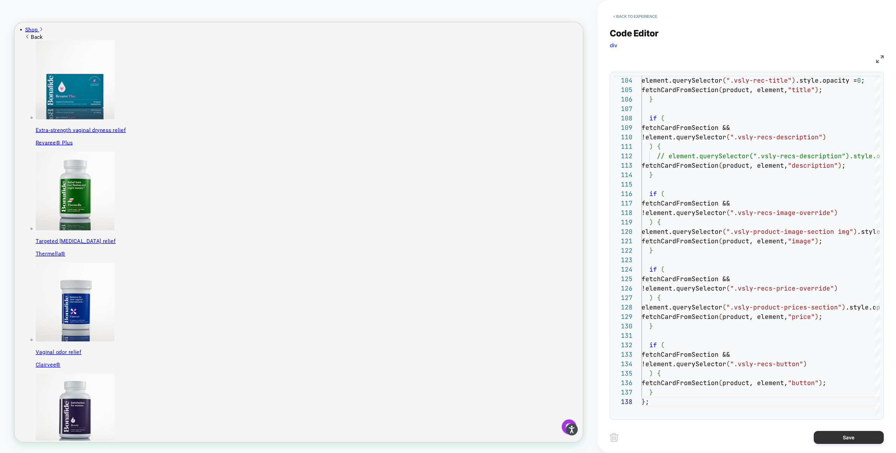
click at [828, 440] on button "Save" at bounding box center [849, 437] width 70 height 13
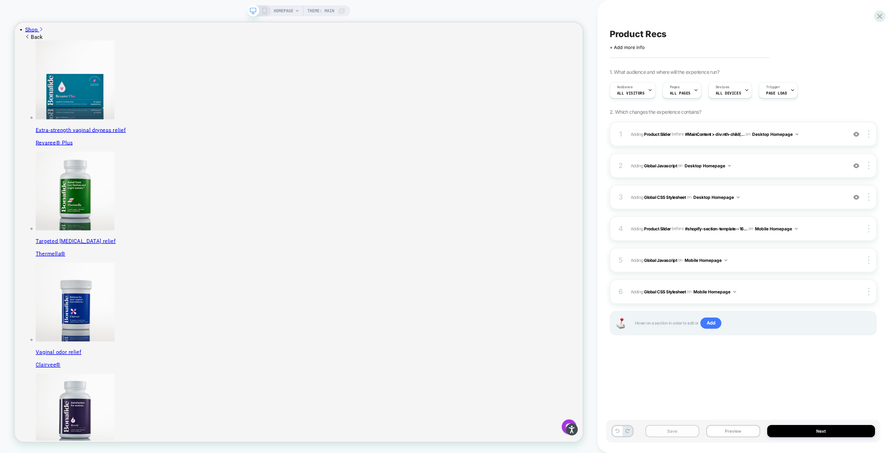
click at [664, 433] on button "Save" at bounding box center [672, 431] width 54 height 12
click at [720, 435] on button "Preview" at bounding box center [733, 431] width 54 height 12
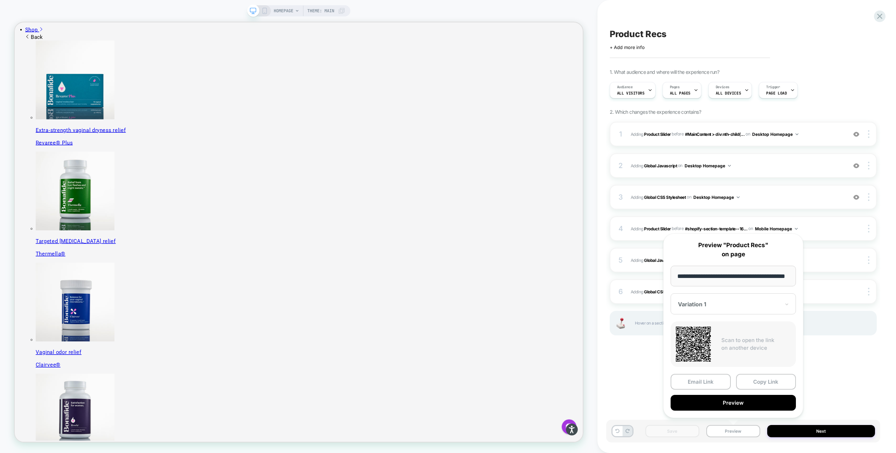
scroll to position [0, 0]
click at [779, 277] on input "**********" at bounding box center [732, 276] width 125 height 21
paste input "**********"
type input "**********"
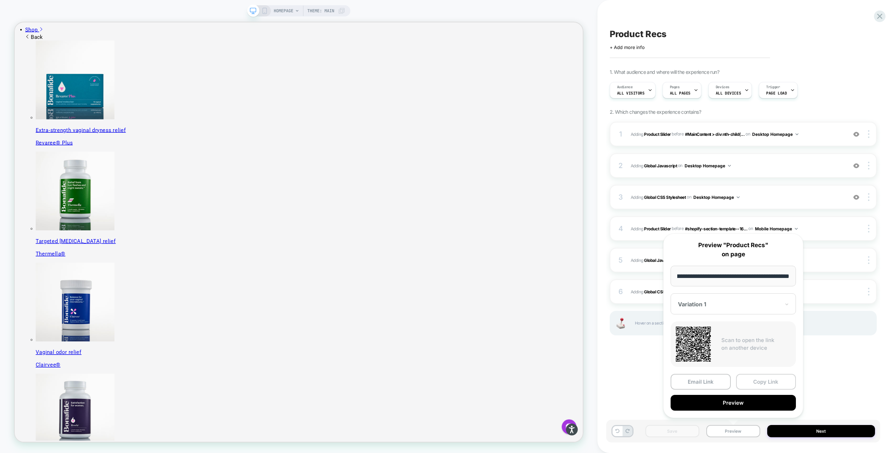
click at [768, 385] on button "Copy Link" at bounding box center [766, 382] width 60 height 16
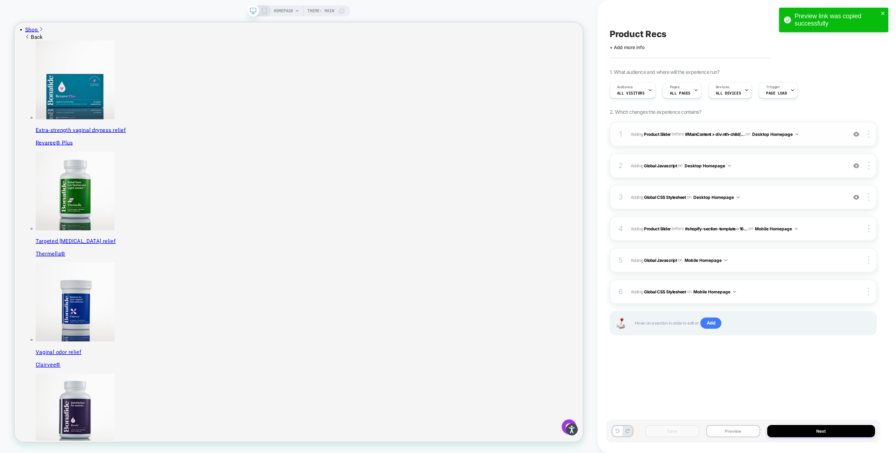
click at [810, 136] on span "#_loomi_addon_1755016232473 Adding Product Slider BEFORE #MainContent > div:nth…" at bounding box center [737, 134] width 213 height 9
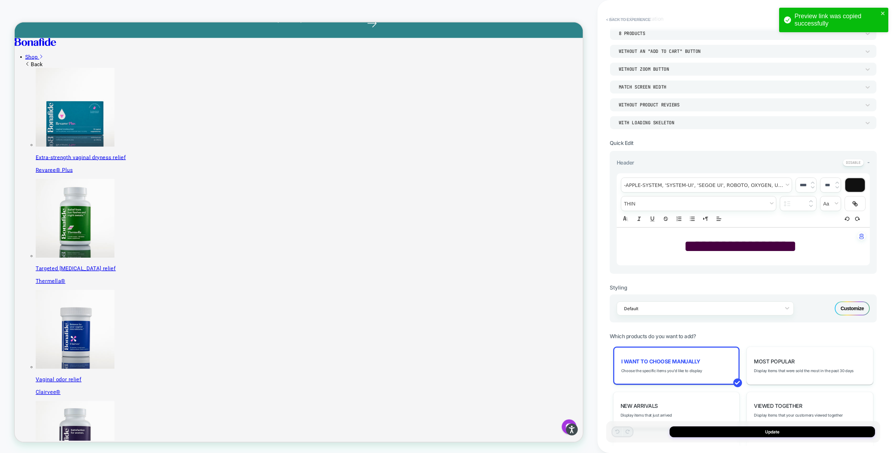
scroll to position [43, 0]
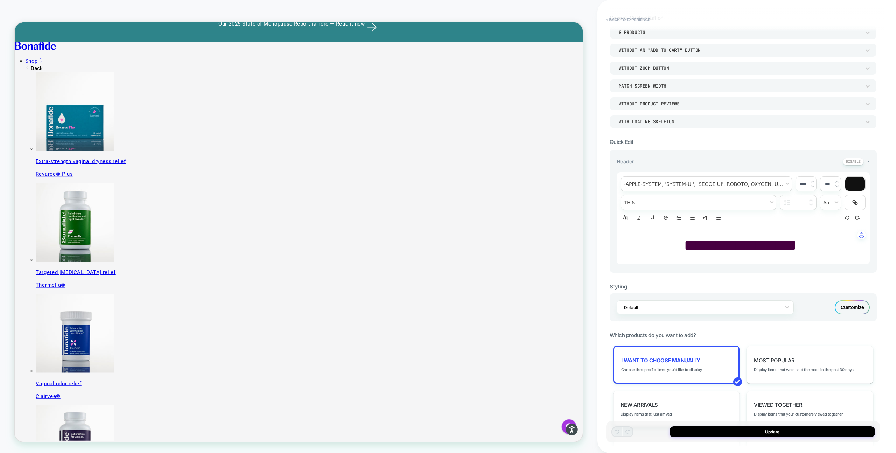
click at [732, 246] on span "**********" at bounding box center [740, 245] width 113 height 16
type input "****"
click at [732, 246] on span "**********" at bounding box center [740, 245] width 113 height 16
click at [849, 306] on div "Customize" at bounding box center [852, 307] width 35 height 14
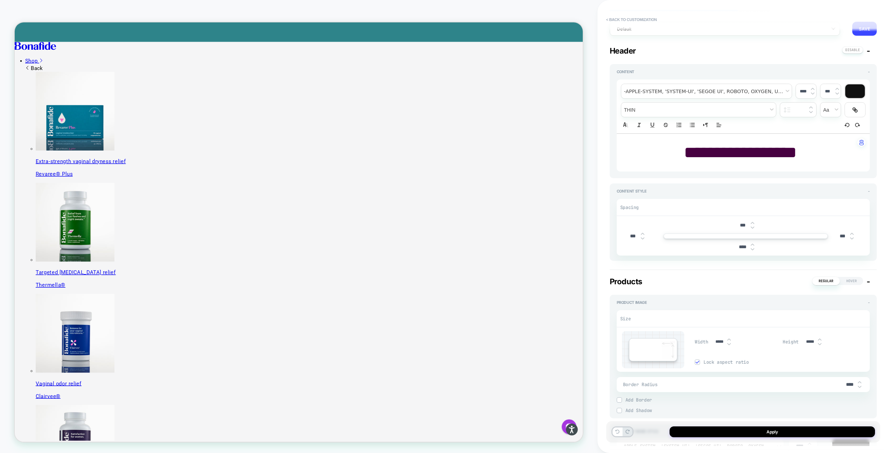
scroll to position [49, 0]
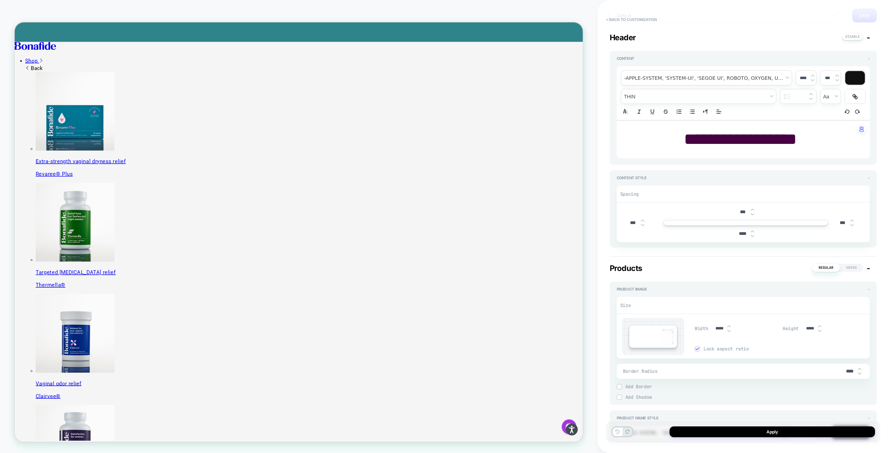
click at [740, 234] on input "****" at bounding box center [743, 234] width 16 height 6
type textarea "*"
type input "***"
type textarea "*"
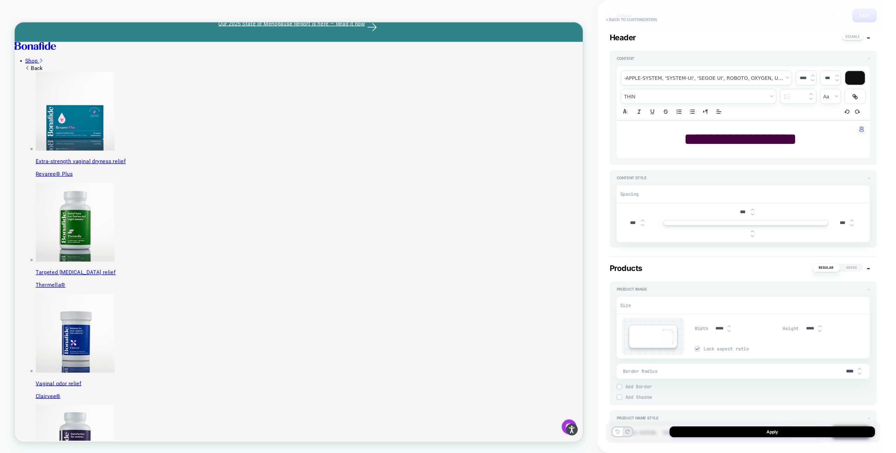
type input "***"
type textarea "*"
type input "****"
type textarea "*"
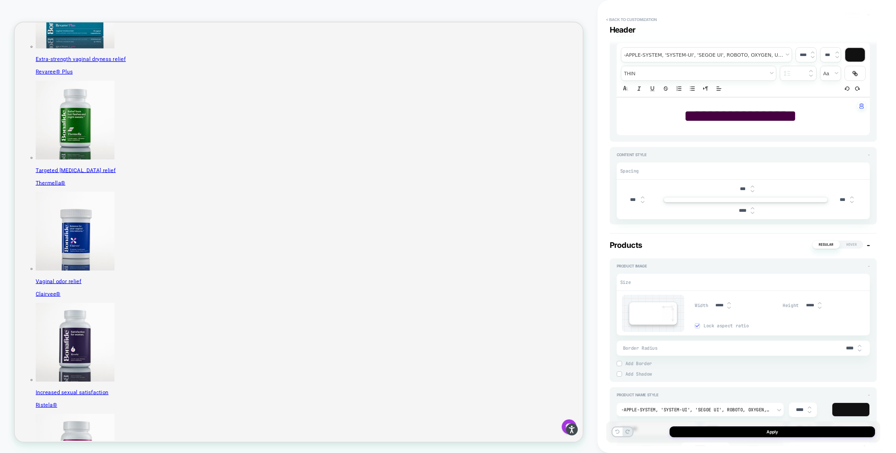
scroll to position [164, 0]
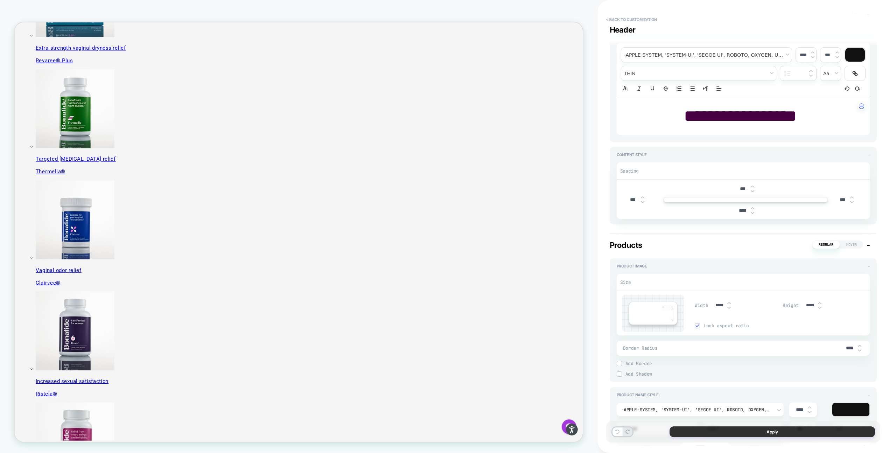
type input "****"
click at [754, 434] on button "Apply" at bounding box center [771, 431] width 205 height 11
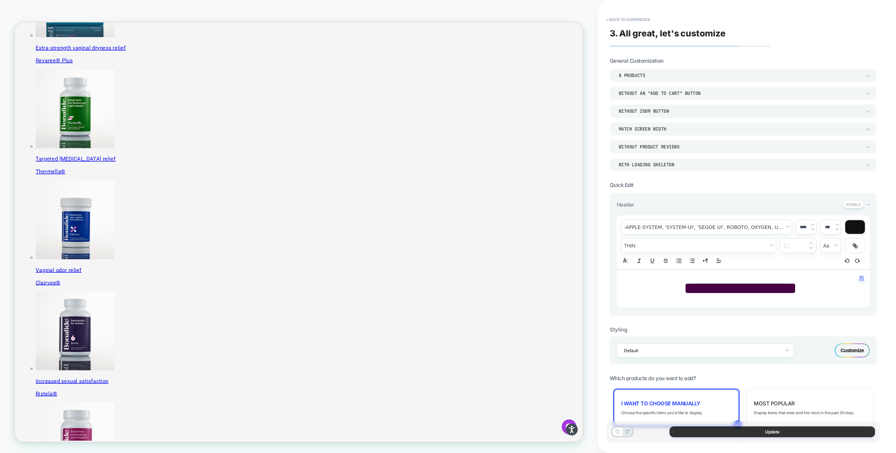
click at [736, 430] on button "Update" at bounding box center [771, 431] width 205 height 11
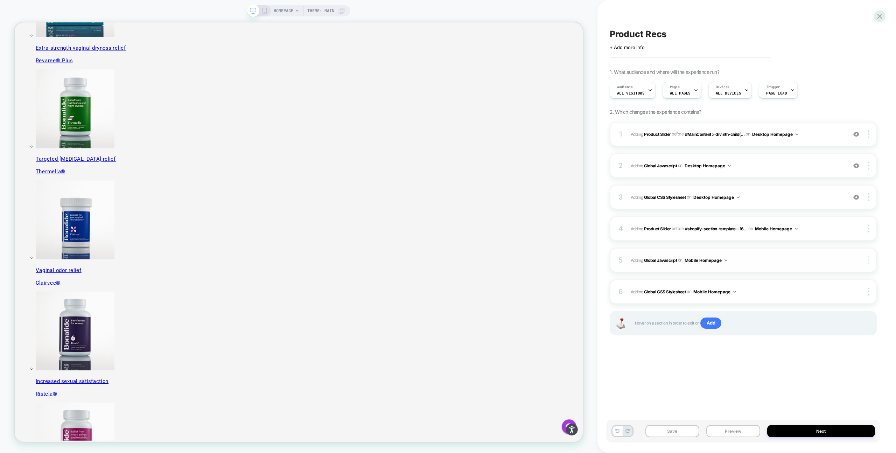
click at [870, 261] on div at bounding box center [869, 260] width 13 height 8
click at [867, 261] on div at bounding box center [869, 260] width 13 height 8
click at [829, 279] on div "Delete" at bounding box center [827, 279] width 62 height 19
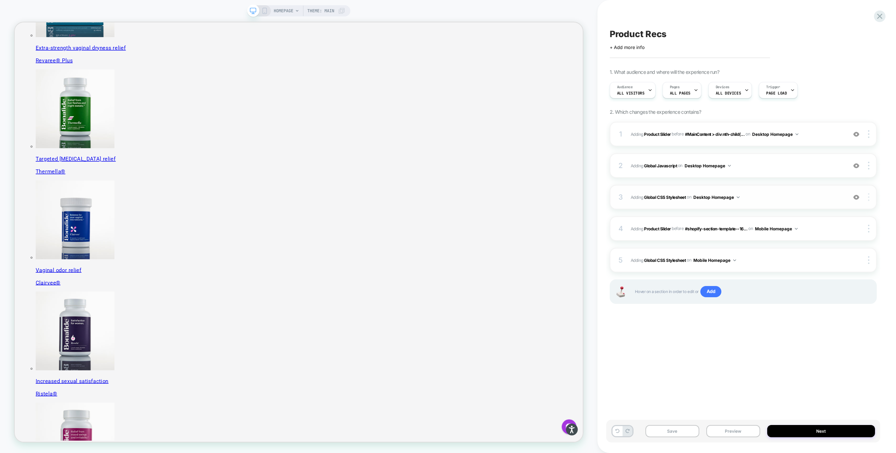
click at [870, 197] on div at bounding box center [869, 197] width 13 height 8
click at [828, 199] on div "Copy to Mobile" at bounding box center [827, 197] width 62 height 19
click at [869, 166] on div at bounding box center [869, 166] width 13 height 8
click at [823, 168] on div "Copy to Mobile" at bounding box center [827, 165] width 62 height 19
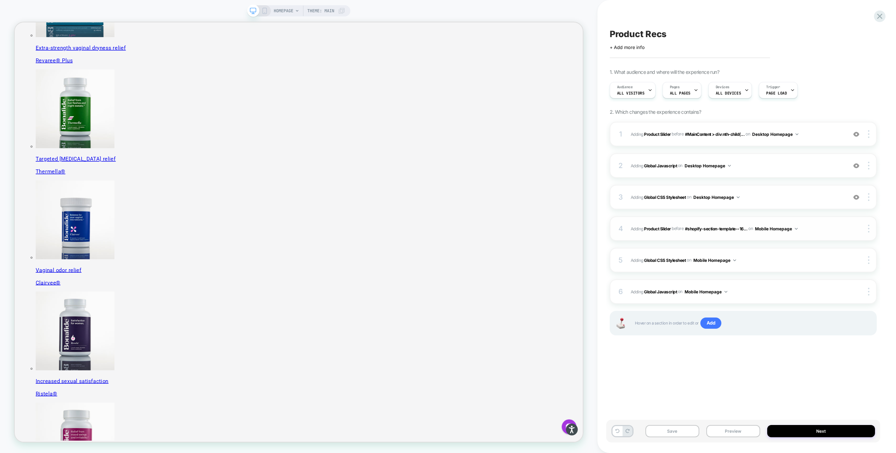
click at [819, 226] on span "#_loomi_addon_1755094638342 Adding Product Slider BEFORE #shopify-section-templ…" at bounding box center [737, 228] width 213 height 9
click at [266, 8] on icon at bounding box center [264, 11] width 6 height 6
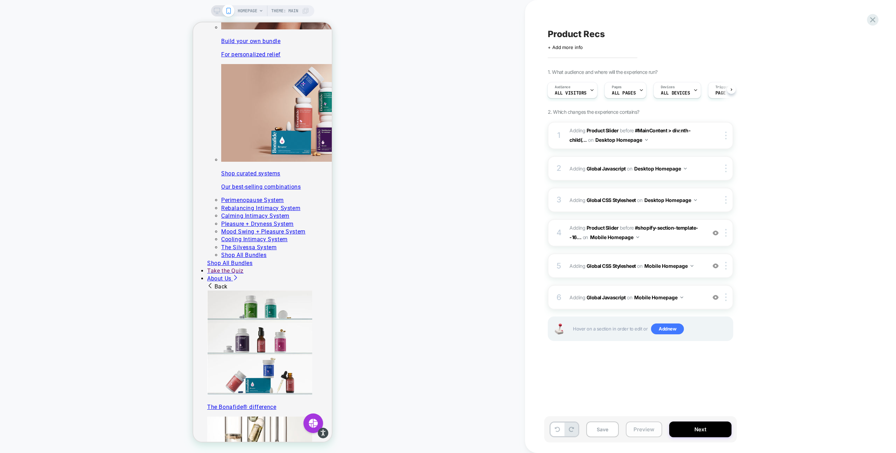
click at [637, 431] on button "Preview" at bounding box center [644, 429] width 36 height 16
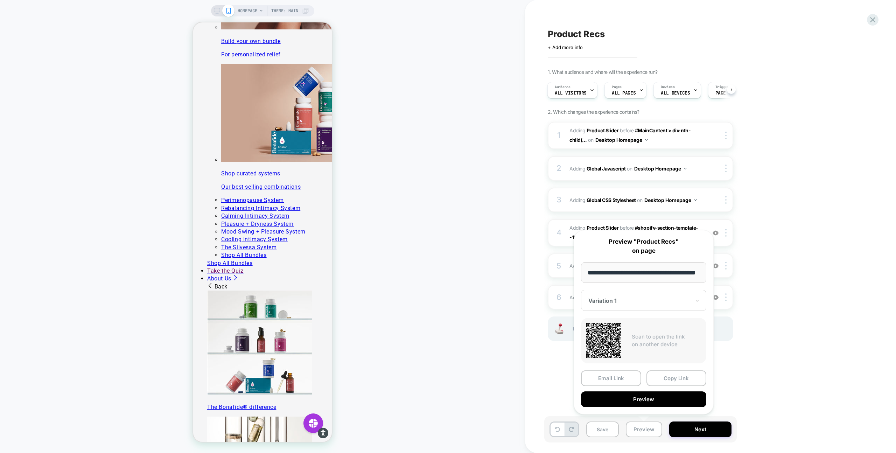
click at [689, 266] on input "**********" at bounding box center [643, 272] width 125 height 21
paste input "**********"
type input "**********"
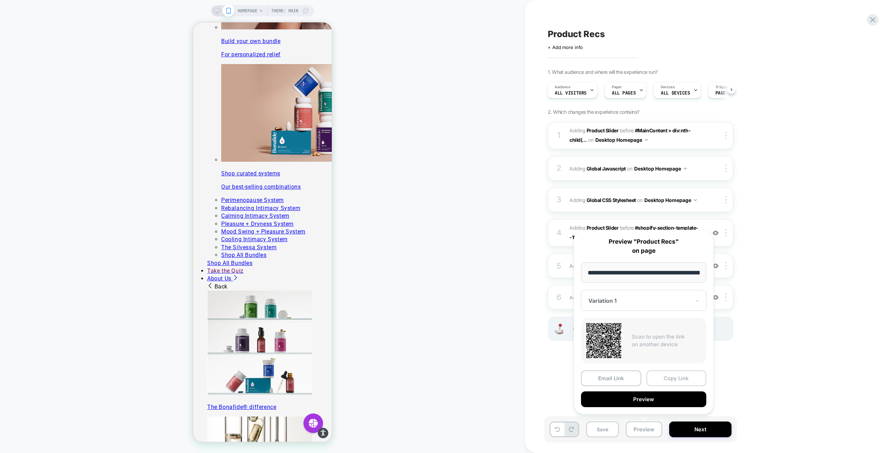
click at [678, 381] on button "Copy Link" at bounding box center [676, 378] width 60 height 16
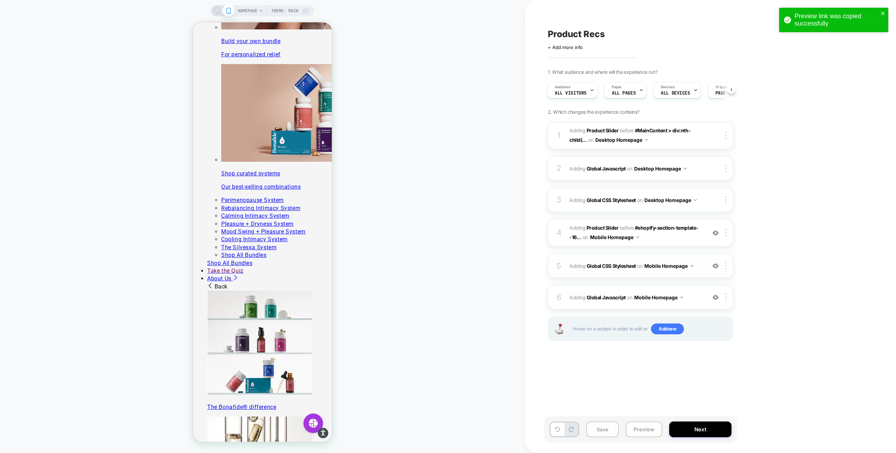
click at [699, 268] on span "Adding Global CSS Stylesheet on Mobile Homepage" at bounding box center [635, 266] width 133 height 10
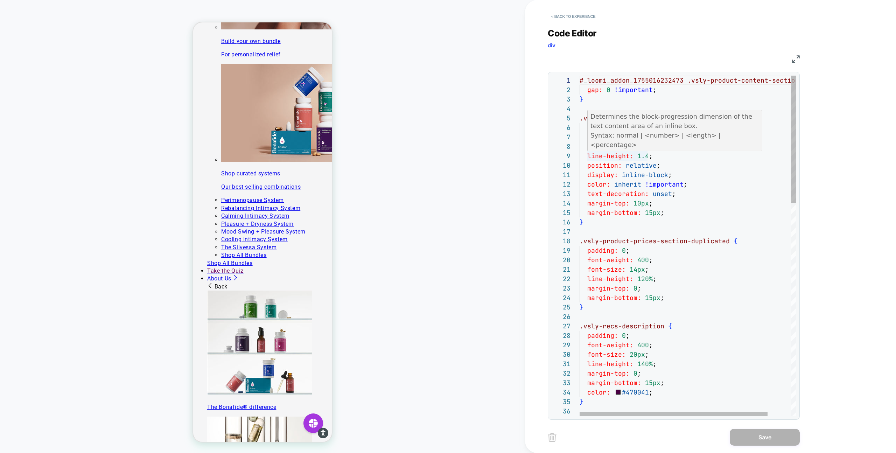
scroll to position [0, 61]
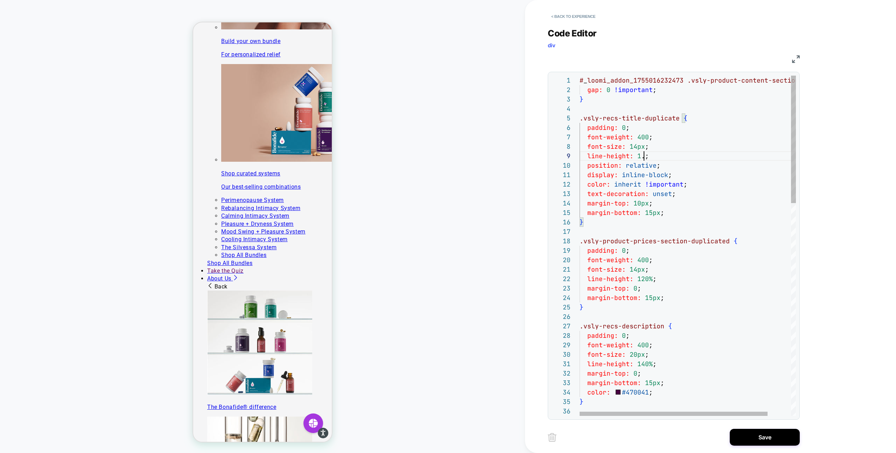
scroll to position [76, 68]
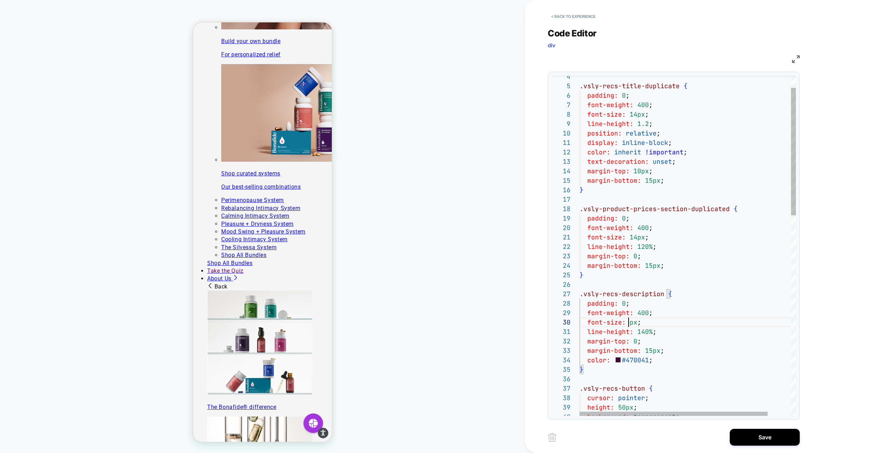
scroll to position [85, 57]
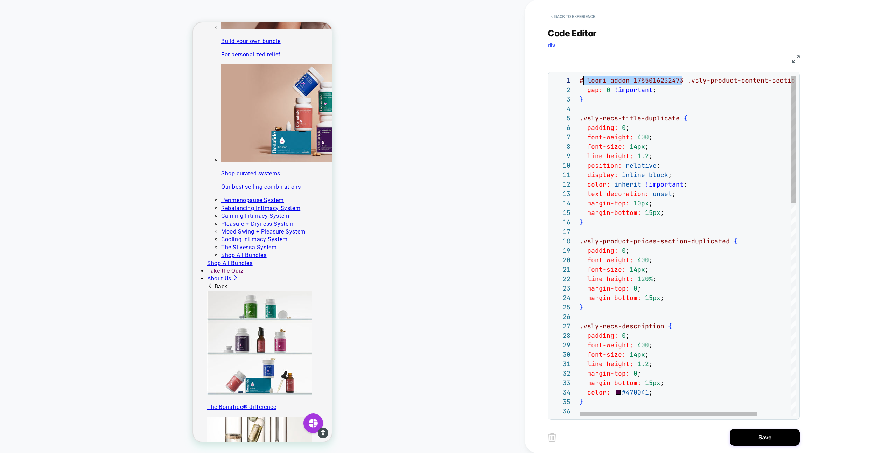
scroll to position [0, 0]
drag, startPoint x: 681, startPoint y: 81, endPoint x: 578, endPoint y: 80, distance: 102.9
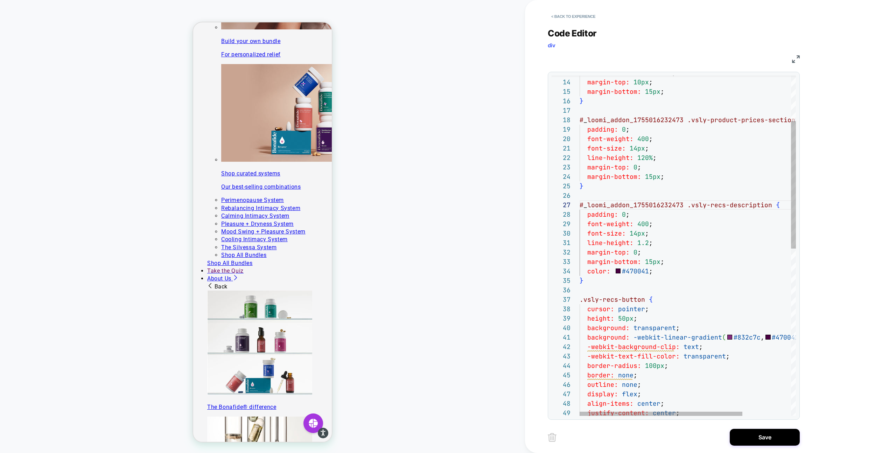
scroll to position [57, 0]
click at [581, 299] on div "font-size: 14px ; line-height: 120% ; margin-top: 0 ; margin-bottom: 15px ; } #…" at bounding box center [719, 408] width 281 height 907
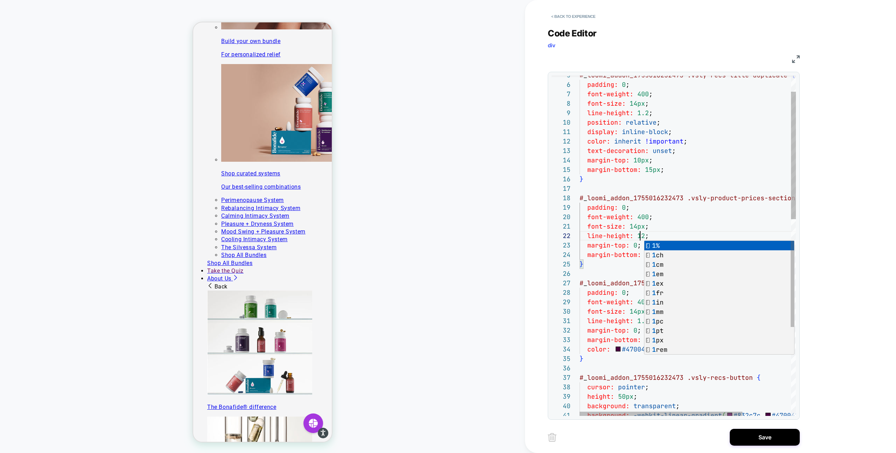
type textarea "**********"
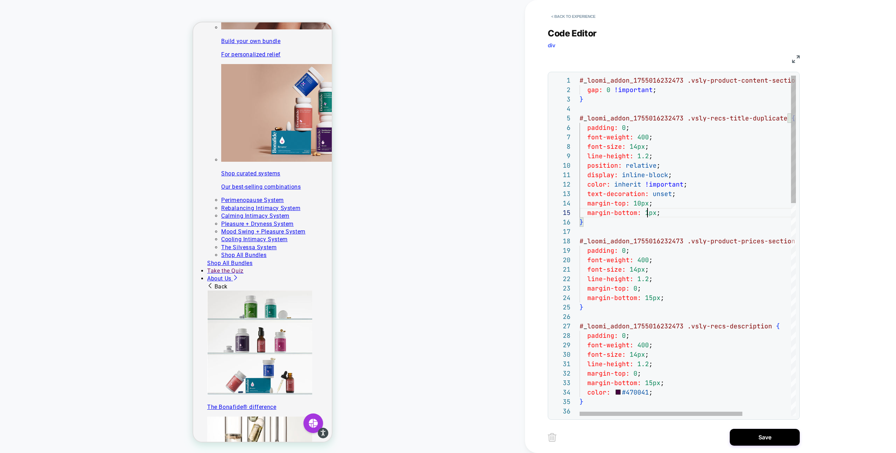
scroll to position [38, 72]
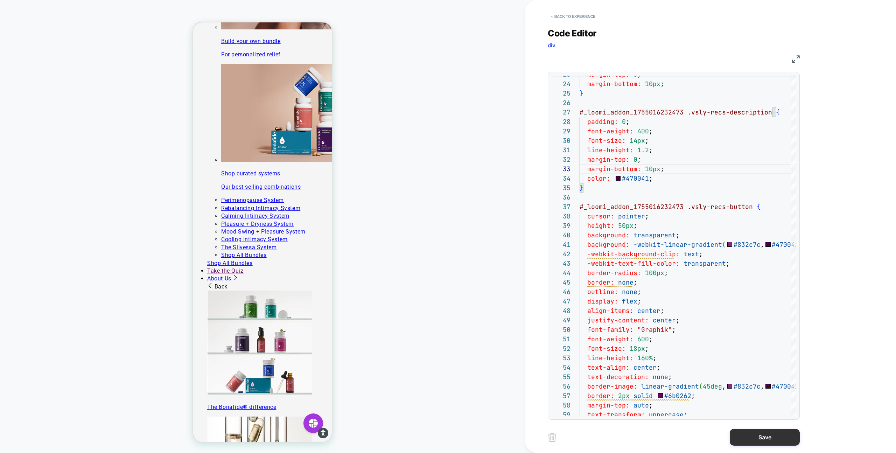
type textarea "**********"
click at [754, 434] on button "Save" at bounding box center [765, 437] width 70 height 17
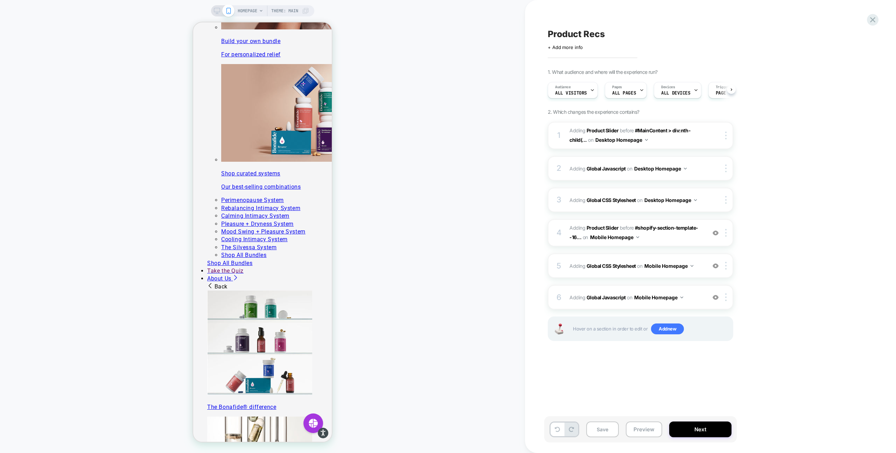
scroll to position [0, 0]
click at [606, 430] on button "Save" at bounding box center [602, 429] width 33 height 16
click at [641, 429] on button "Preview" at bounding box center [644, 429] width 36 height 16
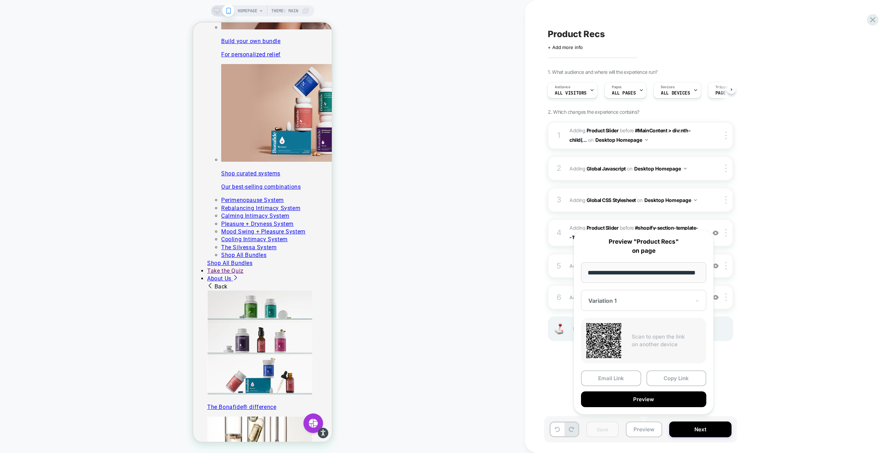
scroll to position [0, 0]
click at [655, 274] on input "**********" at bounding box center [643, 272] width 125 height 21
paste input "**********"
type input "**********"
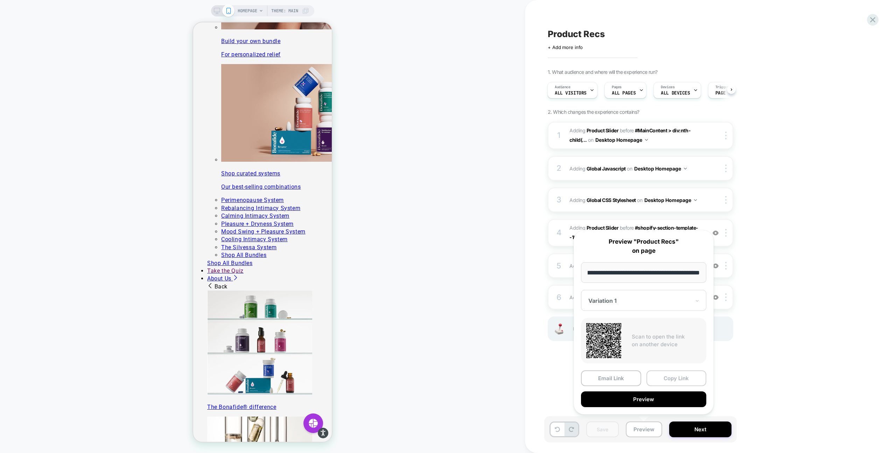
click at [680, 380] on button "Copy Link" at bounding box center [676, 378] width 60 height 16
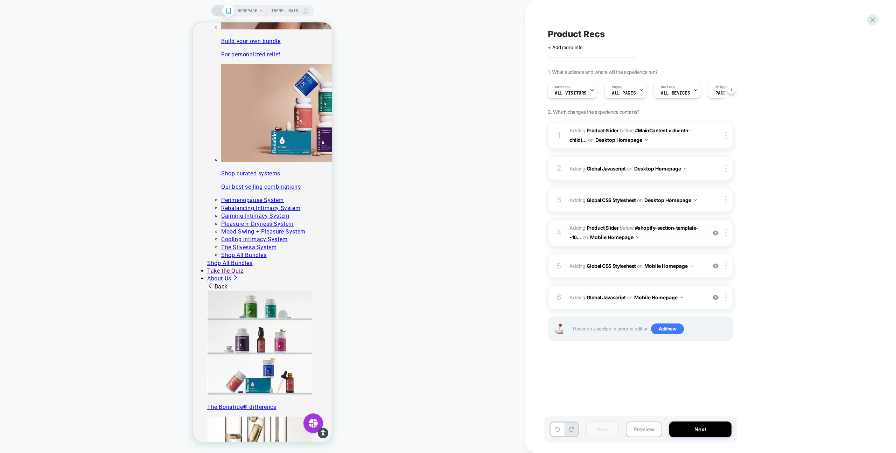
click at [679, 233] on span "#_loomi_addon_1755094638342 Adding Product Slider BEFORE #shopify-section-templ…" at bounding box center [635, 232] width 133 height 19
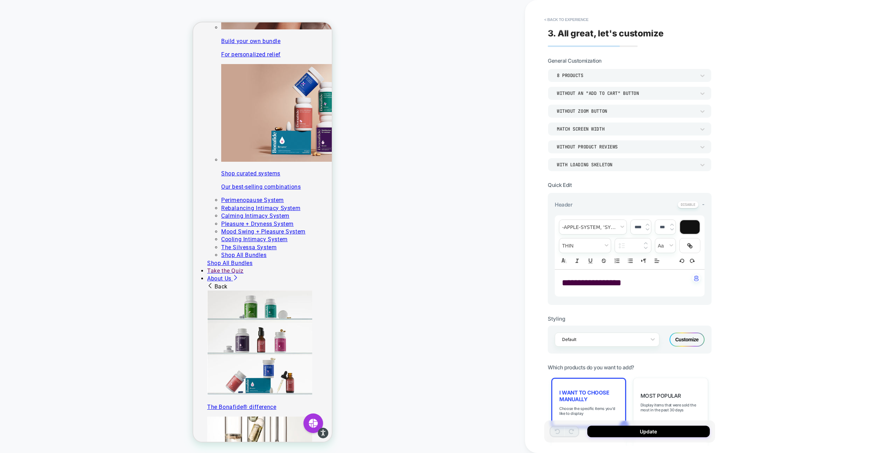
click at [614, 284] on span "**********" at bounding box center [591, 282] width 59 height 9
drag, startPoint x: 639, startPoint y: 282, endPoint x: 559, endPoint y: 282, distance: 79.1
click at [559, 282] on div "**********" at bounding box center [630, 282] width 150 height 27
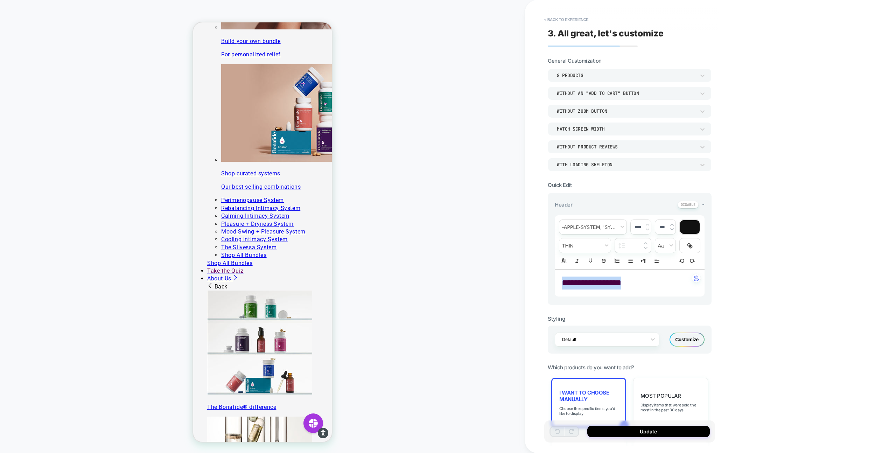
type input "****"
click at [555, 21] on button "< Back to experience" at bounding box center [566, 19] width 51 height 11
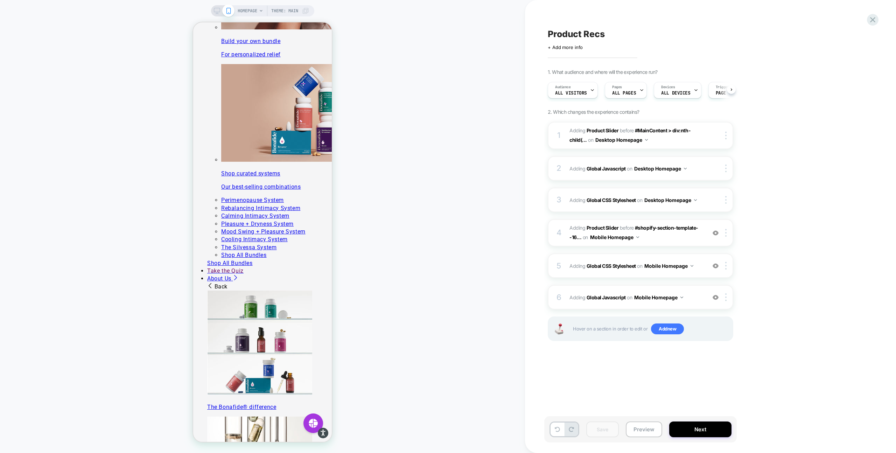
scroll to position [0, 0]
click at [674, 243] on div "4 #_loomi_addon_1755094638342 Adding Product Slider BEFORE #shopify-section-tem…" at bounding box center [640, 232] width 185 height 27
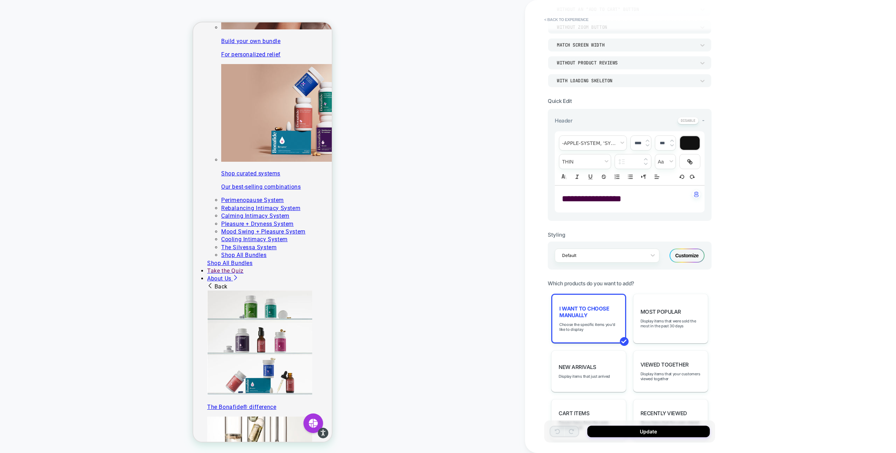
scroll to position [85, 0]
click at [687, 256] on div "Customize" at bounding box center [686, 254] width 35 height 14
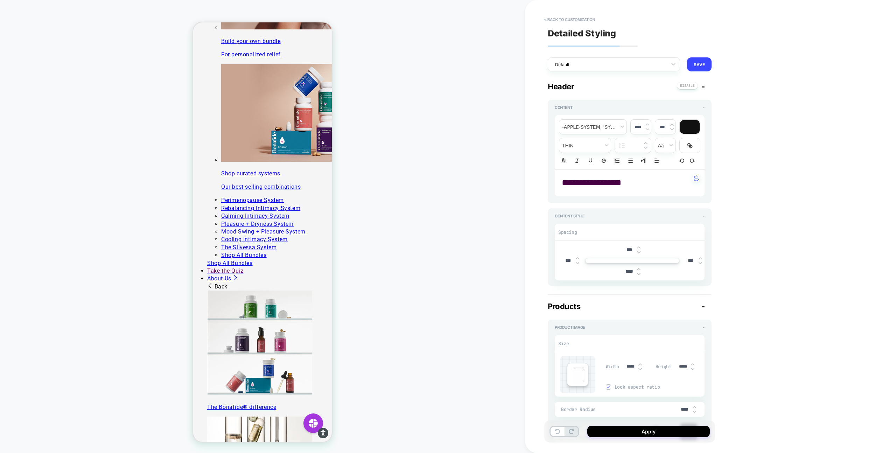
type textarea "*"
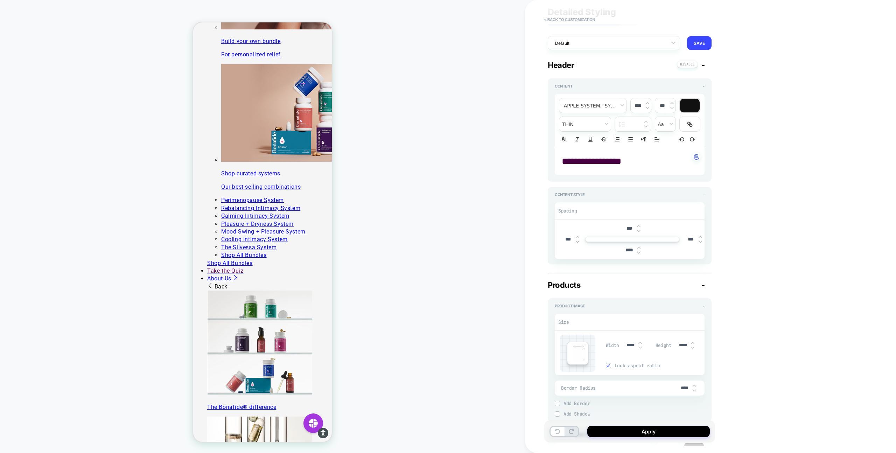
scroll to position [22, 0]
click at [612, 161] on span "**********" at bounding box center [591, 160] width 59 height 9
type input "****"
click at [612, 161] on span "**********" at bounding box center [591, 160] width 59 height 9
type textarea "*"
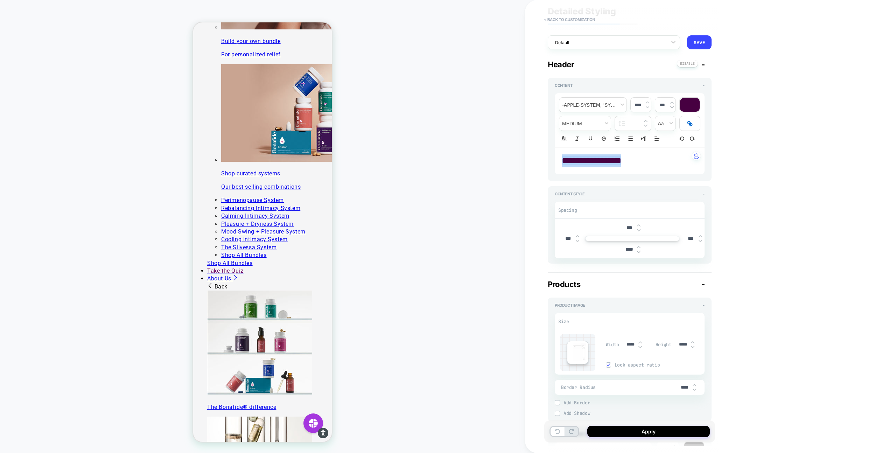
scroll to position [0, 0]
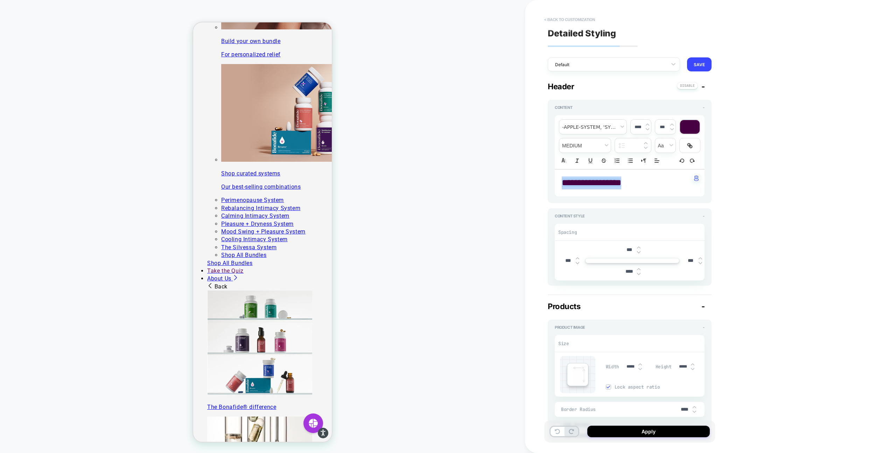
click at [560, 18] on button "< Back to customization" at bounding box center [570, 19] width 58 height 11
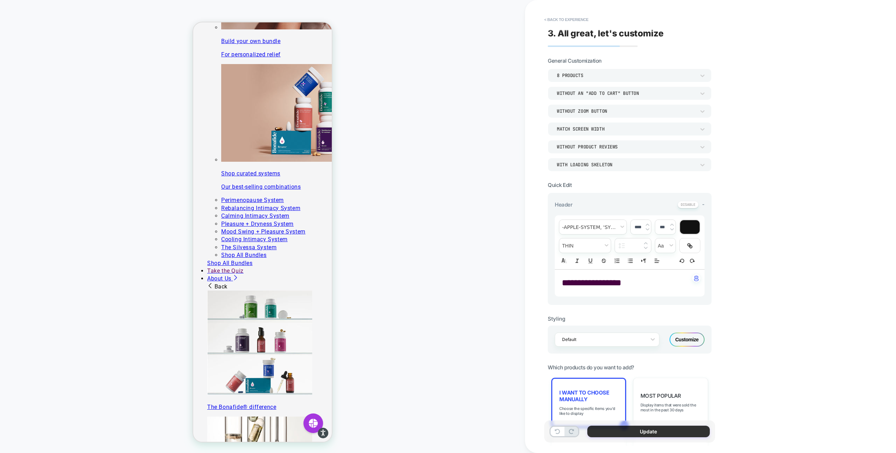
click at [630, 435] on button "Update" at bounding box center [648, 431] width 122 height 12
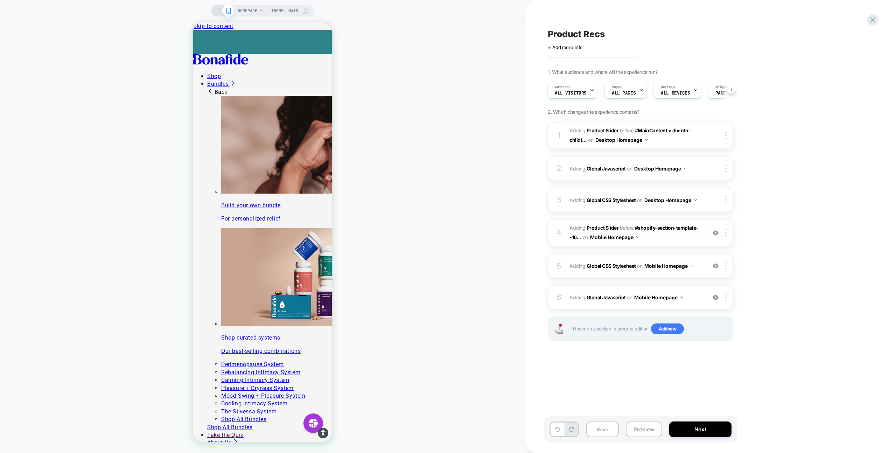
click at [678, 235] on span "#_loomi_addon_1755094638342 Adding Product Slider BEFORE #shopify-section-templ…" at bounding box center [635, 232] width 133 height 19
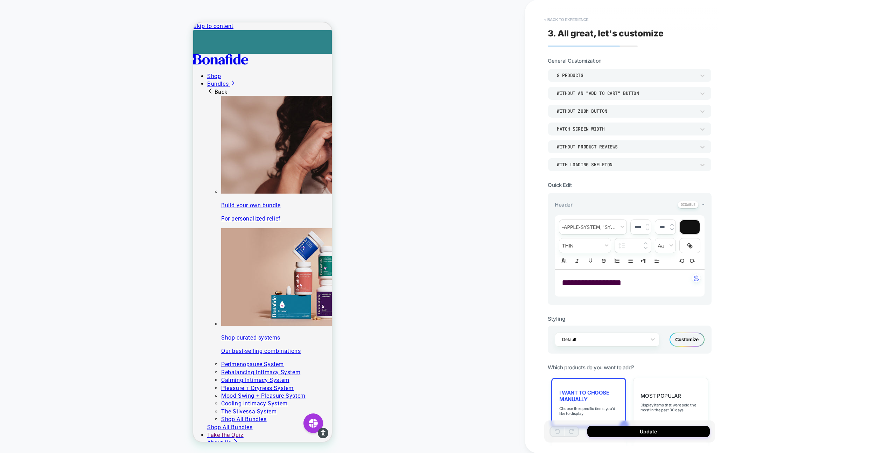
click at [566, 16] on button "< Back to experience" at bounding box center [566, 19] width 51 height 11
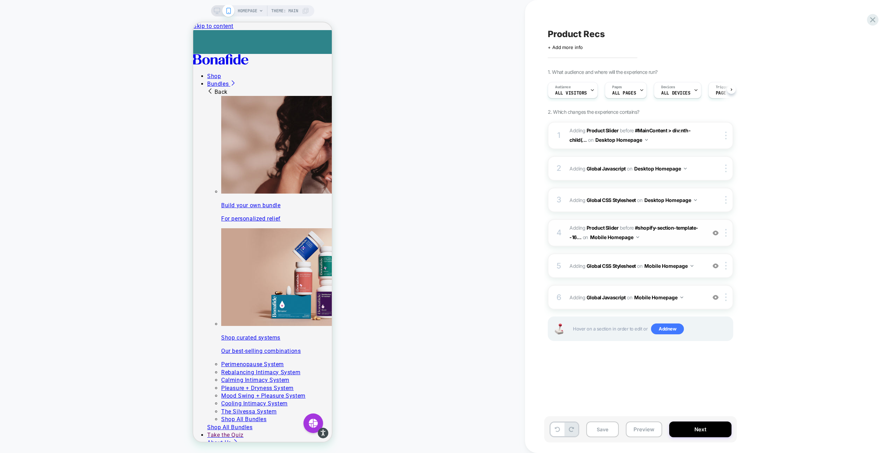
scroll to position [0, 0]
click at [728, 236] on div at bounding box center [727, 233] width 12 height 8
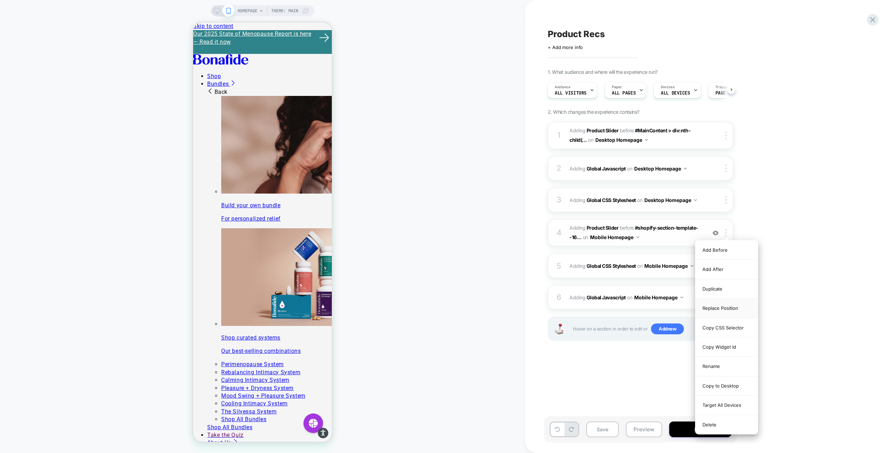
click at [725, 307] on div "Replace Position" at bounding box center [726, 307] width 62 height 19
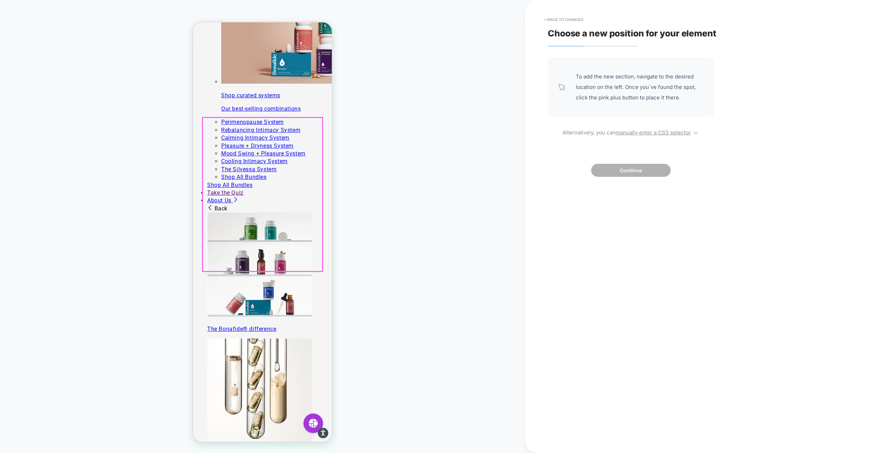
scroll to position [245, 0]
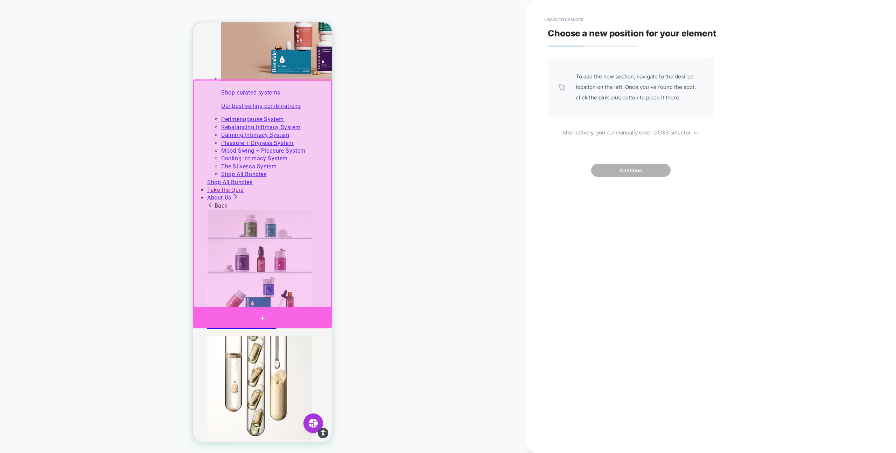
click at [311, 313] on div at bounding box center [262, 318] width 139 height 20
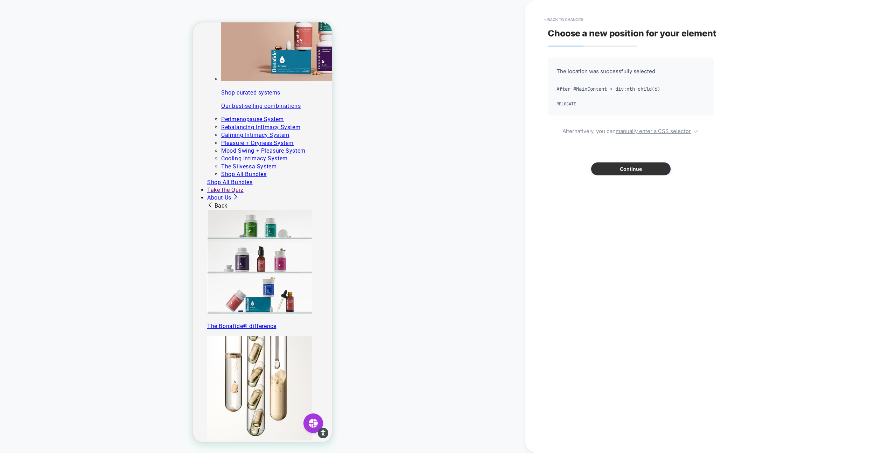
click at [631, 170] on button "Continue" at bounding box center [630, 168] width 79 height 13
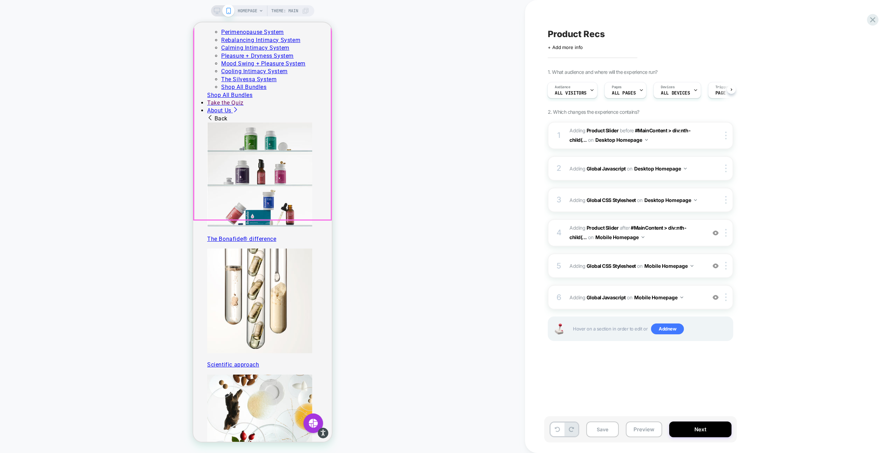
scroll to position [335, 0]
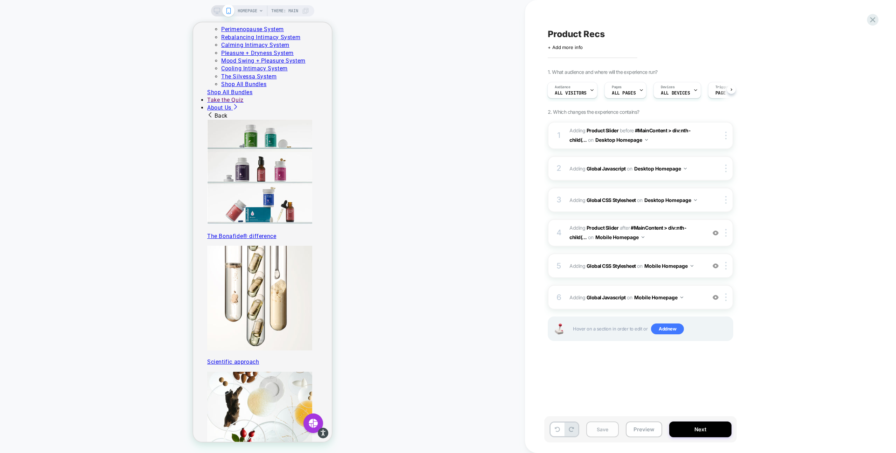
click at [604, 430] on button "Save" at bounding box center [602, 429] width 33 height 16
click at [212, 10] on div "HOMEPAGE Theme: MAIN" at bounding box center [262, 10] width 103 height 11
click at [216, 11] on icon at bounding box center [217, 11] width 6 height 6
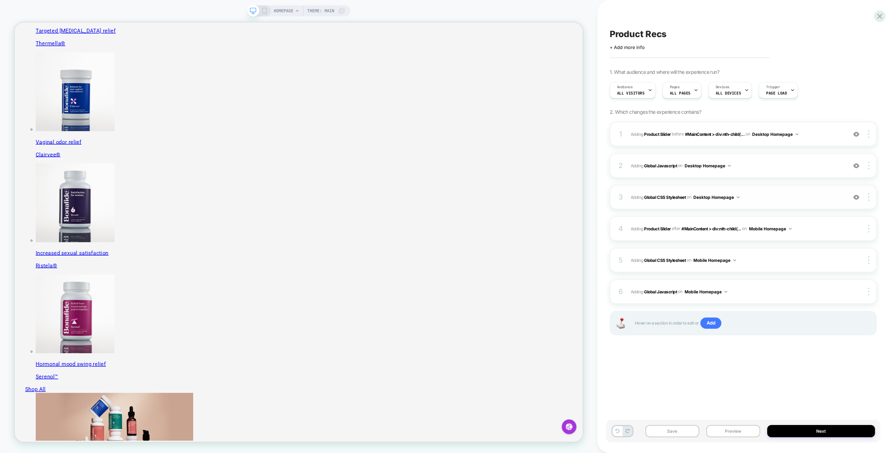
click at [762, 193] on span "Adding Global CSS Stylesheet on Desktop Homepage" at bounding box center [737, 197] width 213 height 9
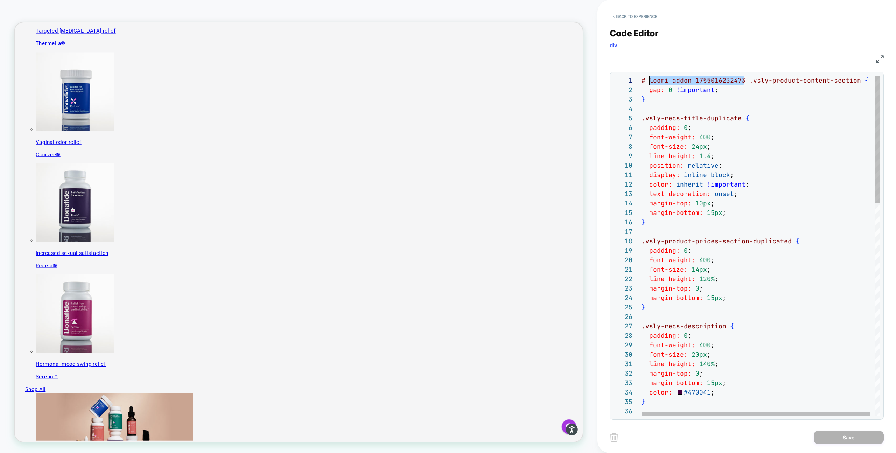
drag, startPoint x: 729, startPoint y: 80, endPoint x: 639, endPoint y: 80, distance: 89.9
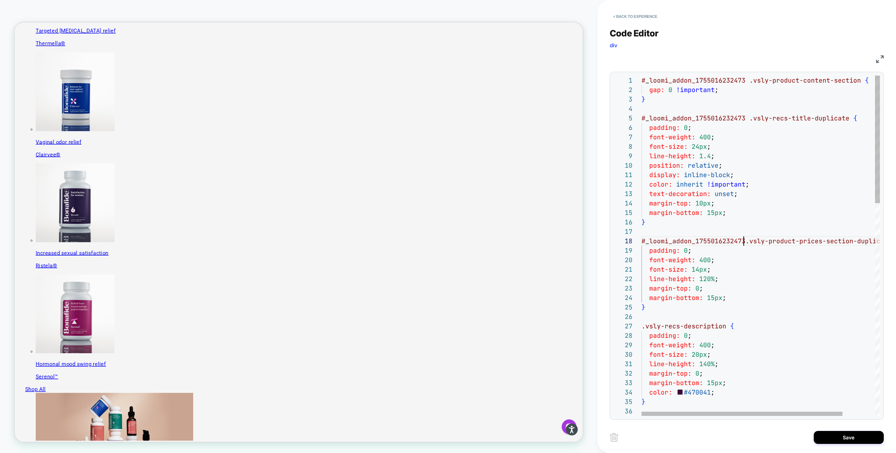
scroll to position [66, 106]
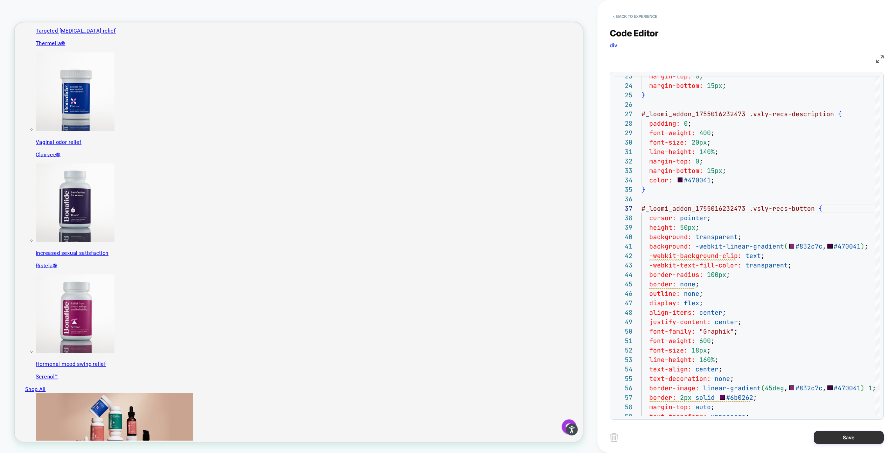
type textarea "**********"
click at [853, 440] on button "Save" at bounding box center [849, 437] width 70 height 13
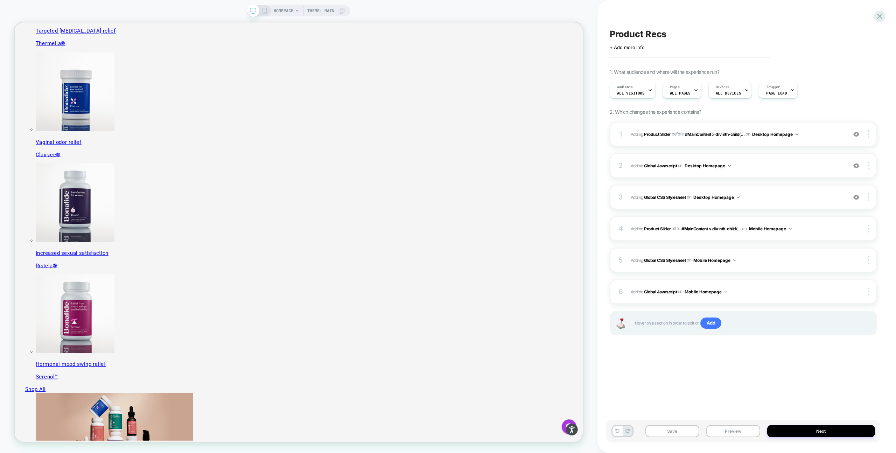
click at [678, 423] on div "Save Preview Next" at bounding box center [743, 431] width 274 height 23
click at [679, 433] on button "Save" at bounding box center [672, 431] width 54 height 12
click at [265, 12] on icon at bounding box center [264, 11] width 6 height 6
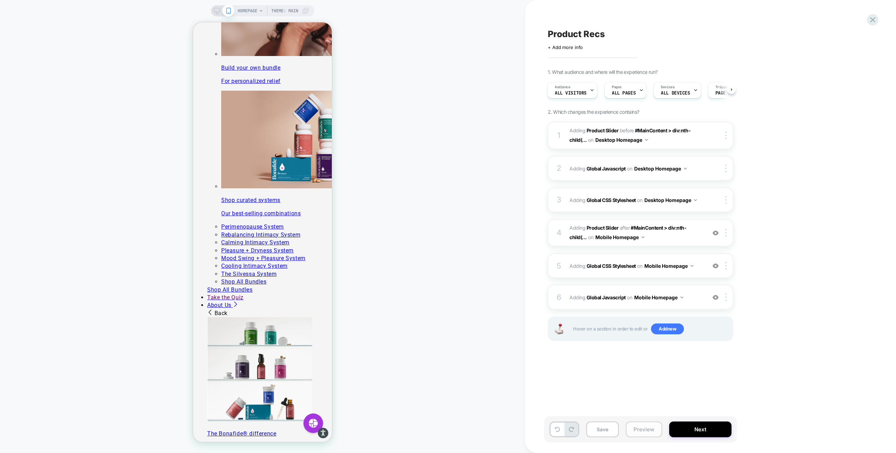
click at [645, 429] on button "Preview" at bounding box center [644, 429] width 36 height 16
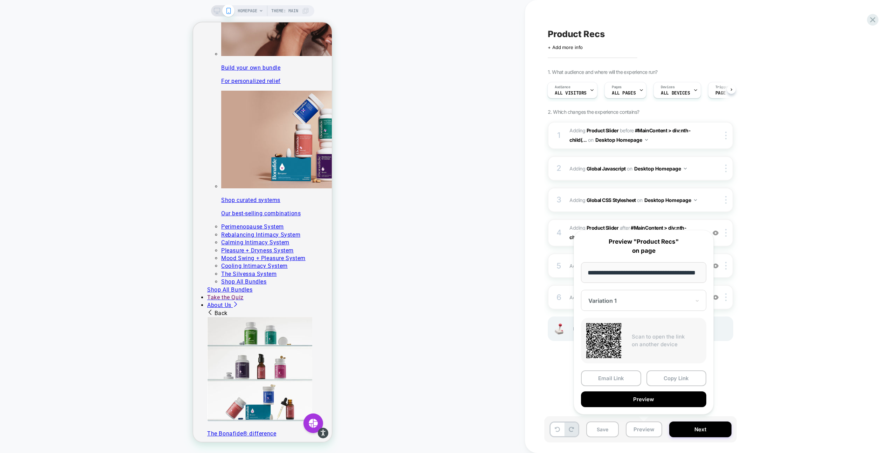
click at [666, 273] on input "**********" at bounding box center [643, 272] width 125 height 21
paste input "**********"
type input "**********"
click at [670, 381] on button "Copy Link" at bounding box center [676, 378] width 60 height 16
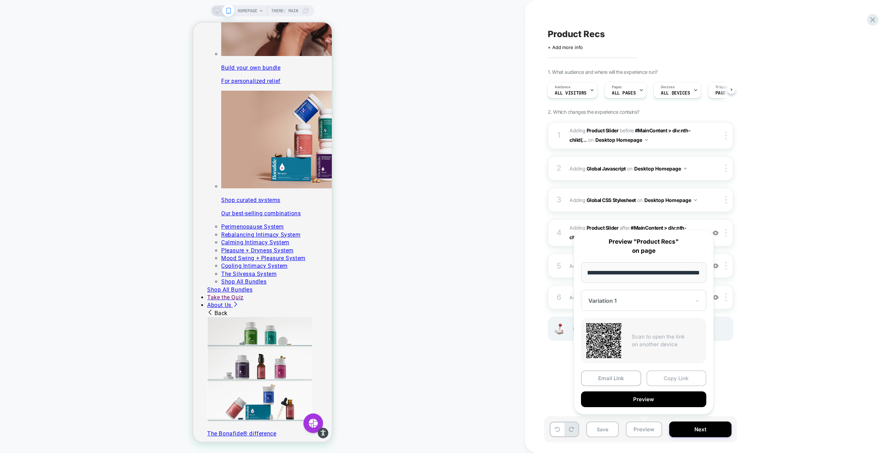
scroll to position [0, 0]
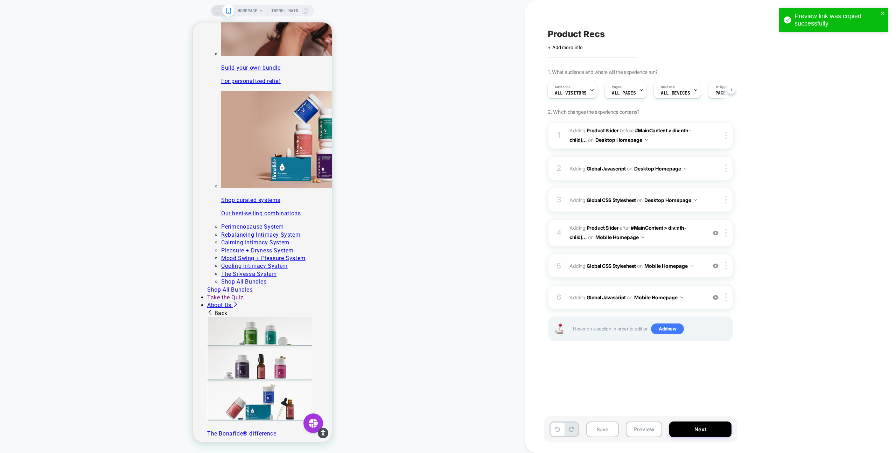
click at [699, 268] on span "Adding Global CSS Stylesheet on Mobile Homepage" at bounding box center [635, 266] width 133 height 10
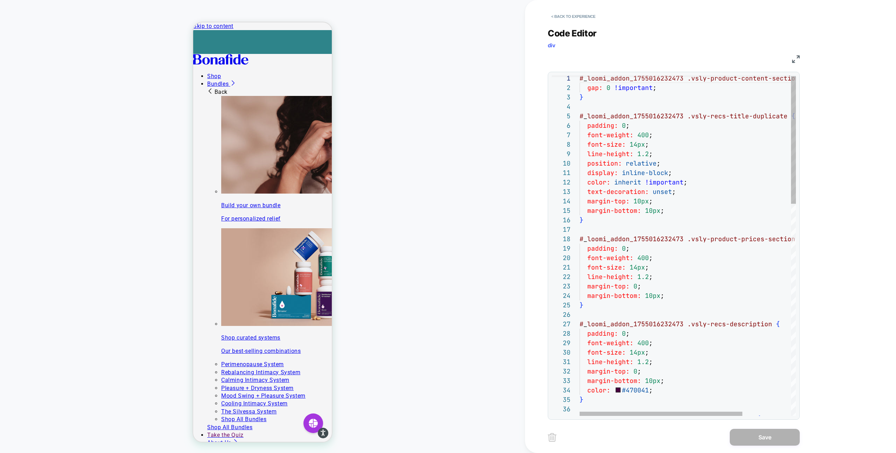
scroll to position [47, 4]
type textarea "**********"
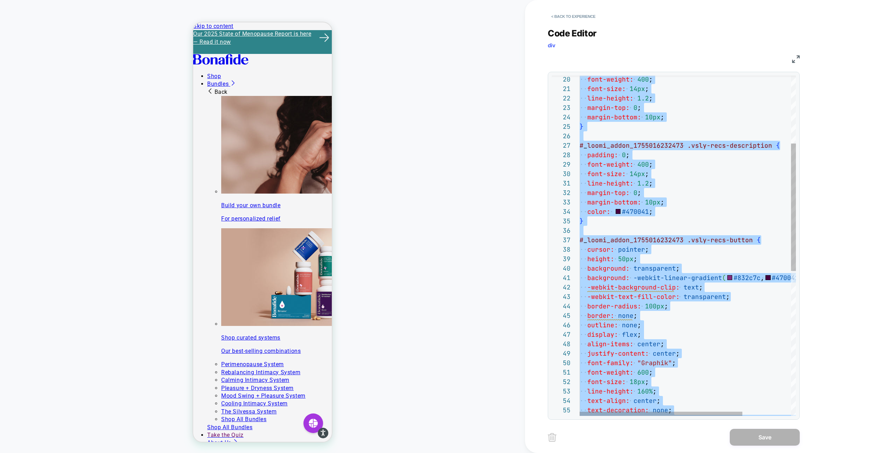
scroll to position [0, 0]
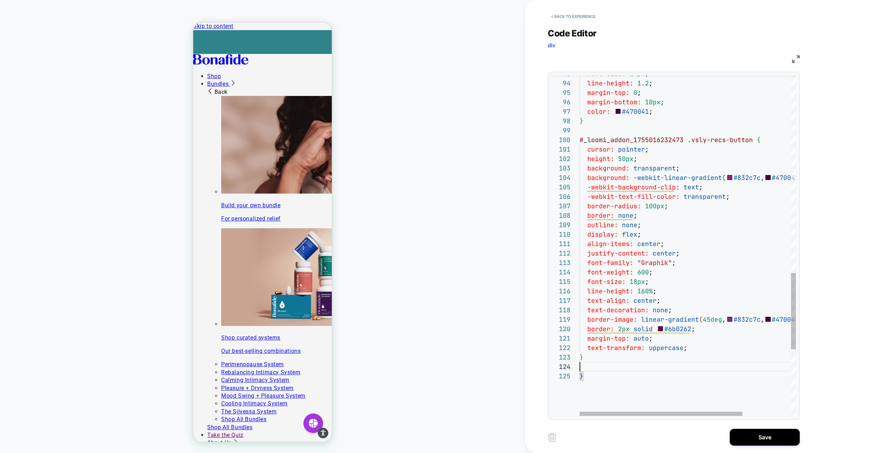
scroll to position [19, 4]
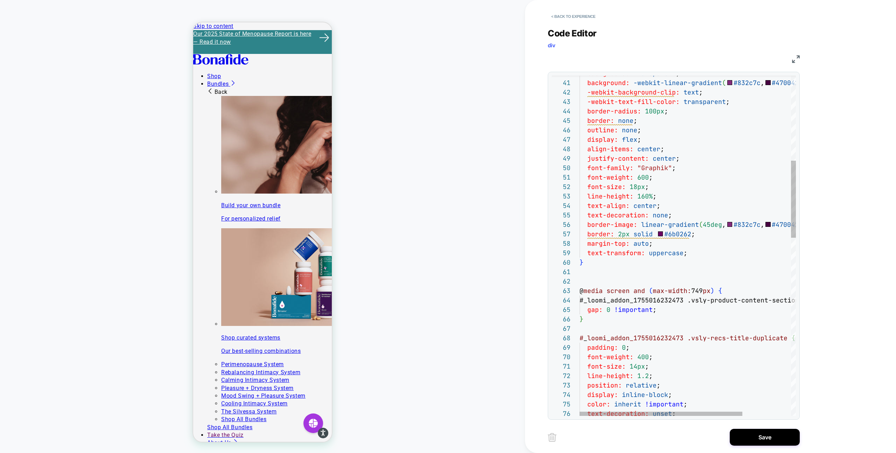
click at [594, 270] on div "border-image: linear-gradient ( 45deg , #832c7c , #470041 ) 1 ; text-decoration…" at bounding box center [719, 451] width 281 height 1502
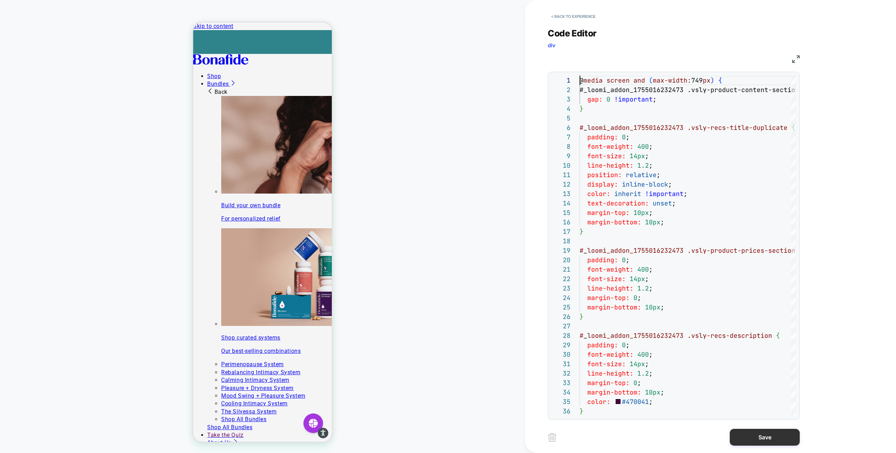
type textarea "**********"
click at [746, 440] on button "Save" at bounding box center [765, 437] width 70 height 17
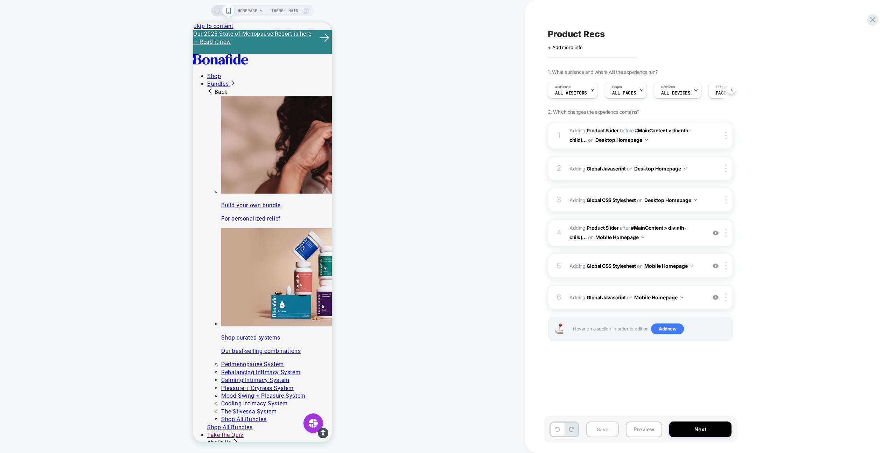
scroll to position [0, 0]
click at [589, 432] on button "Save" at bounding box center [602, 429] width 33 height 16
click at [600, 431] on button "Save" at bounding box center [602, 429] width 33 height 16
click at [725, 136] on img at bounding box center [725, 136] width 1 height 8
click at [727, 173] on div "Copy Widget Id" at bounding box center [726, 171] width 62 height 19
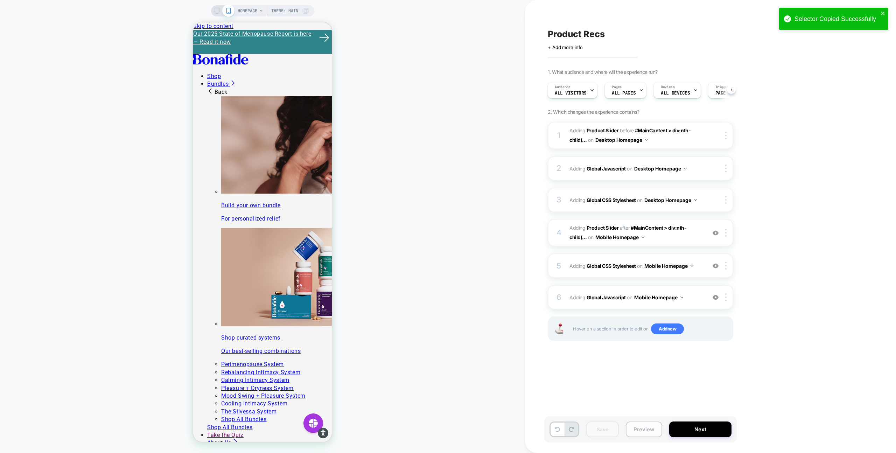
click at [647, 428] on button "Preview" at bounding box center [644, 429] width 36 height 16
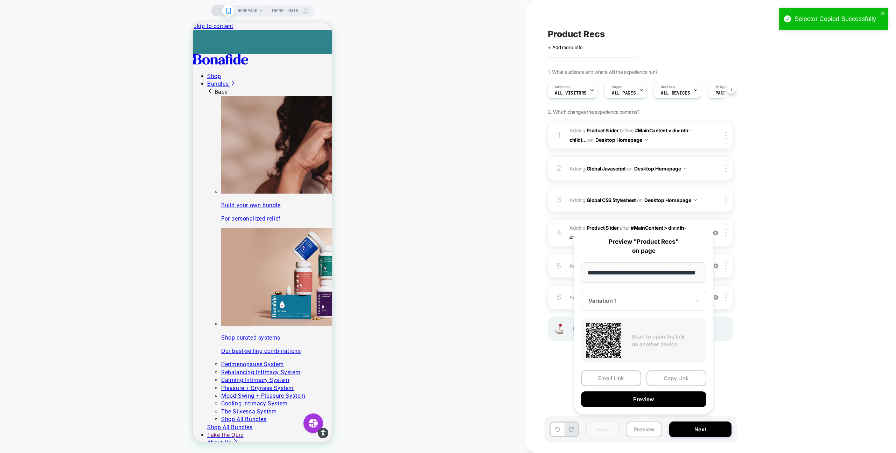
scroll to position [0, 0]
click at [682, 271] on input "**********" at bounding box center [643, 272] width 125 height 21
paste input "**********"
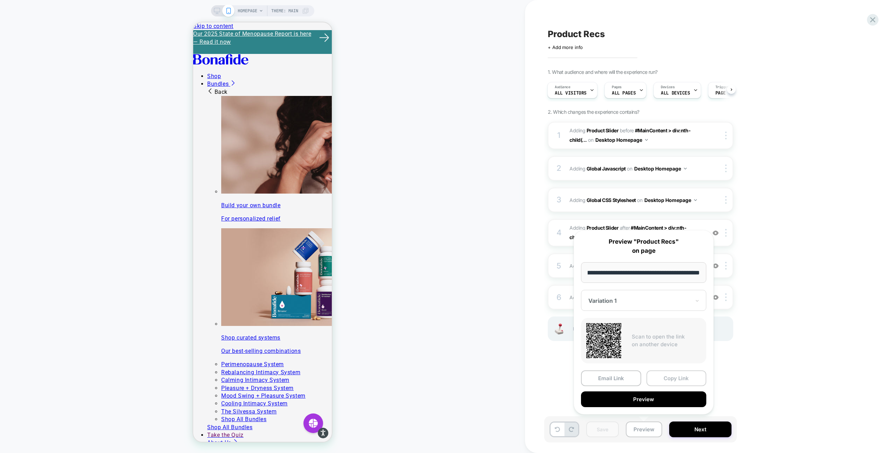
type input "**********"
click at [668, 378] on button "Copy Link" at bounding box center [676, 378] width 60 height 16
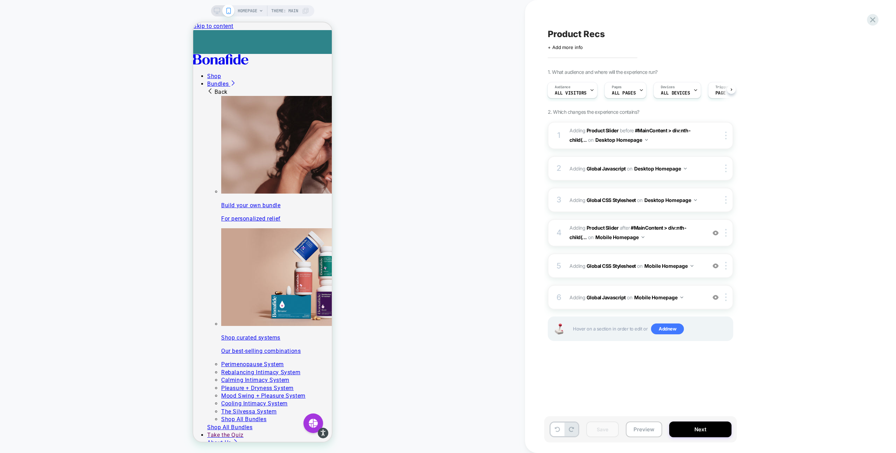
click at [214, 11] on icon at bounding box center [217, 11] width 6 height 6
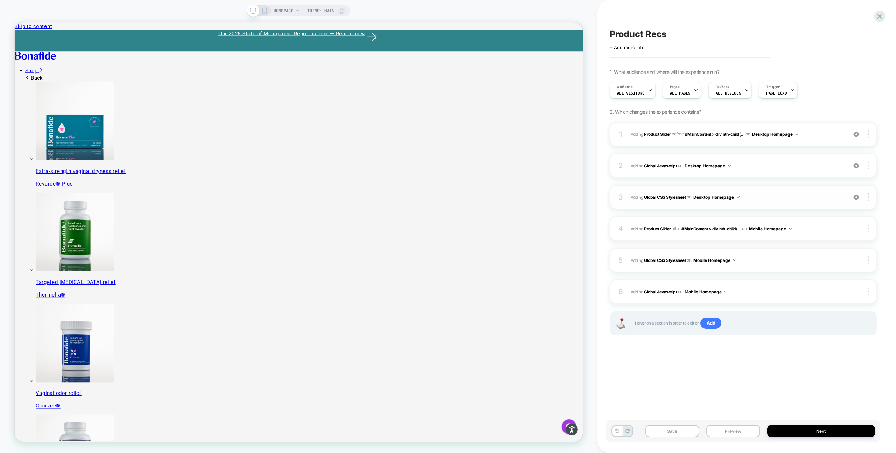
click at [773, 196] on span "Adding Global CSS Stylesheet on Desktop Homepage" at bounding box center [737, 197] width 213 height 9
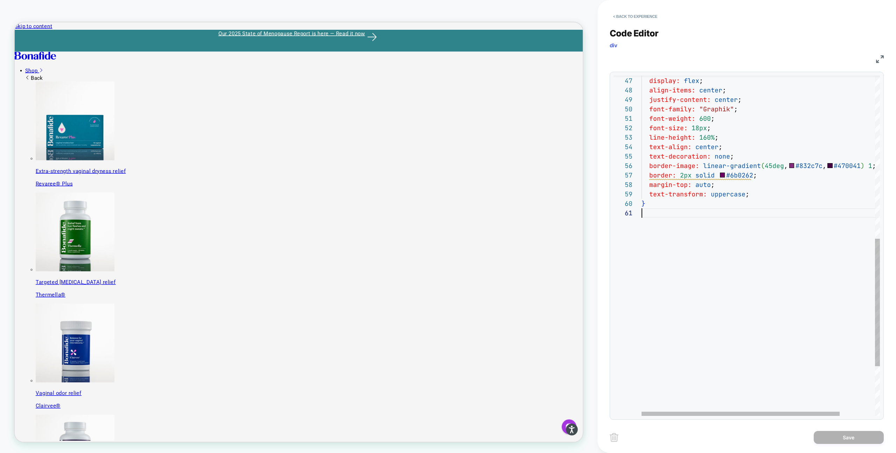
click at [695, 262] on div "line-height: 160% ; text-align: center ; text-decoration: none ; border-image: …" at bounding box center [781, 94] width 281 height 907
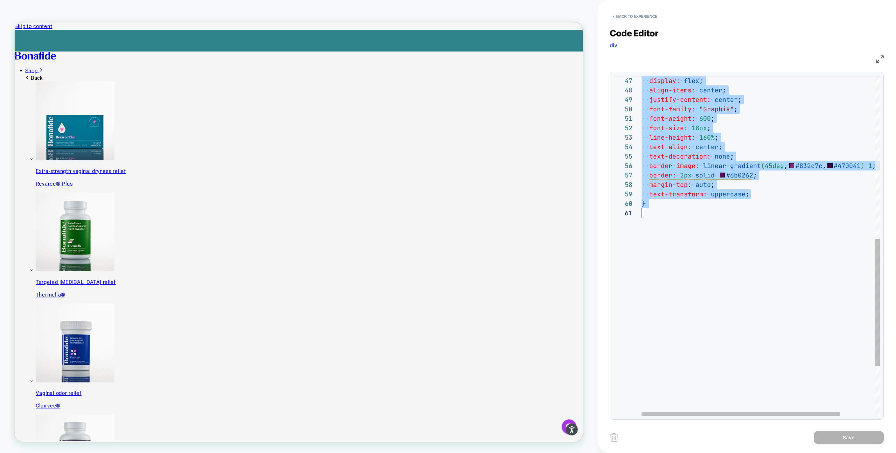
type textarea "**********"
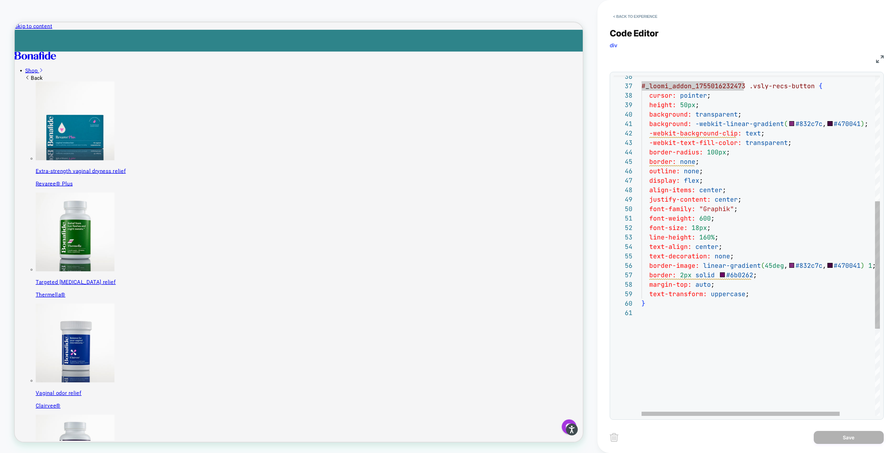
click at [707, 330] on div "# _ loomi_addon_1755016232473 .vsly-recs-button { cursor: pointer ; height: 50p…" at bounding box center [781, 194] width 281 height 907
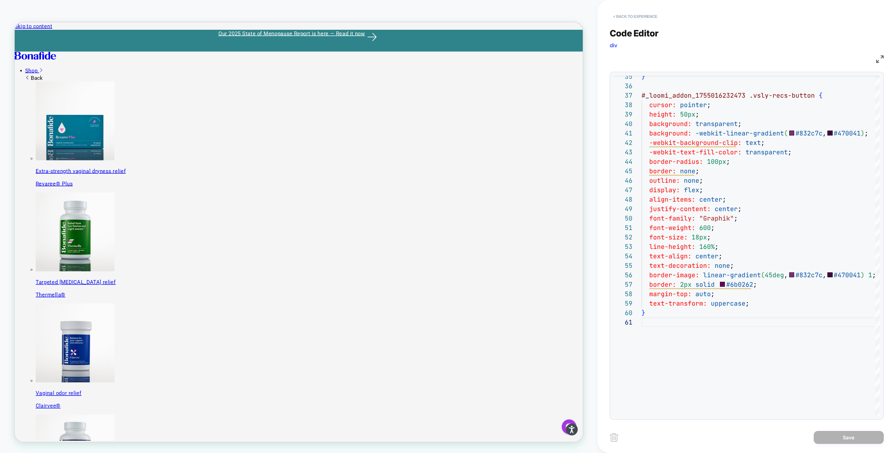
click at [619, 13] on button "< Back to experience" at bounding box center [635, 16] width 51 height 11
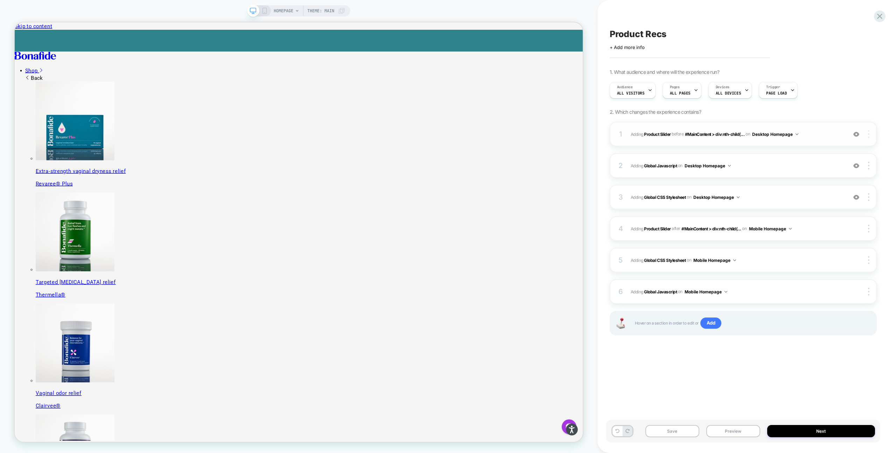
click at [866, 134] on div at bounding box center [869, 134] width 13 height 8
click at [841, 145] on div "Copy Widget Id" at bounding box center [827, 143] width 62 height 19
click at [754, 168] on span "Adding Global Javascript on Desktop Homepage" at bounding box center [737, 165] width 213 height 9
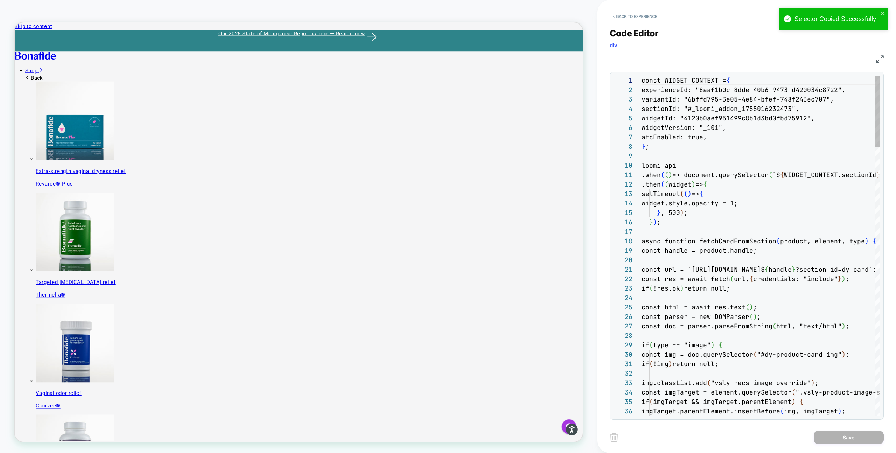
scroll to position [94, 0]
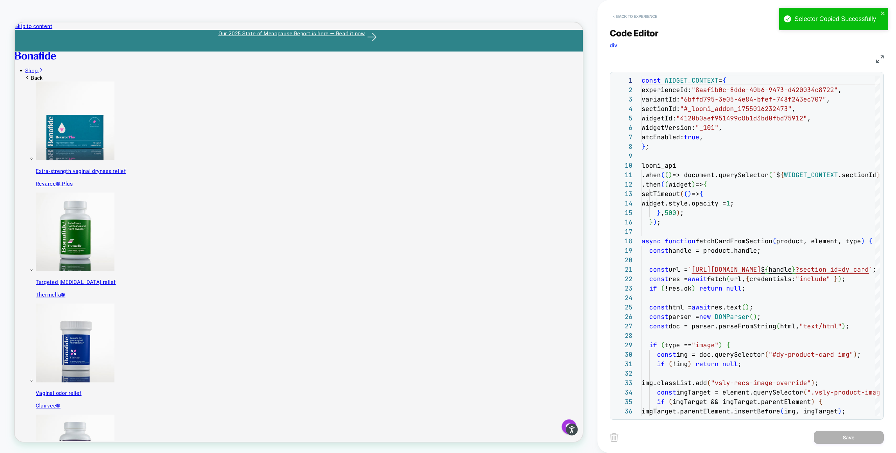
click at [634, 14] on button "< Back to experience" at bounding box center [635, 16] width 51 height 11
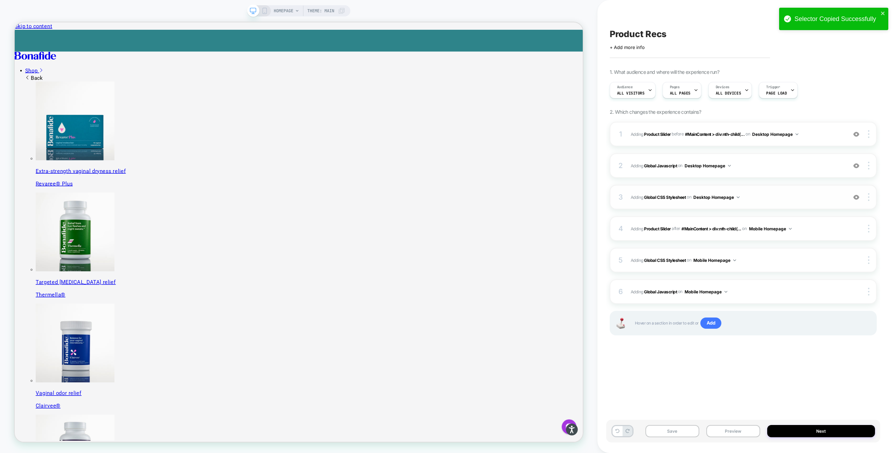
click at [782, 199] on span "Adding Global CSS Stylesheet on Desktop Homepage" at bounding box center [737, 197] width 213 height 9
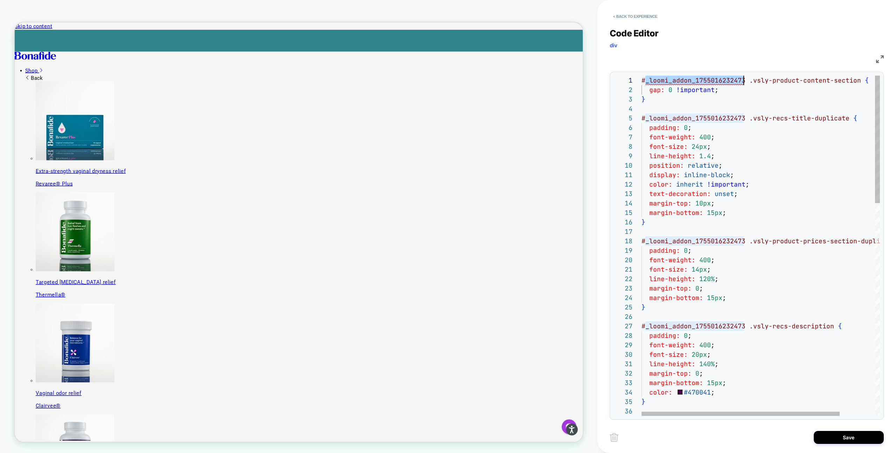
scroll to position [0, 102]
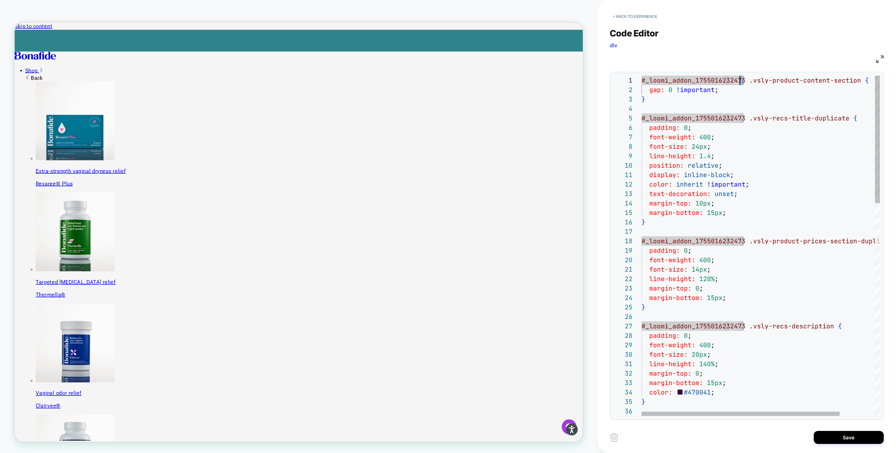
scroll to position [0, 0]
drag, startPoint x: 744, startPoint y: 81, endPoint x: 633, endPoint y: 81, distance: 111.3
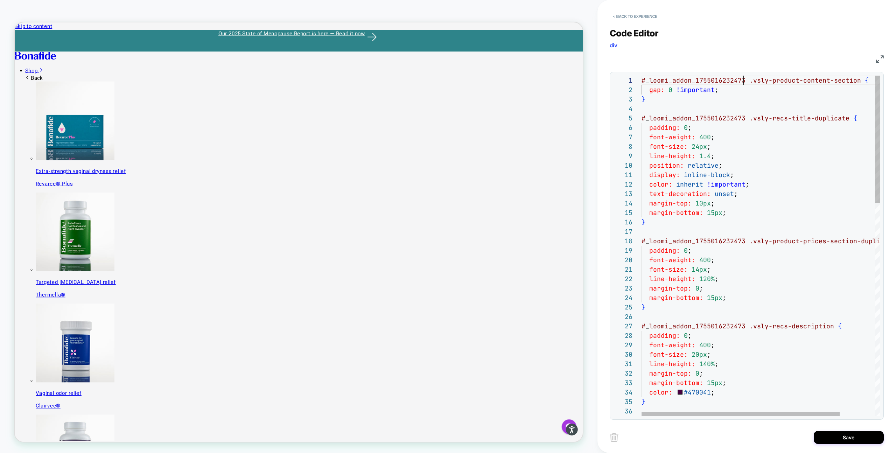
scroll to position [0, 102]
type textarea "**********"
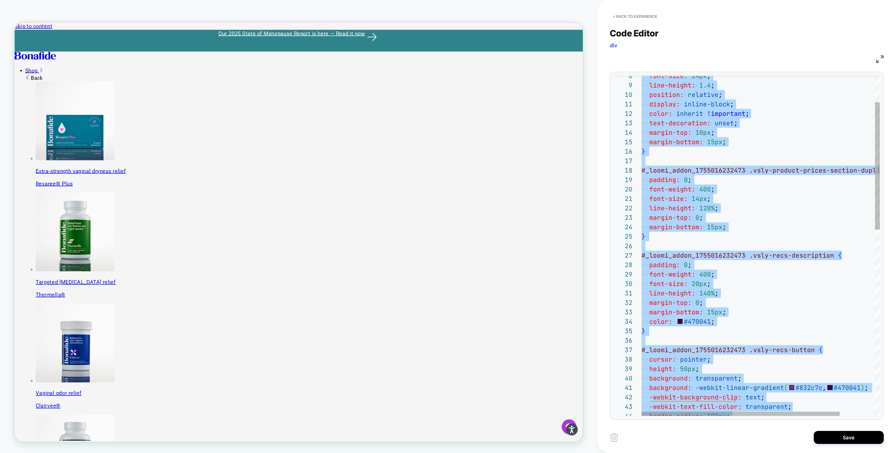
scroll to position [0, 0]
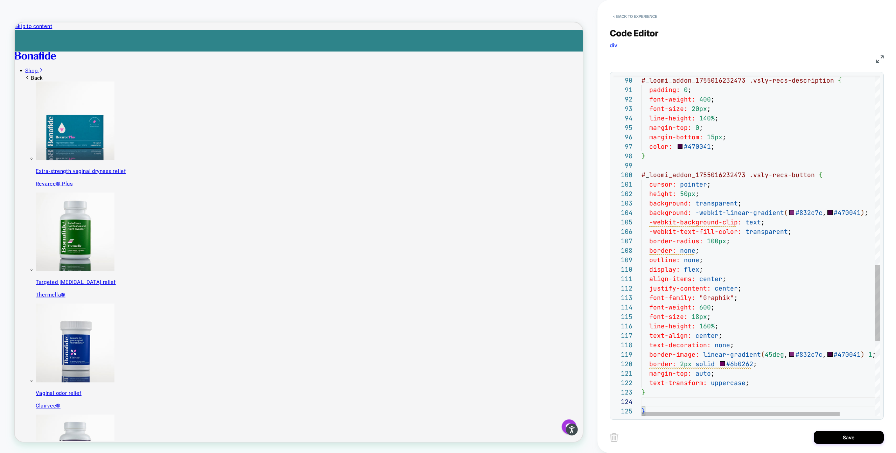
scroll to position [66, 4]
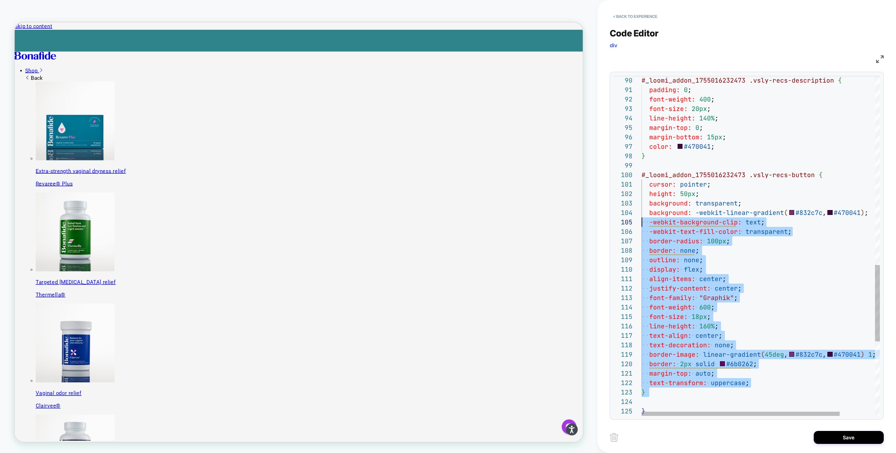
drag, startPoint x: 656, startPoint y: 397, endPoint x: 637, endPoint y: 206, distance: 192.7
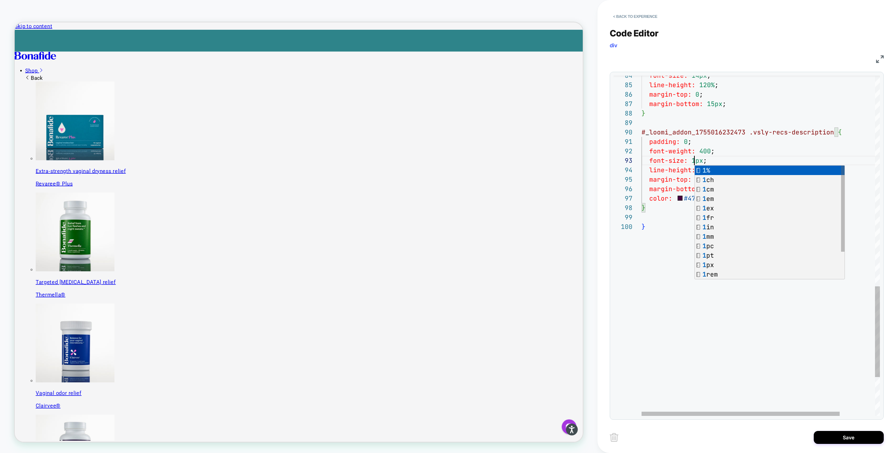
scroll to position [19, 57]
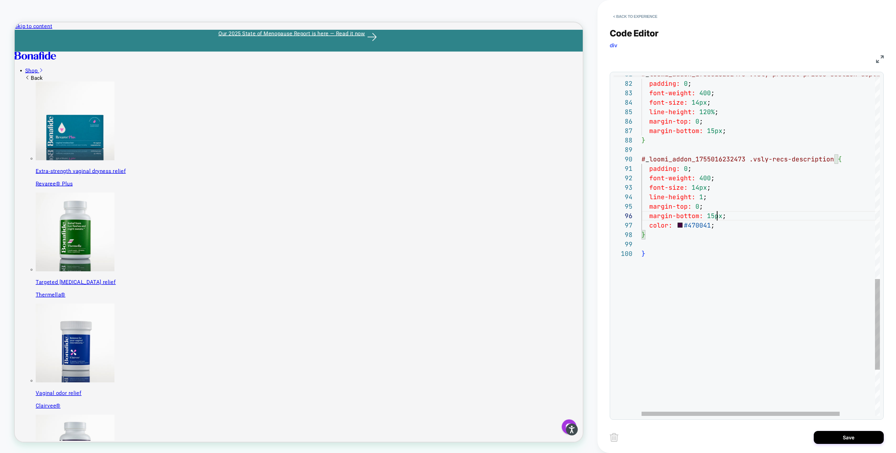
drag, startPoint x: 708, startPoint y: 206, endPoint x: 596, endPoint y: 206, distance: 112.0
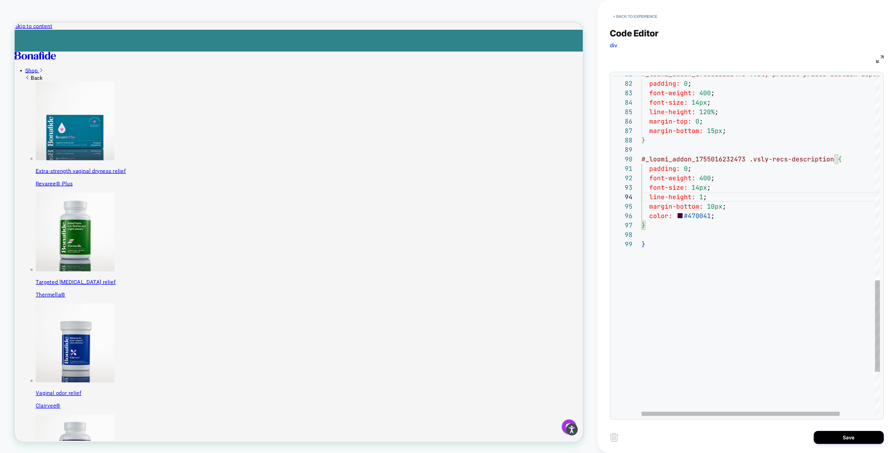
drag, startPoint x: 718, startPoint y: 215, endPoint x: 619, endPoint y: 215, distance: 98.7
drag, startPoint x: 710, startPoint y: 169, endPoint x: 622, endPoint y: 169, distance: 88.2
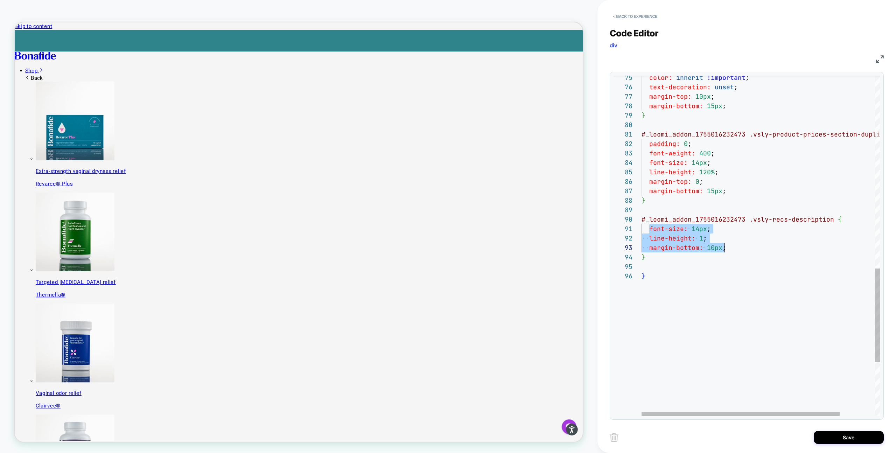
scroll to position [0, 83]
drag, startPoint x: 649, startPoint y: 228, endPoint x: 729, endPoint y: 247, distance: 81.6
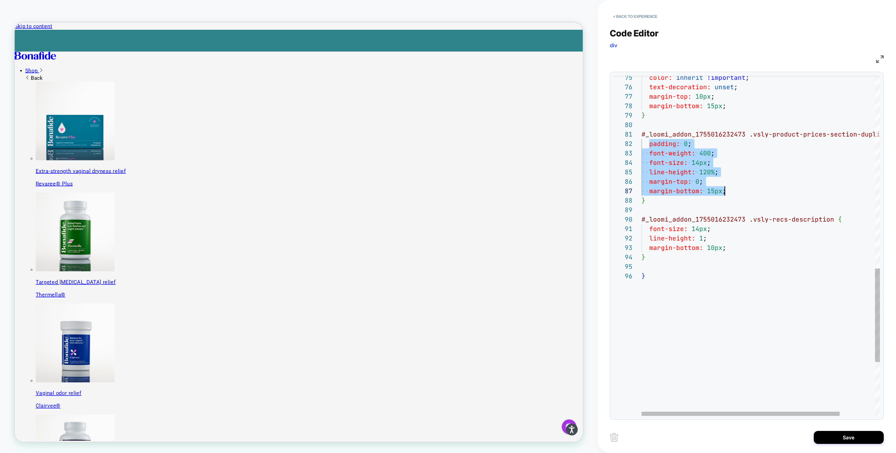
drag, startPoint x: 649, startPoint y: 145, endPoint x: 752, endPoint y: 187, distance: 111.4
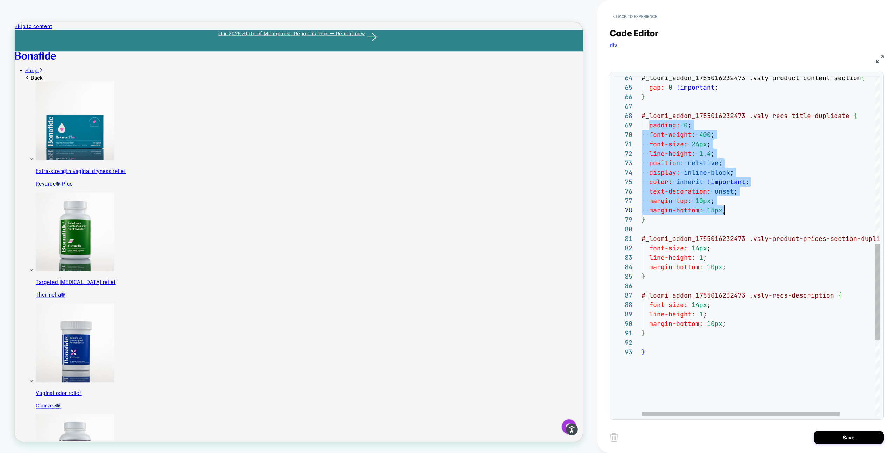
scroll to position [76, 83]
drag, startPoint x: 648, startPoint y: 125, endPoint x: 768, endPoint y: 209, distance: 146.4
click at [768, 209] on div "# _ loomi_addon_1755016232473 .vsly-recs-description { font-size: 14px ; line-h…" at bounding box center [781, 82] width 281 height 1209
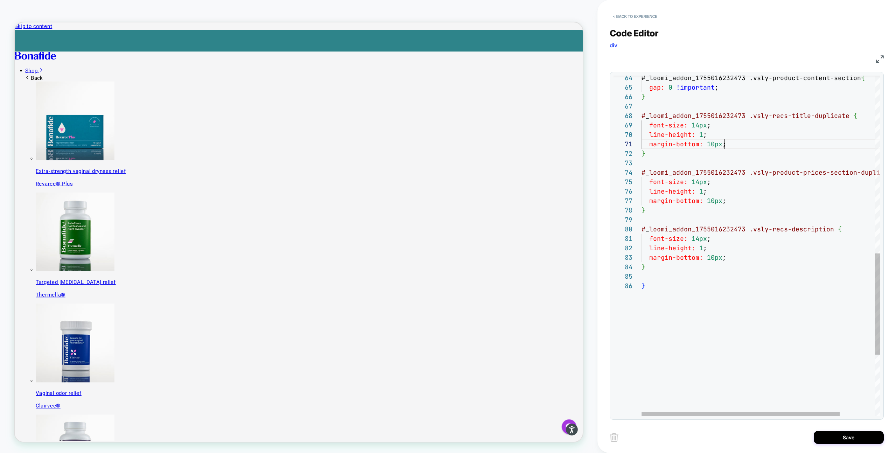
scroll to position [0, 83]
click at [699, 126] on div "# _ loomi_addon_1755016232473 .vsly-recs-description { font-size: 14px ; line-h…" at bounding box center [781, 49] width 281 height 1143
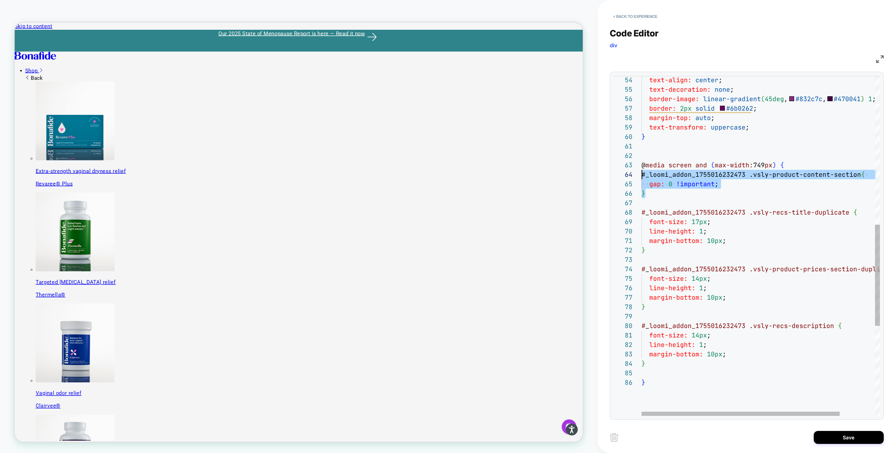
scroll to position [0, 0]
drag, startPoint x: 650, startPoint y: 194, endPoint x: 640, endPoint y: 176, distance: 20.4
click at [641, 176] on div "# _ loomi_addon_1755016232473 .vsly-recs-description { font-size: 14px ; line-h…" at bounding box center [781, 146] width 281 height 1143
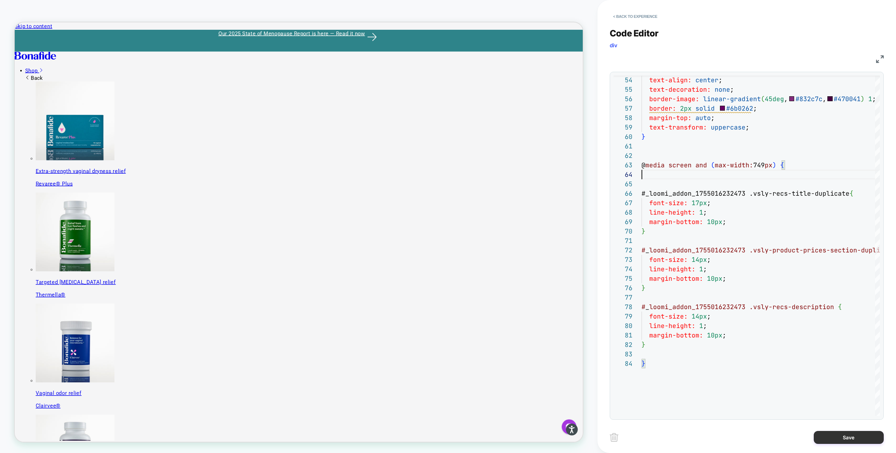
type textarea "**********"
click at [834, 438] on button "Save" at bounding box center [849, 437] width 70 height 13
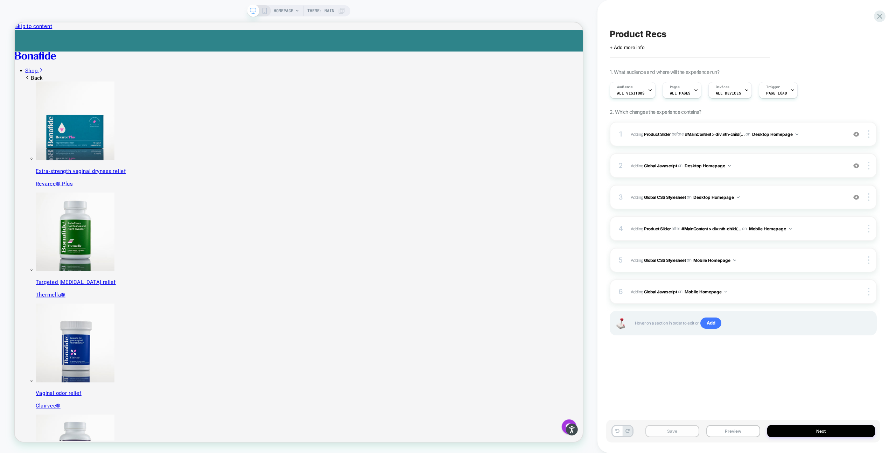
click at [677, 430] on button "Save" at bounding box center [672, 431] width 54 height 12
click at [732, 433] on button "Preview" at bounding box center [733, 431] width 54 height 12
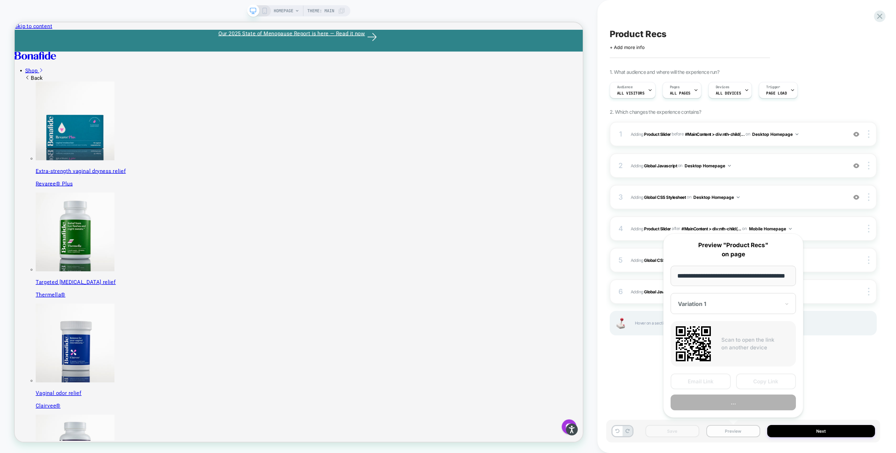
scroll to position [0, 18]
click at [727, 276] on input "**********" at bounding box center [732, 276] width 125 height 21
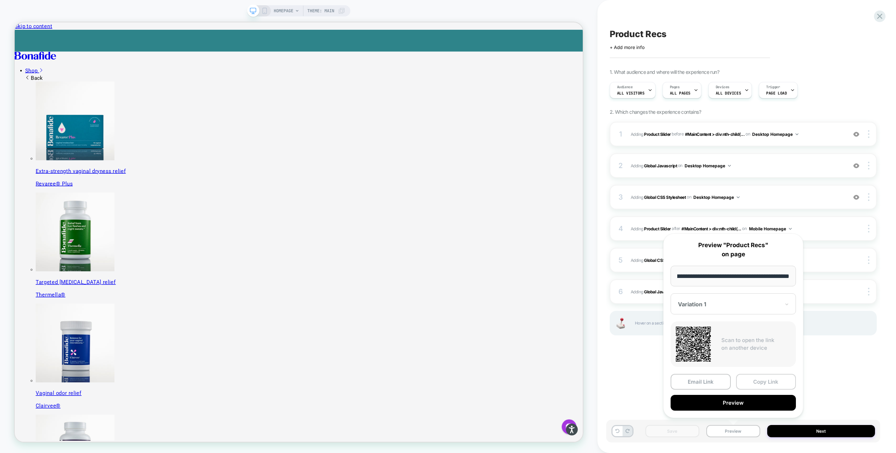
type input "**********"
click at [765, 380] on button "Copy Link" at bounding box center [766, 382] width 60 height 16
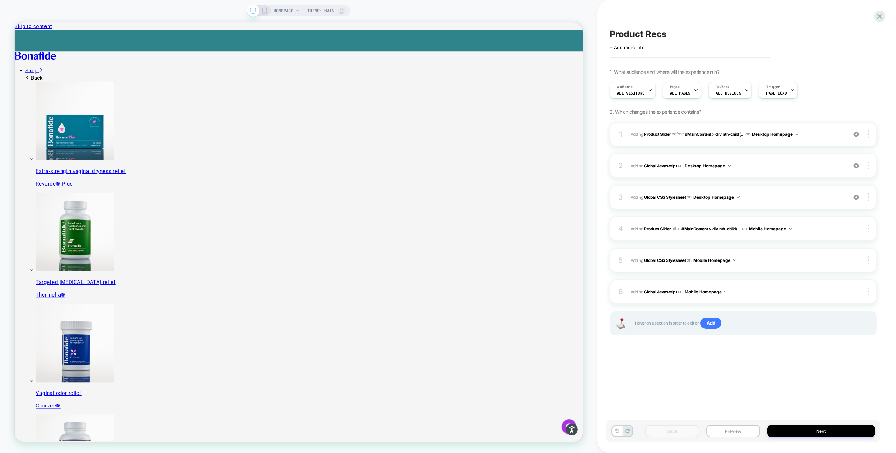
click at [777, 274] on div "1 #_loomi_addon_1755016232473 Adding Product Slider BEFORE #MainContent > div:n…" at bounding box center [743, 237] width 267 height 231
click at [782, 257] on span "Adding Global CSS Stylesheet on Mobile Homepage" at bounding box center [737, 260] width 213 height 9
click at [767, 194] on span "Adding Global CSS Stylesheet on Desktop Homepage" at bounding box center [737, 197] width 213 height 9
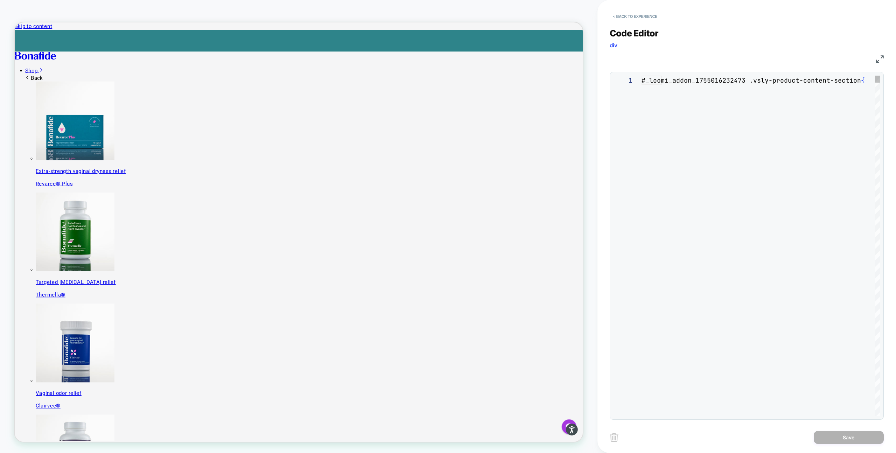
scroll to position [94, 0]
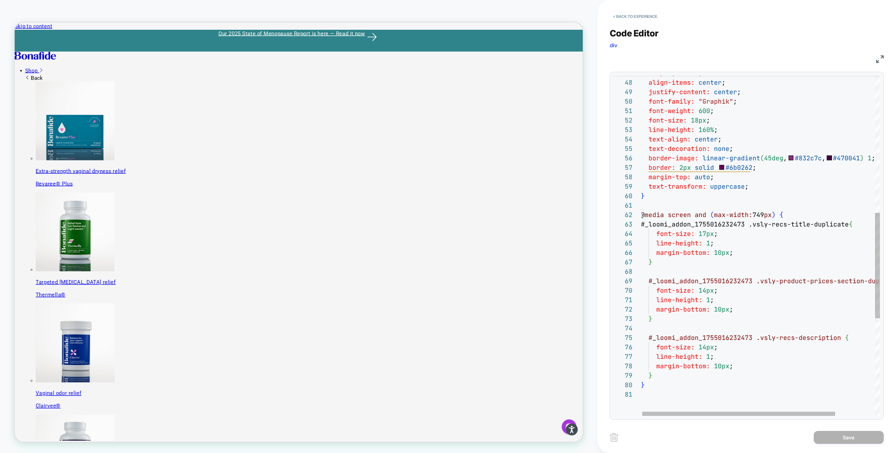
click at [665, 198] on div "align-items: center ; justify-content: center ; font-family: "Graphik" ; font-w…" at bounding box center [785, 182] width 288 height 1096
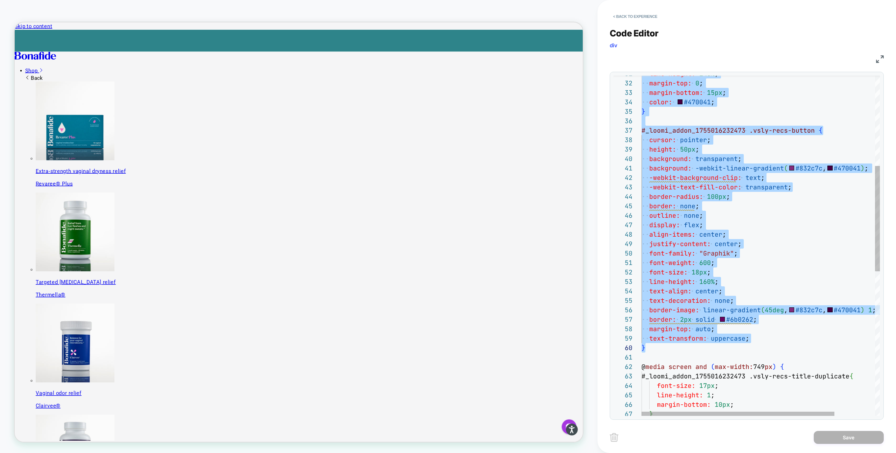
click at [659, 348] on div "align-items: center ; justify-content: center ; font-family: "Graphik" ; font-w…" at bounding box center [785, 334] width 288 height 1096
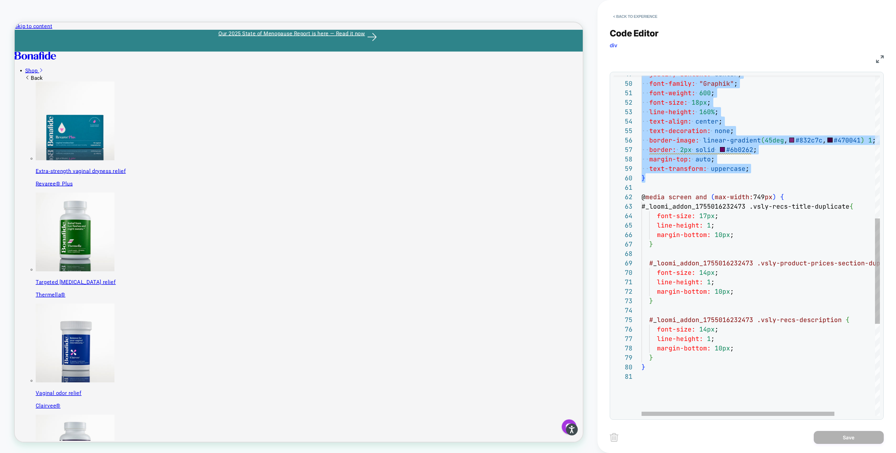
click at [649, 206] on div "justify-content: center ; font-family: "Graphik" ; font-weight: 600 ; font-size…" at bounding box center [785, 164] width 288 height 1096
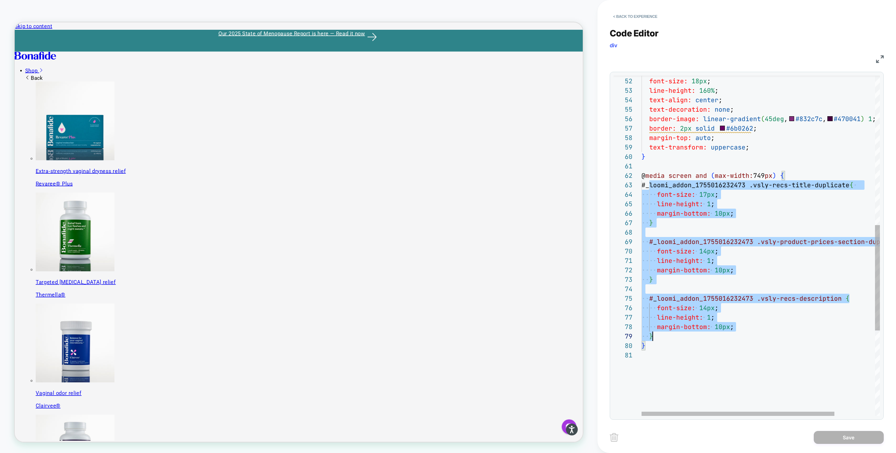
click at [672, 335] on div "font-weight: 600 ; font-size: 18px ; line-height: 160% ; text-align: center ; t…" at bounding box center [785, 142] width 288 height 1096
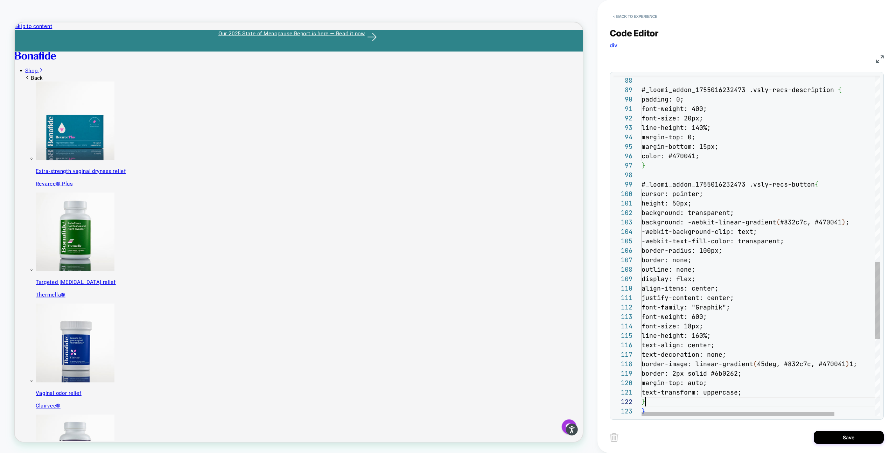
scroll to position [9, 4]
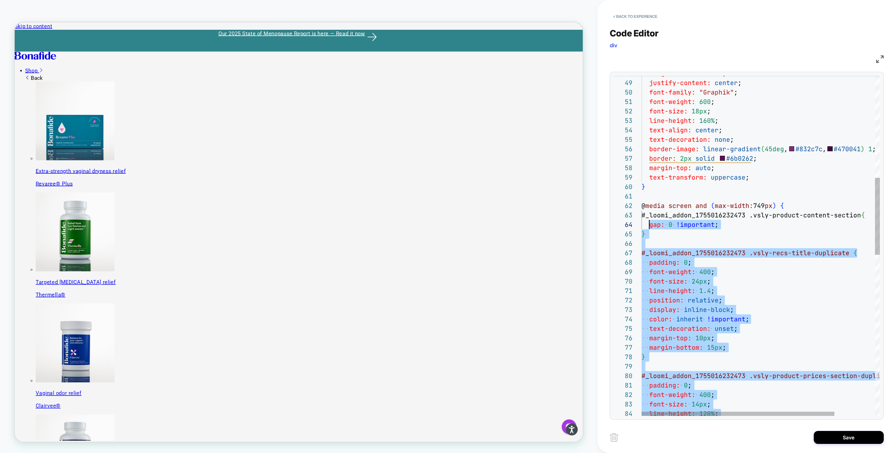
click at [647, 227] on div "margin-top: auto ; text-transform: uppercase ; } text-decoration: none ; border…" at bounding box center [785, 376] width 288 height 1502
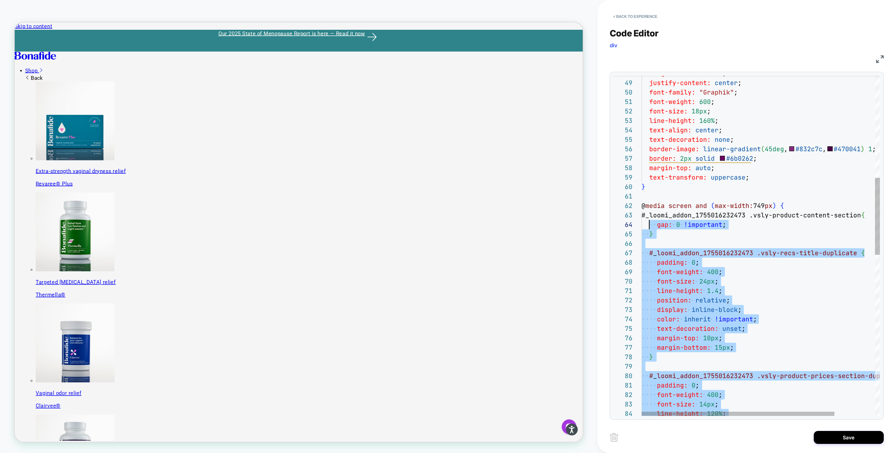
click at [702, 281] on div "margin-top: auto ; text-transform: uppercase ; } text-decoration: none ; border…" at bounding box center [785, 376] width 288 height 1502
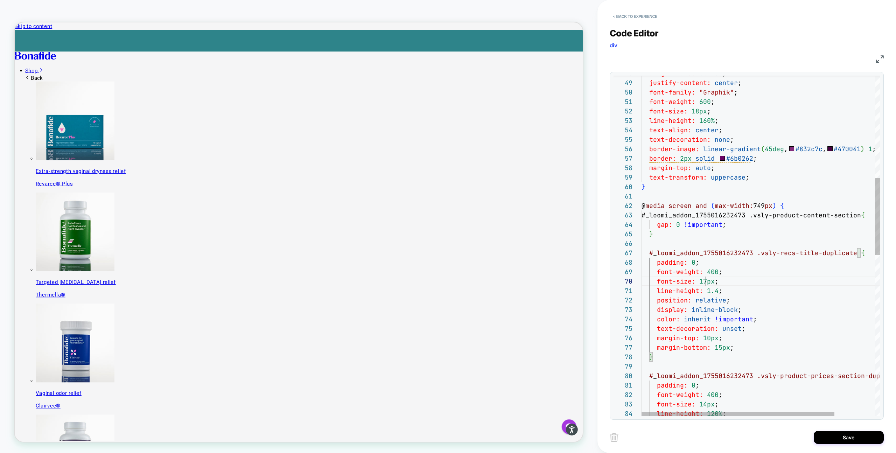
scroll to position [85, 64]
click at [718, 292] on div "margin-top: auto ; text-transform: uppercase ; } text-decoration: none ; border…" at bounding box center [785, 376] width 288 height 1502
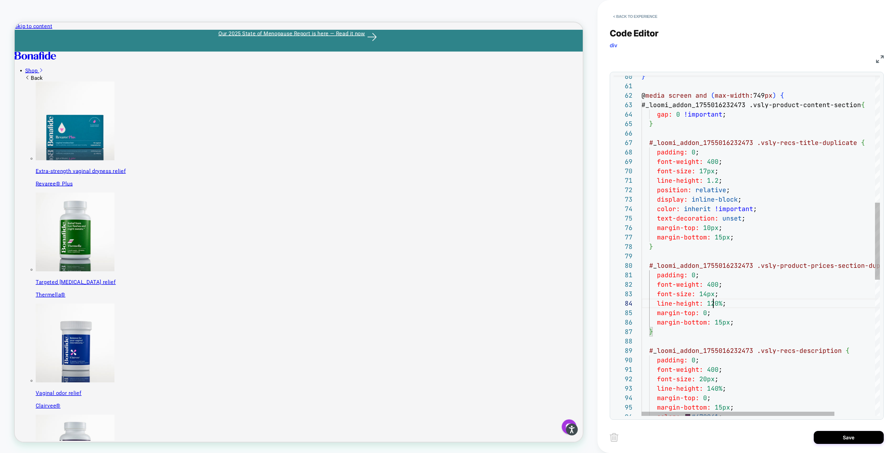
click at [713, 304] on div "} @ media screen and ( max-width: 749 px ) { #_loomi_addon_1755016232473 .vsly-…" at bounding box center [785, 265] width 288 height 1502
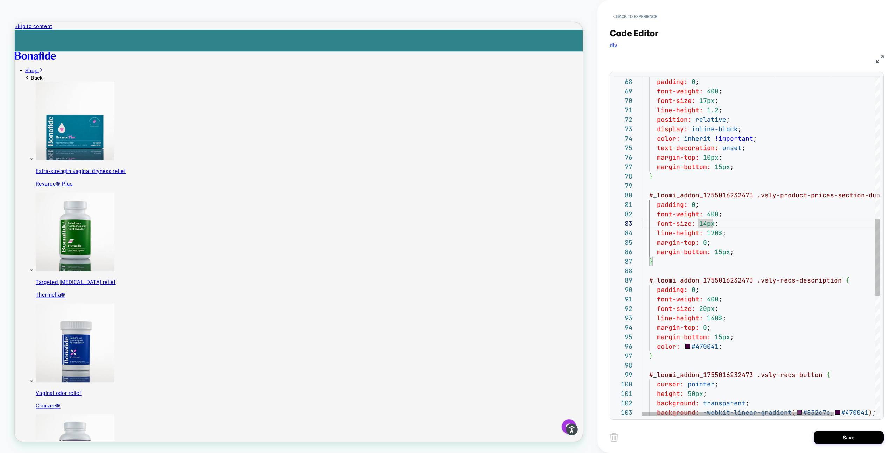
click at [705, 309] on div "# _ loomi_addon_1755016232473 .vsly-recs-title-duplicate { padding: 0 ; font-we…" at bounding box center [785, 195] width 288 height 1502
click at [727, 306] on div "# _ loomi_addon_1755016232473 .vsly-recs-title-duplicate { padding: 0 ; font-we…" at bounding box center [785, 195] width 288 height 1502
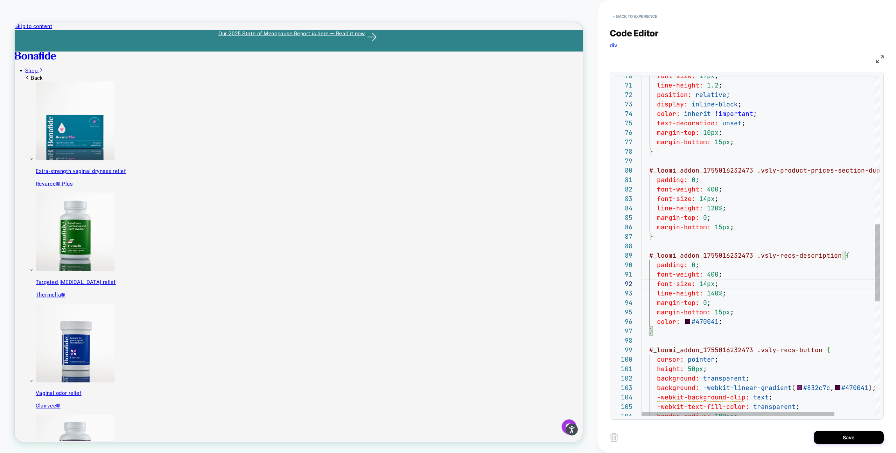
click at [720, 309] on div "font-size: 17px ; line-height: 1.2 ; position: relative ; display: inline-block…" at bounding box center [785, 170] width 288 height 1502
click at [723, 228] on div "font-size: 17px ; line-height: 1.2 ; position: relative ; display: inline-block…" at bounding box center [785, 170] width 288 height 1502
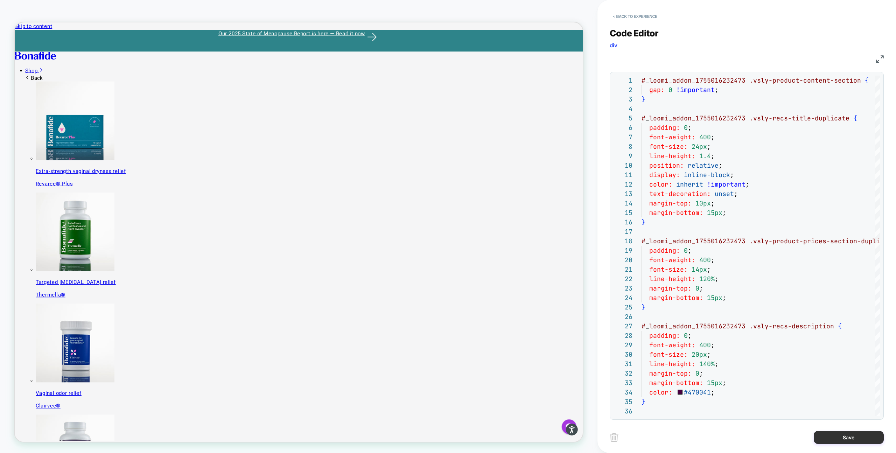
type textarea "**********"
click at [825, 437] on button "Save" at bounding box center [849, 437] width 70 height 13
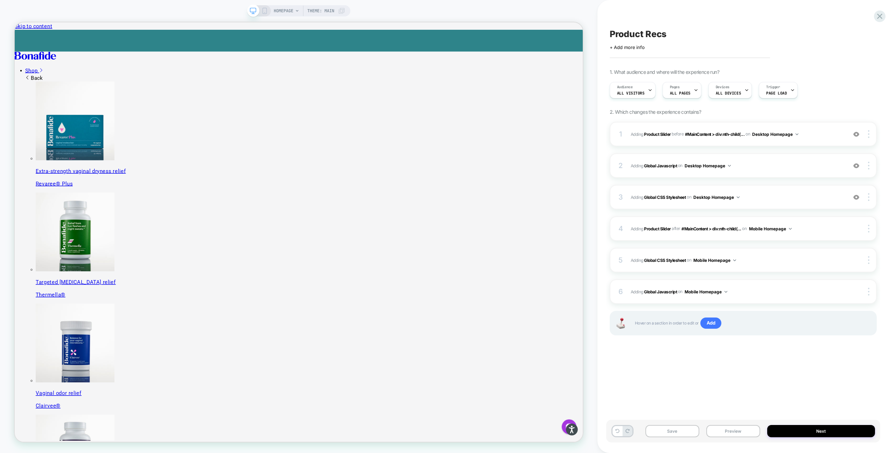
click at [678, 440] on div "Save Preview Next" at bounding box center [743, 431] width 274 height 23
click at [673, 428] on button "Save" at bounding box center [672, 431] width 54 height 12
click at [261, 8] on icon at bounding box center [264, 11] width 6 height 6
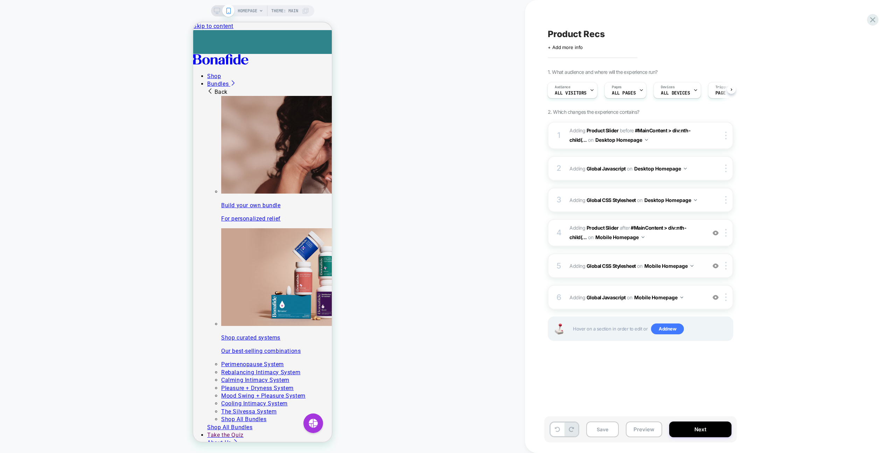
click at [703, 266] on div "5 Adding Global CSS Stylesheet on Mobile Homepage Add Before Add After Copy to …" at bounding box center [640, 265] width 185 height 24
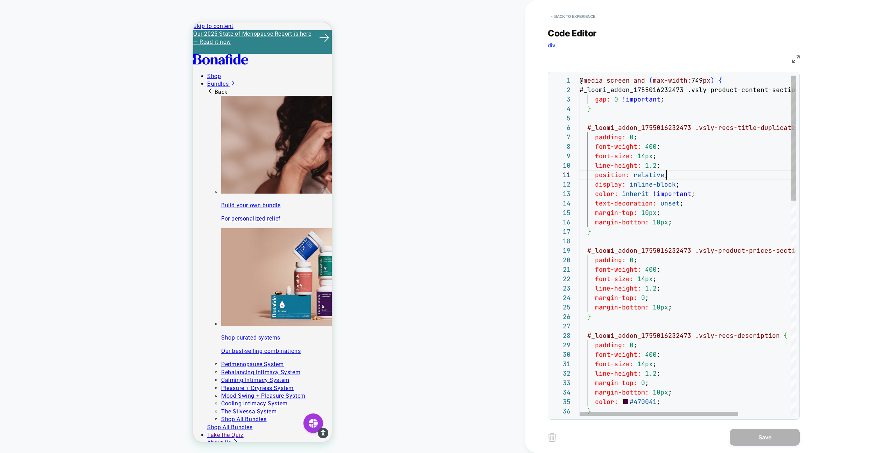
scroll to position [0, 87]
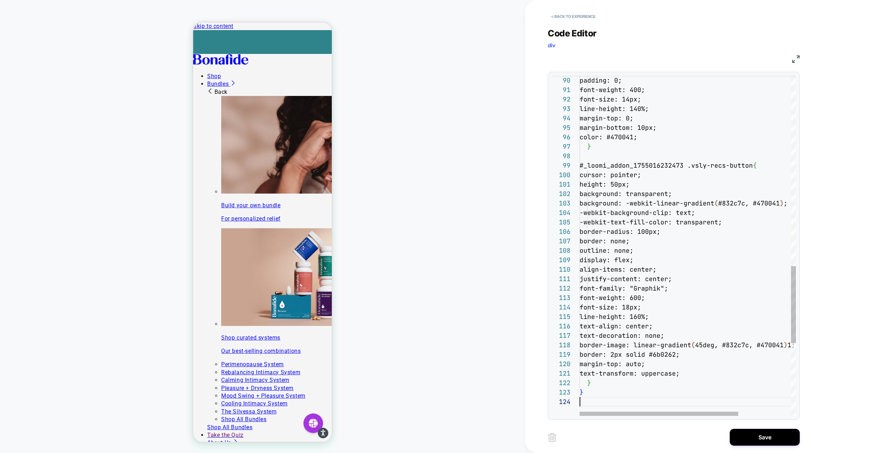
scroll to position [28, 0]
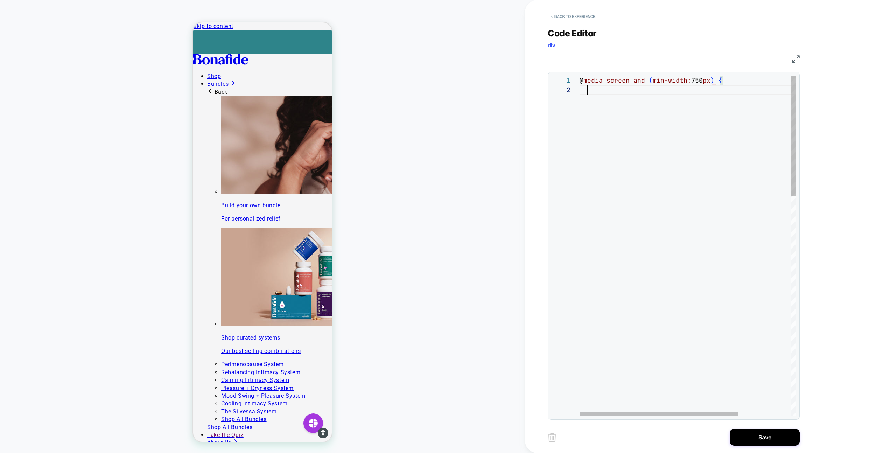
scroll to position [0, 4]
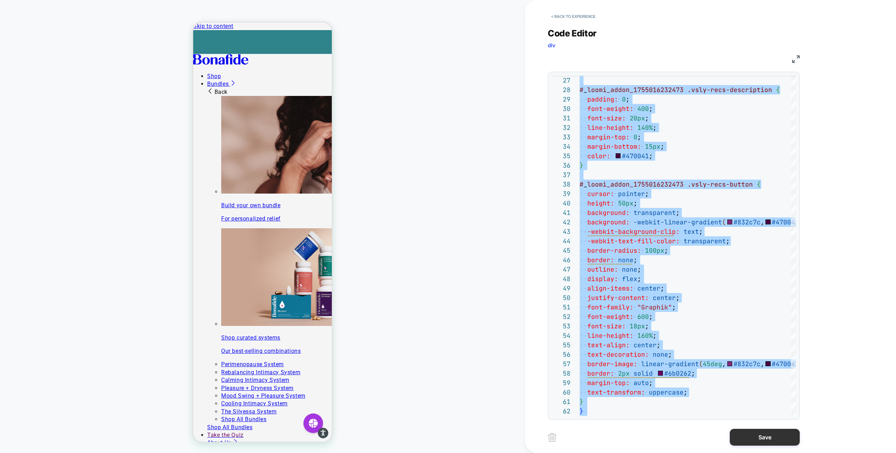
type textarea "**********"
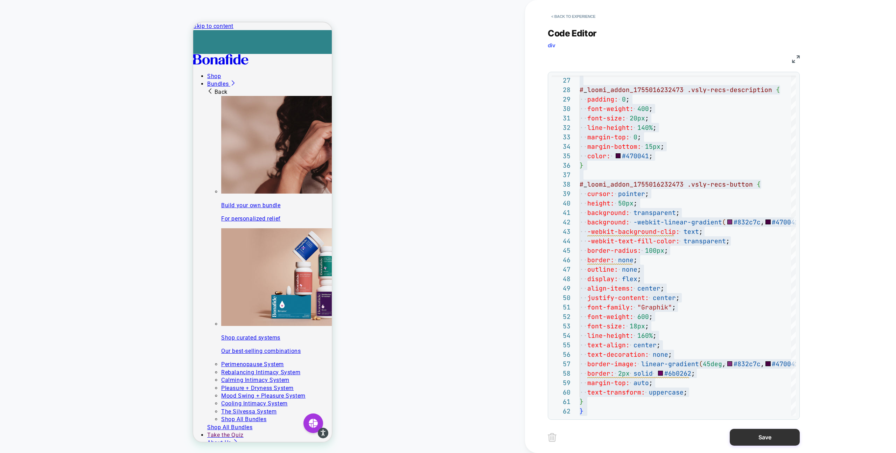
click at [763, 441] on button "Save" at bounding box center [765, 437] width 70 height 17
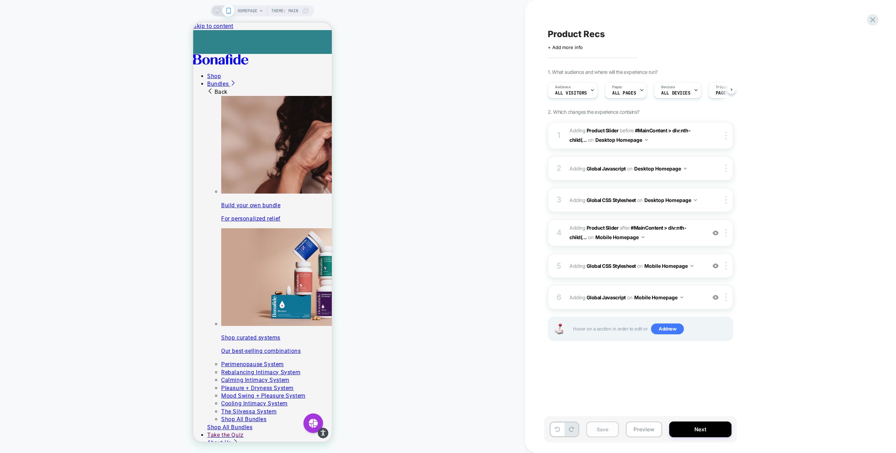
scroll to position [0, 0]
click at [598, 429] on button "Save" at bounding box center [602, 429] width 33 height 16
click at [214, 11] on icon at bounding box center [217, 11] width 6 height 6
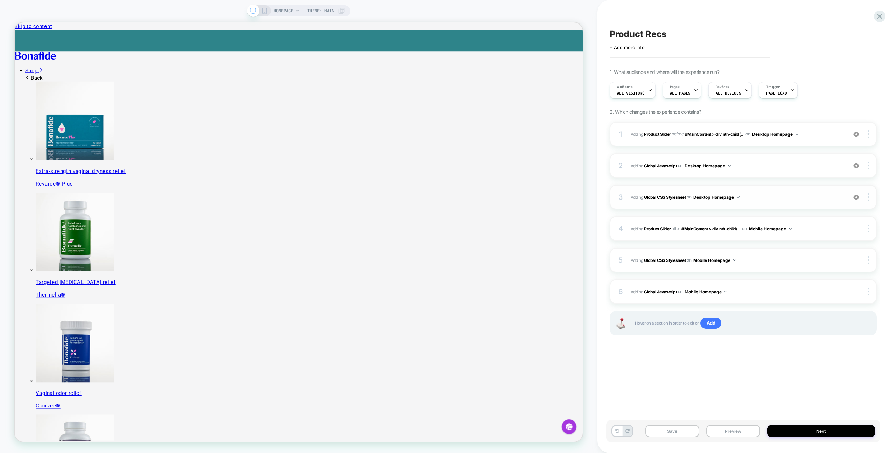
click at [761, 198] on span "Adding Global CSS Stylesheet on Desktop Homepage" at bounding box center [737, 197] width 213 height 9
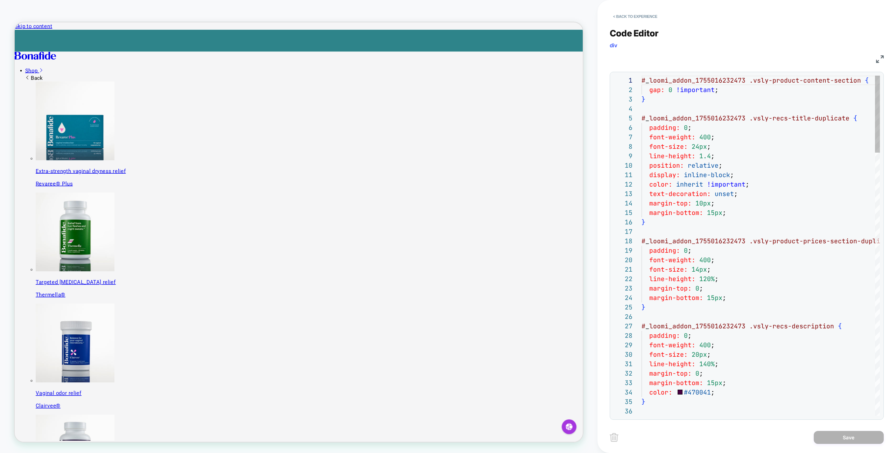
scroll to position [94, 0]
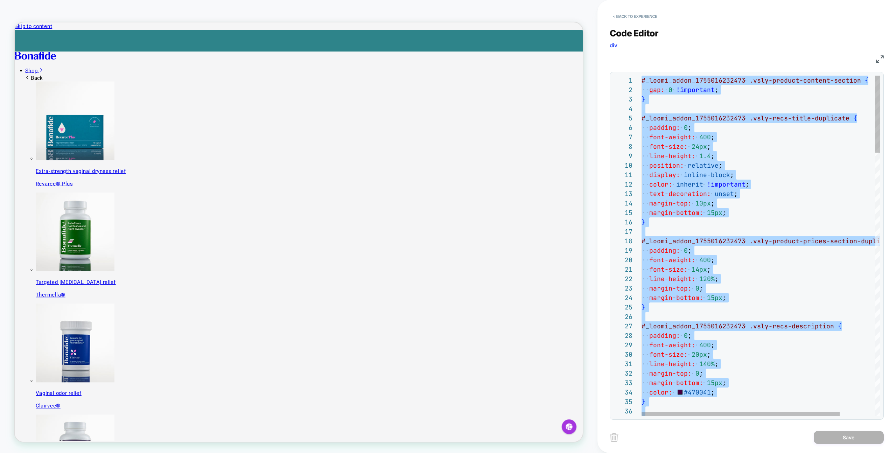
type textarea "**********"
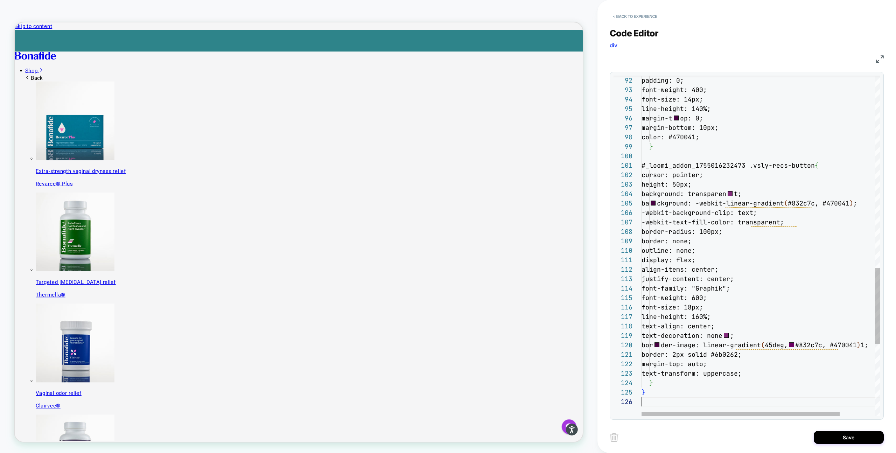
scroll to position [47, 0]
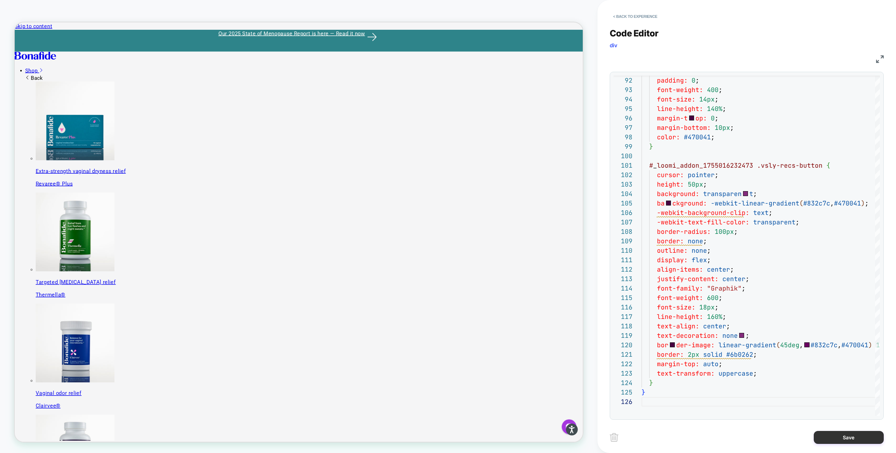
click at [822, 436] on button "Save" at bounding box center [849, 437] width 70 height 13
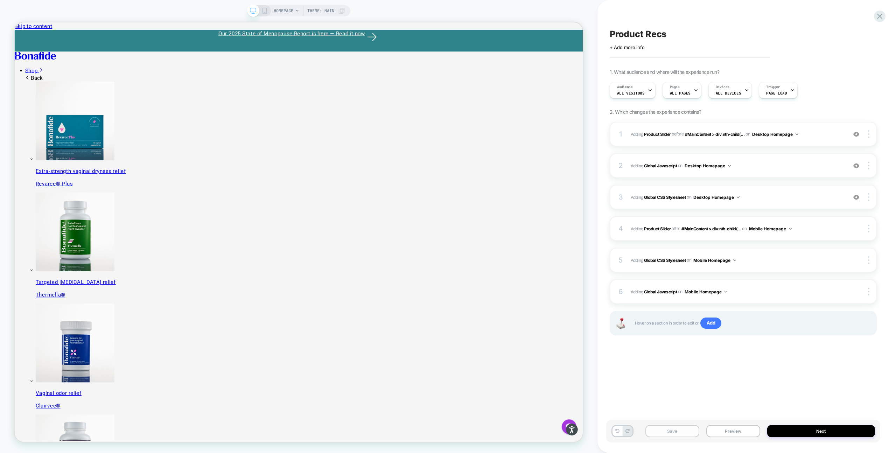
click at [687, 434] on button "Save" at bounding box center [672, 431] width 54 height 12
click at [743, 435] on button "Preview" at bounding box center [733, 431] width 54 height 12
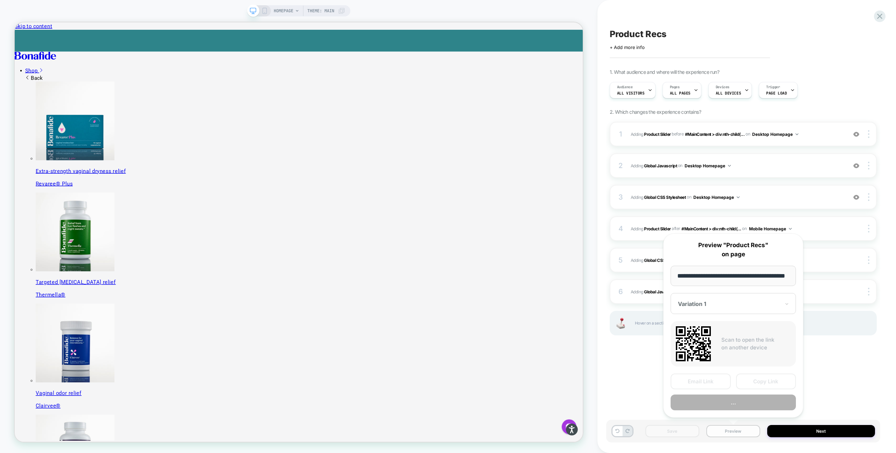
scroll to position [0, 18]
click at [777, 279] on input "**********" at bounding box center [732, 276] width 125 height 21
type input "**********"
click at [765, 382] on button "Copy Link" at bounding box center [766, 382] width 60 height 16
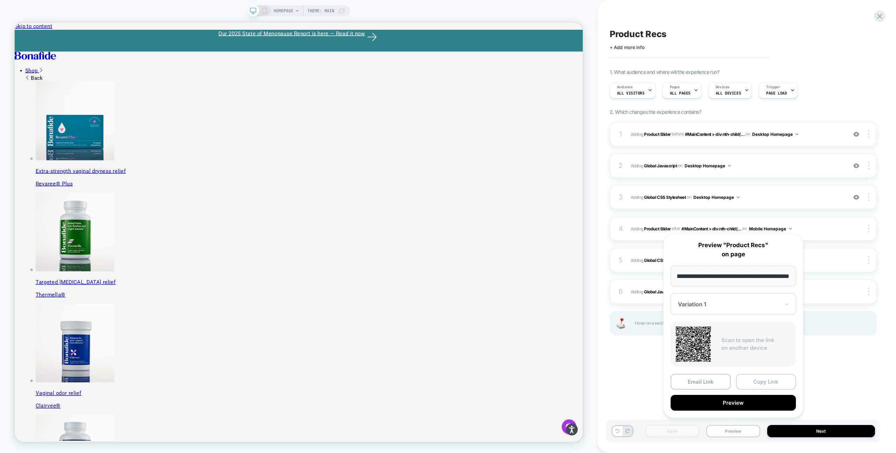
scroll to position [0, 0]
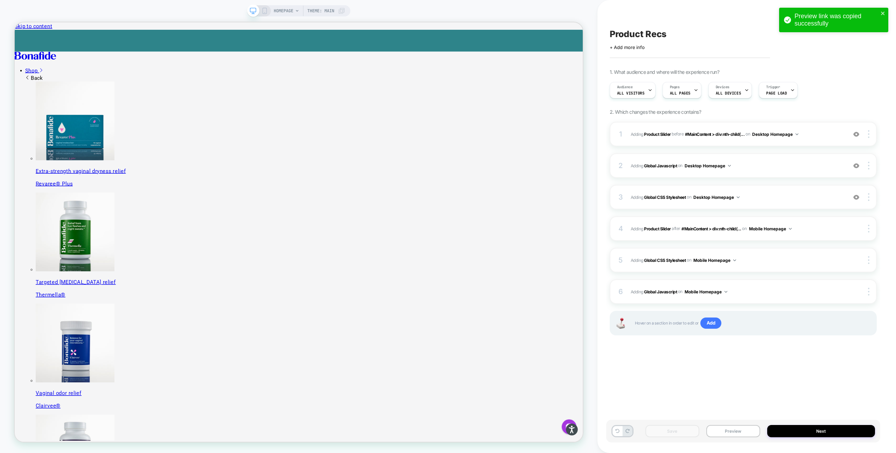
click at [263, 10] on icon at bounding box center [264, 11] width 6 height 6
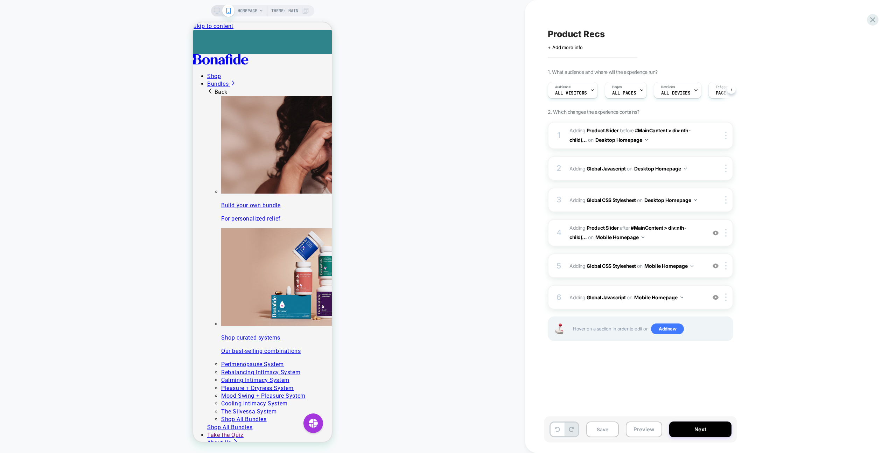
scroll to position [0, 0]
click at [703, 268] on div "5 Adding Global CSS Stylesheet on Mobile Homepage Add Before Add After Copy to …" at bounding box center [640, 265] width 185 height 24
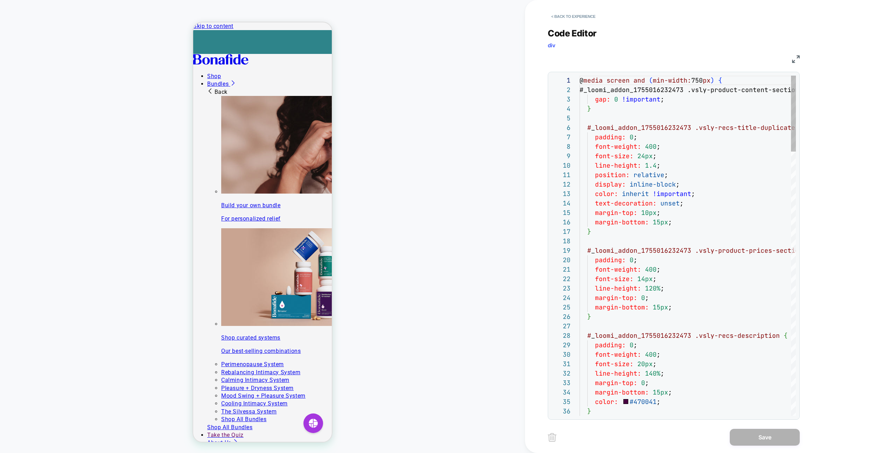
scroll to position [0, 0]
click at [557, 16] on button "< Back to experience" at bounding box center [573, 16] width 51 height 11
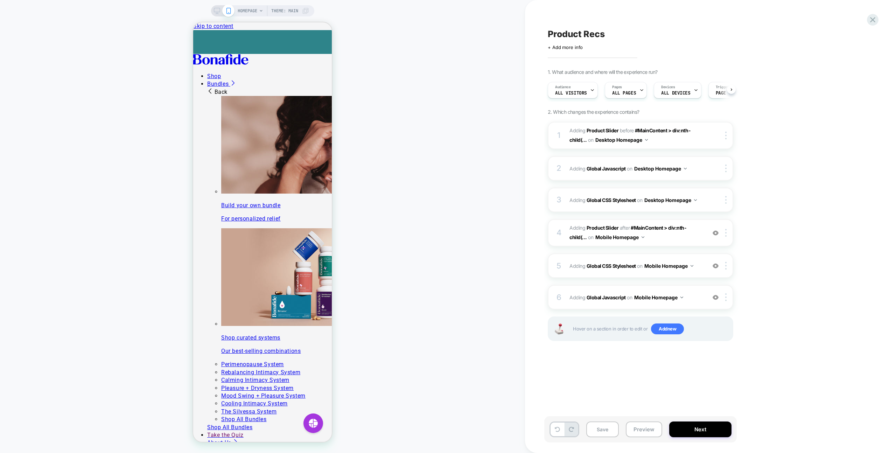
scroll to position [0, 0]
click at [692, 238] on span "#_loomi_addon_1755094638342 Adding Product Slider AFTER #MainContent > div:nth-…" at bounding box center [635, 232] width 133 height 19
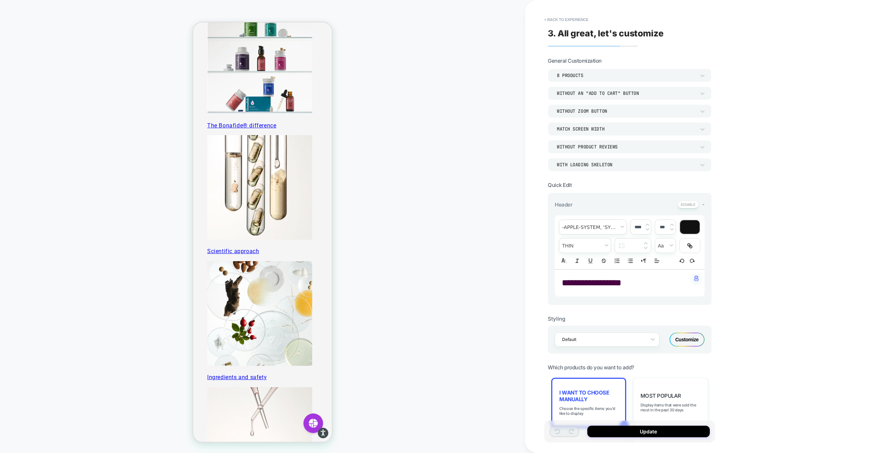
scroll to position [446, 0]
click at [603, 278] on span "**********" at bounding box center [591, 282] width 59 height 9
click at [600, 282] on span "**********" at bounding box center [591, 282] width 59 height 9
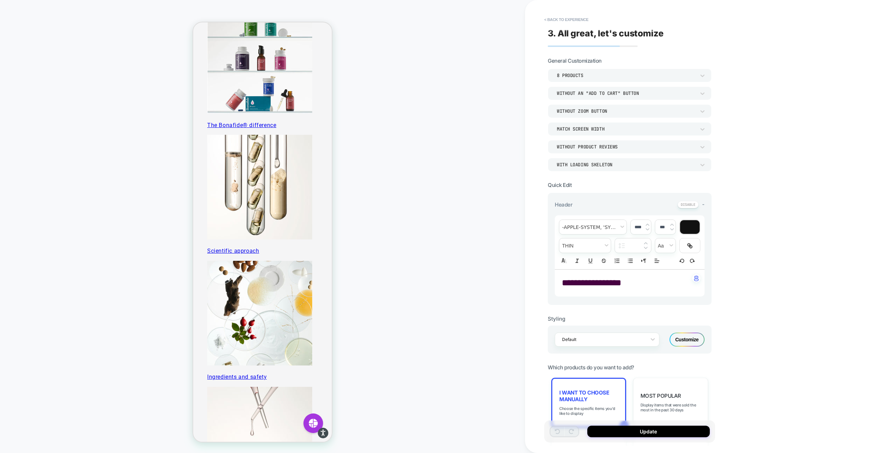
type input "****"
click at [600, 282] on span "**********" at bounding box center [591, 282] width 59 height 9
click at [653, 339] on icon at bounding box center [652, 339] width 4 height 2
click at [718, 317] on div "**********" at bounding box center [679, 226] width 308 height 453
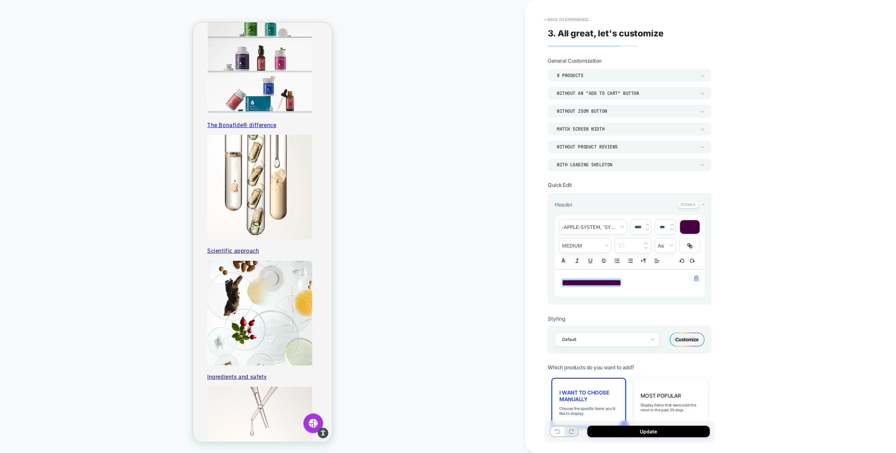
click at [676, 338] on div "Customize" at bounding box center [686, 339] width 35 height 14
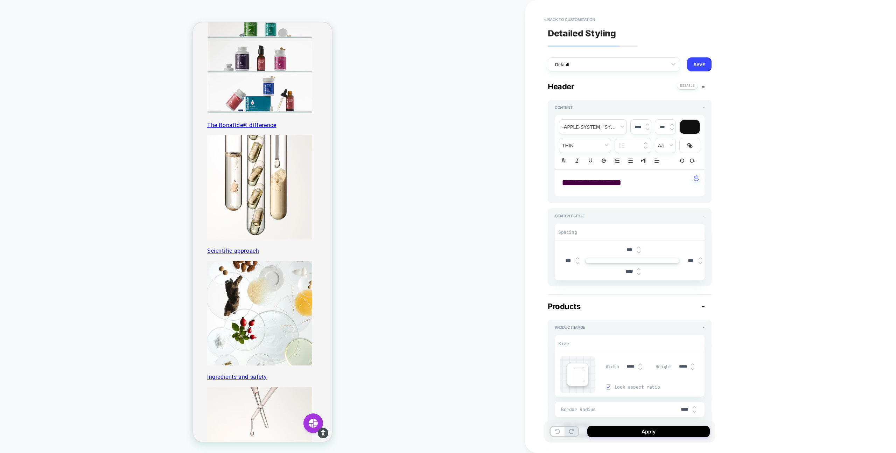
click at [599, 182] on span "**********" at bounding box center [591, 182] width 59 height 9
type textarea "*"
type input "****"
click at [590, 182] on span "*******" at bounding box center [576, 182] width 28 height 9
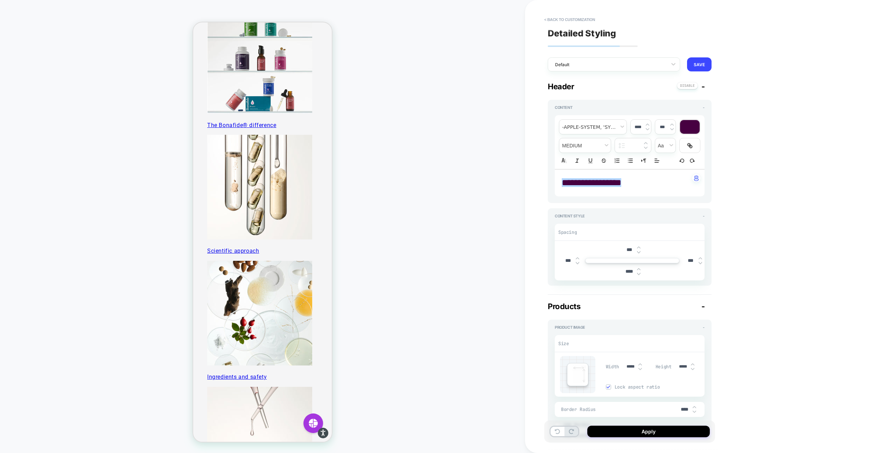
click at [736, 222] on div "**********" at bounding box center [679, 226] width 308 height 453
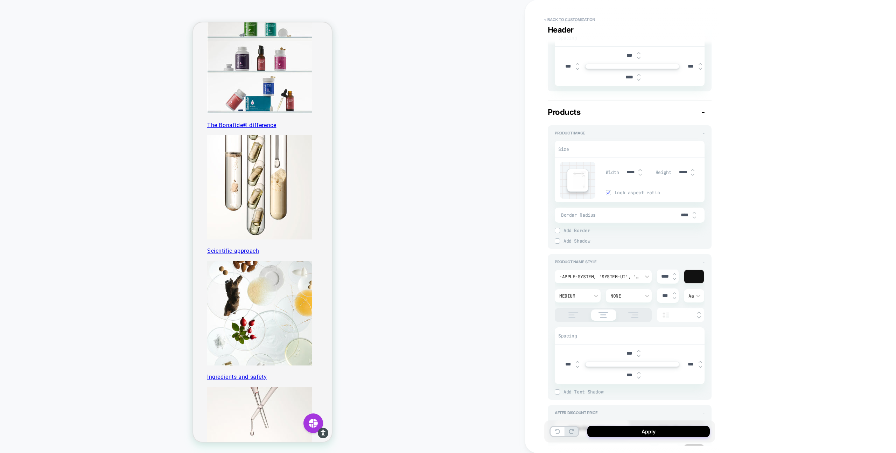
type textarea "*"
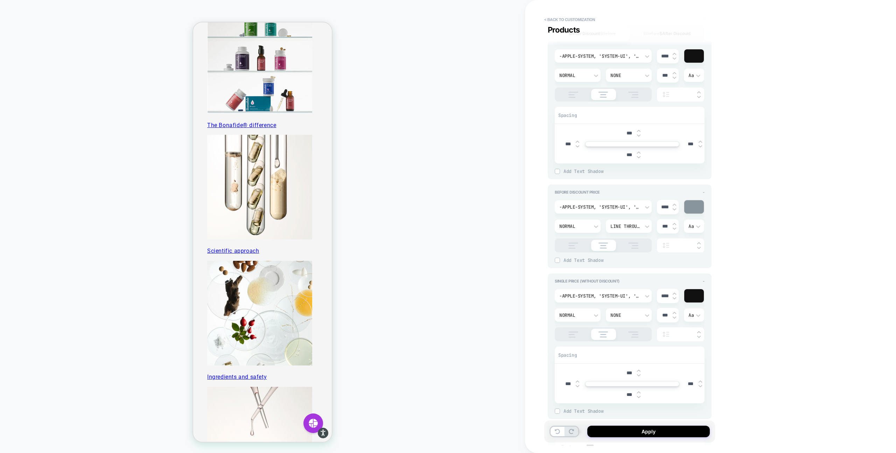
scroll to position [590, 0]
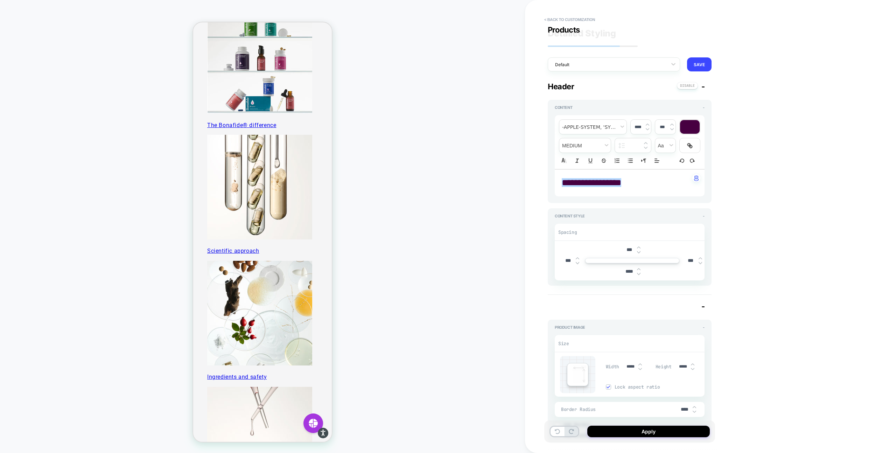
scroll to position [590, 0]
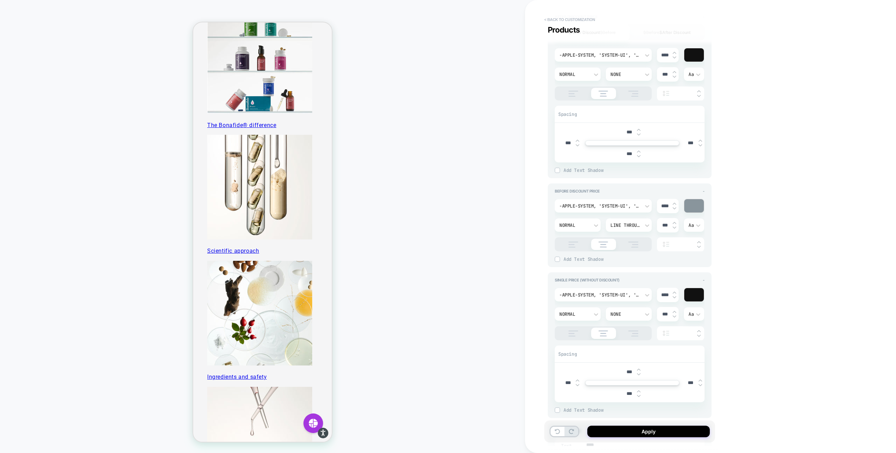
click at [547, 18] on button "< Back to customization" at bounding box center [570, 19] width 58 height 11
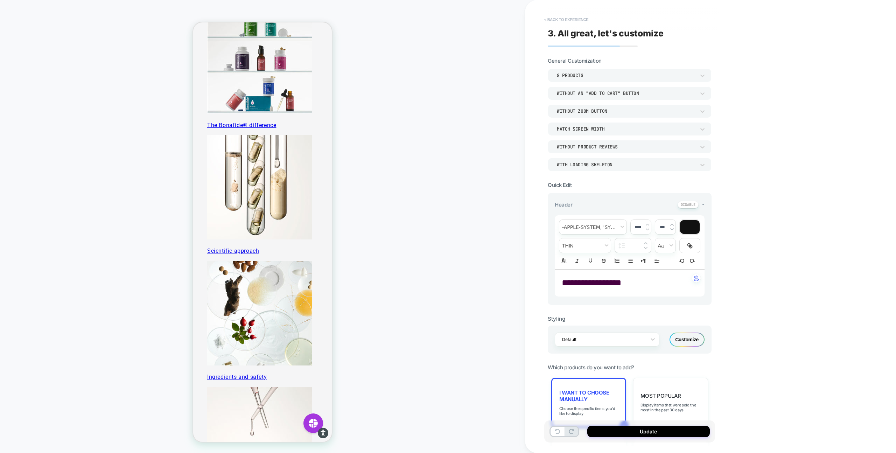
click at [546, 19] on button "< Back to experience" at bounding box center [566, 19] width 51 height 11
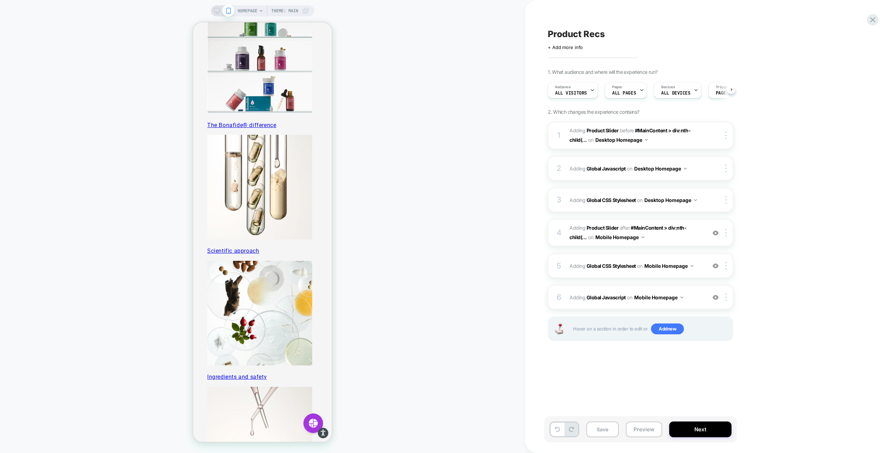
scroll to position [0, 0]
click at [726, 135] on img at bounding box center [725, 136] width 1 height 8
click at [769, 134] on div "1. What audience and where will the experience run? Audience All Visitors Pages…" at bounding box center [675, 213] width 255 height 289
click at [622, 238] on button "Mobile Homepage" at bounding box center [619, 237] width 49 height 10
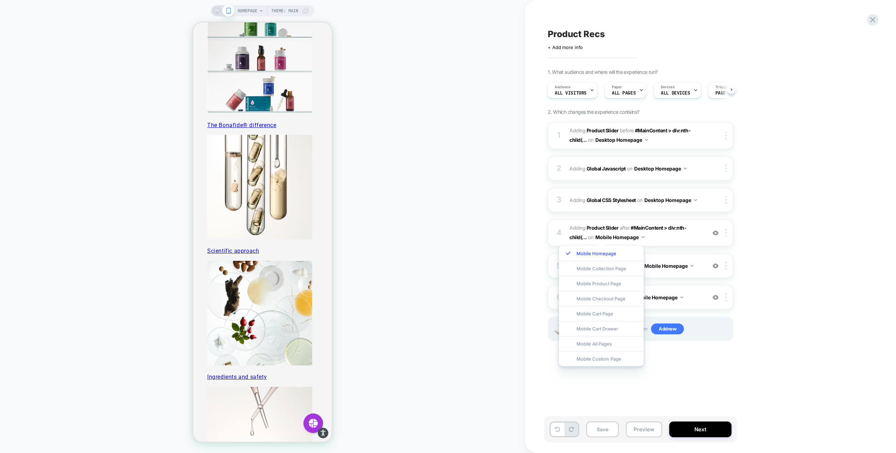
click at [777, 175] on div "1. What audience and where will the experience run? Audience All Visitors Pages…" at bounding box center [675, 213] width 255 height 289
